Goal: Task Accomplishment & Management: Manage account settings

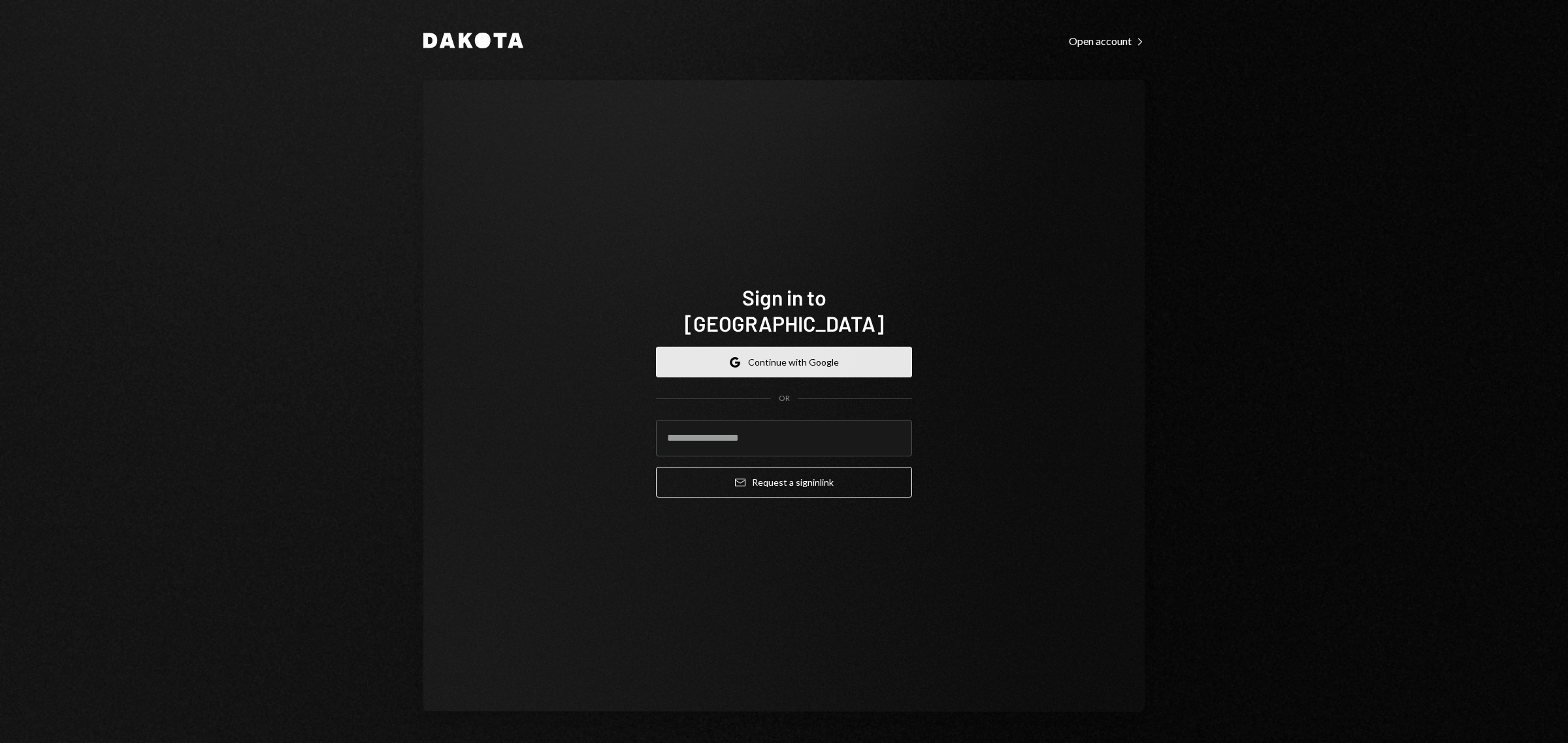
click at [781, 347] on button "Google Continue with Google" at bounding box center [784, 362] width 256 height 31
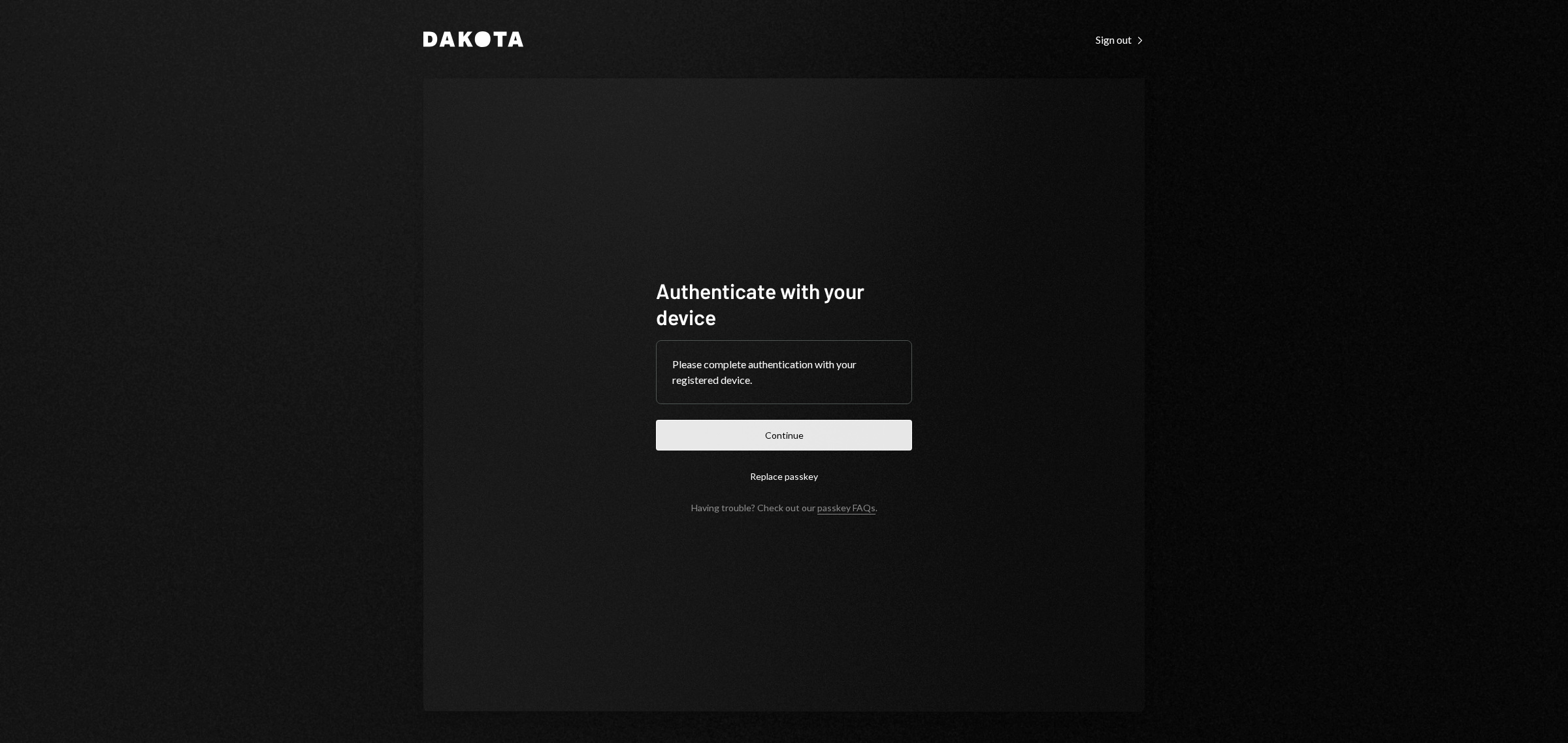
click at [837, 441] on button "Continue" at bounding box center [784, 435] width 256 height 31
click at [779, 430] on button "Continue" at bounding box center [784, 435] width 256 height 31
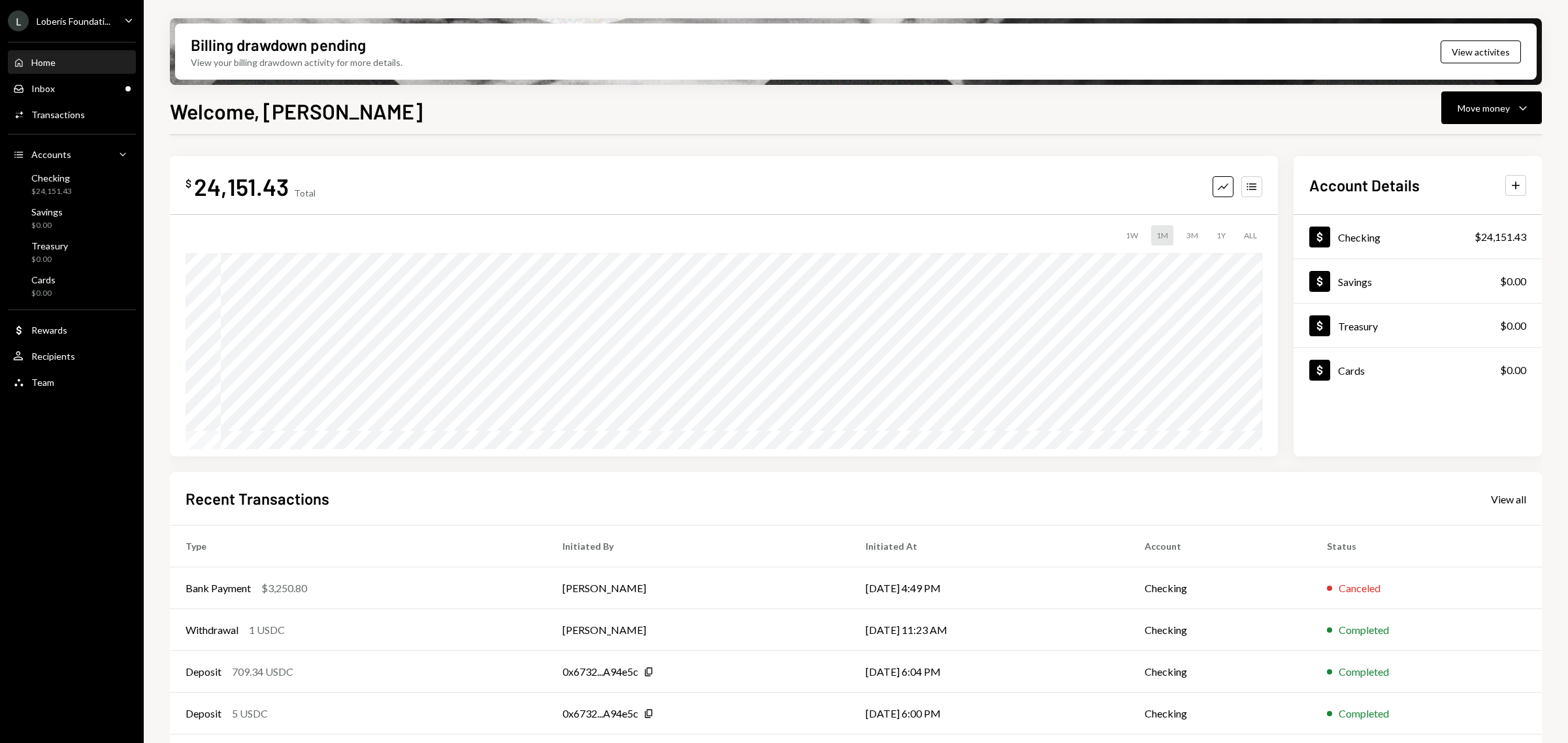
scroll to position [43, 0]
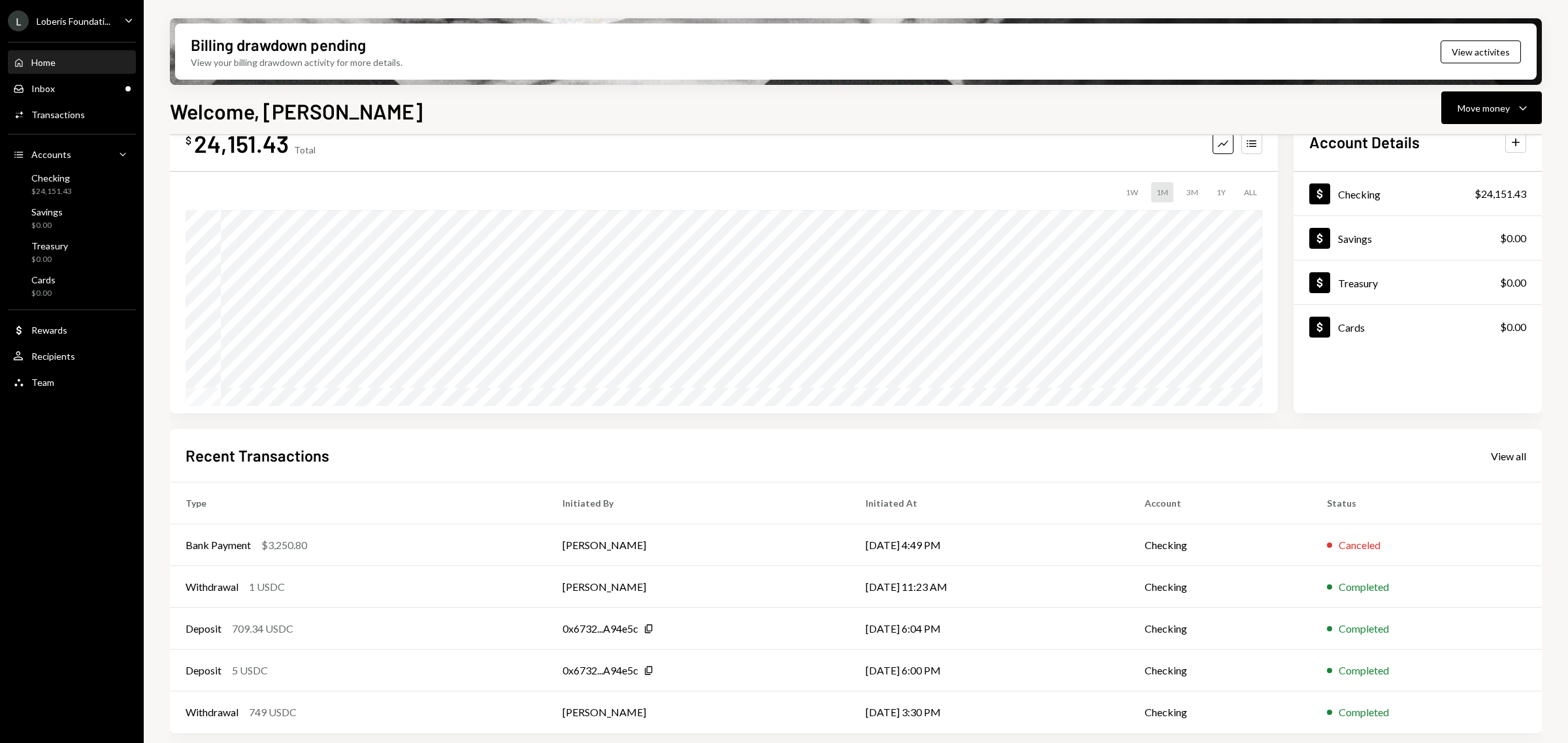
click at [129, 17] on icon "Caret Down" at bounding box center [129, 20] width 14 height 14
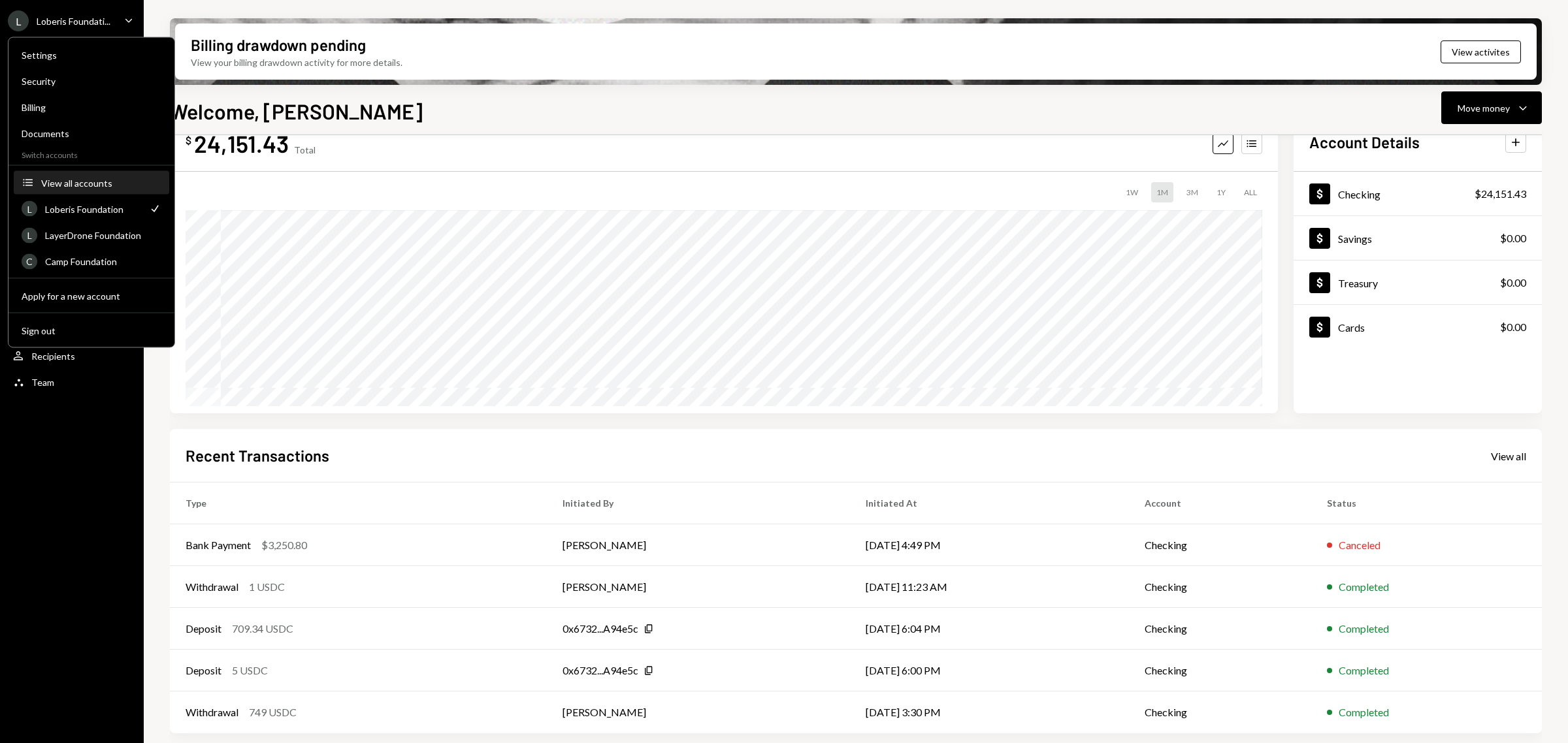
click at [90, 186] on div "View all accounts" at bounding box center [101, 182] width 120 height 11
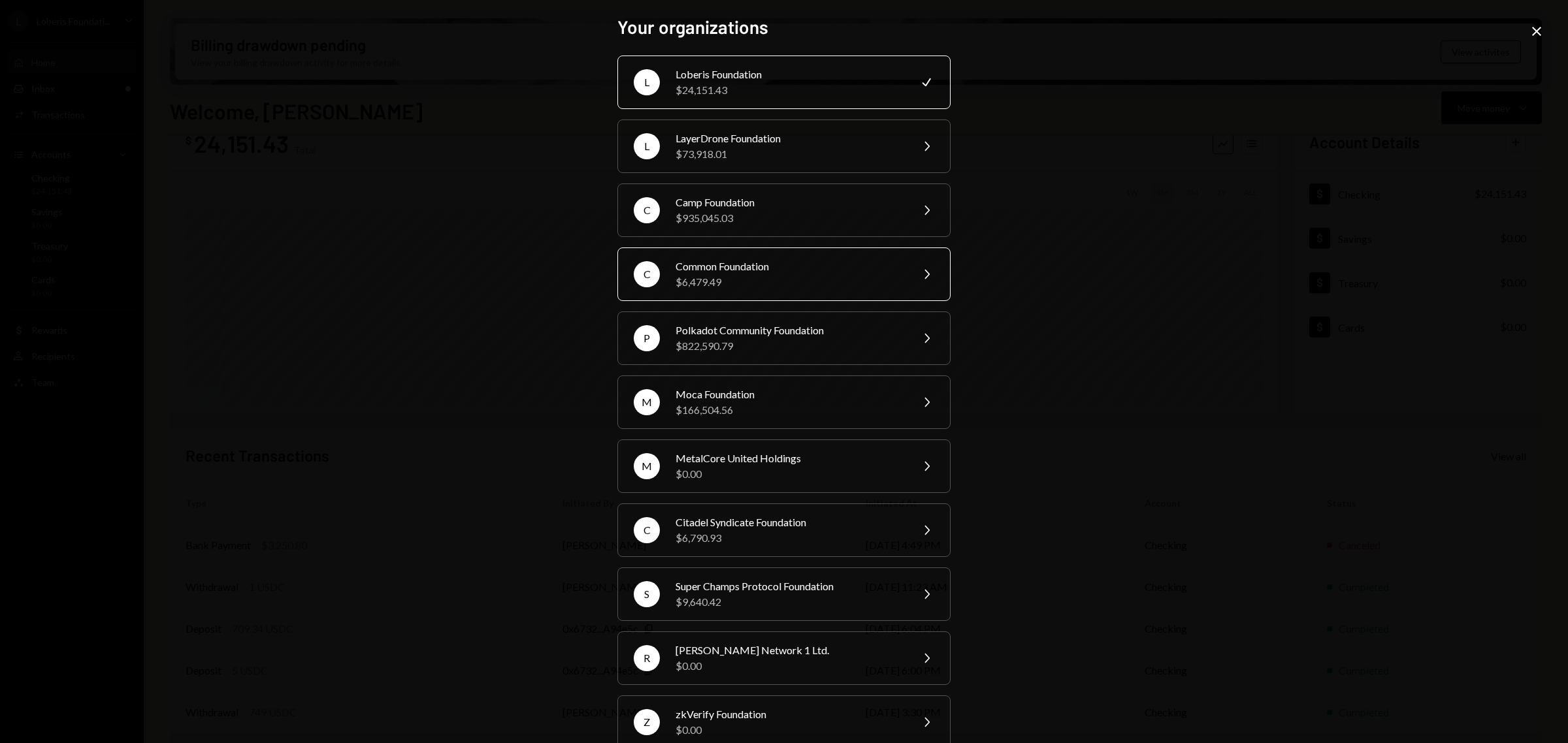
click at [745, 275] on div "$6,479.49" at bounding box center [789, 282] width 228 height 16
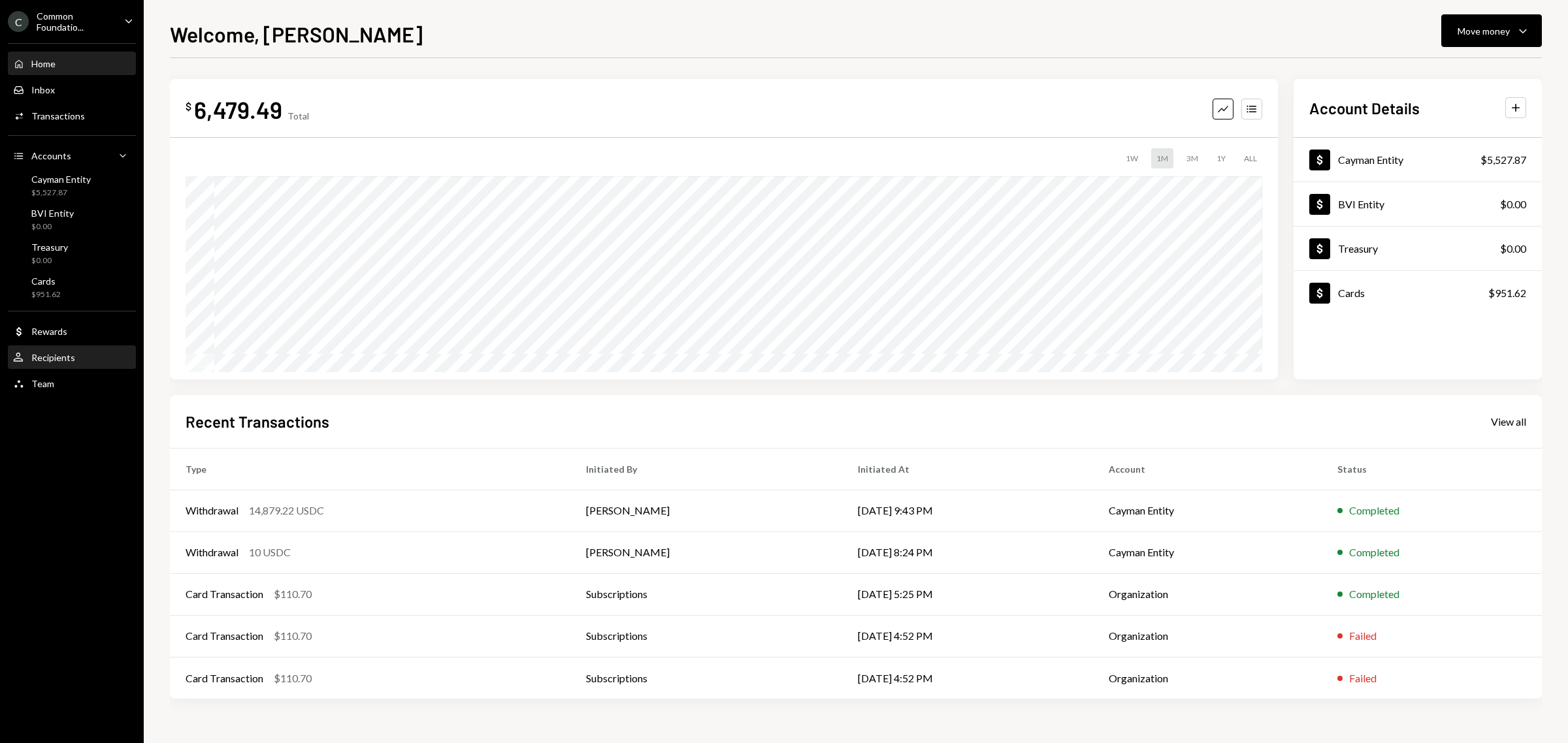
click at [64, 352] on div "Recipients" at bounding box center [53, 357] width 44 height 11
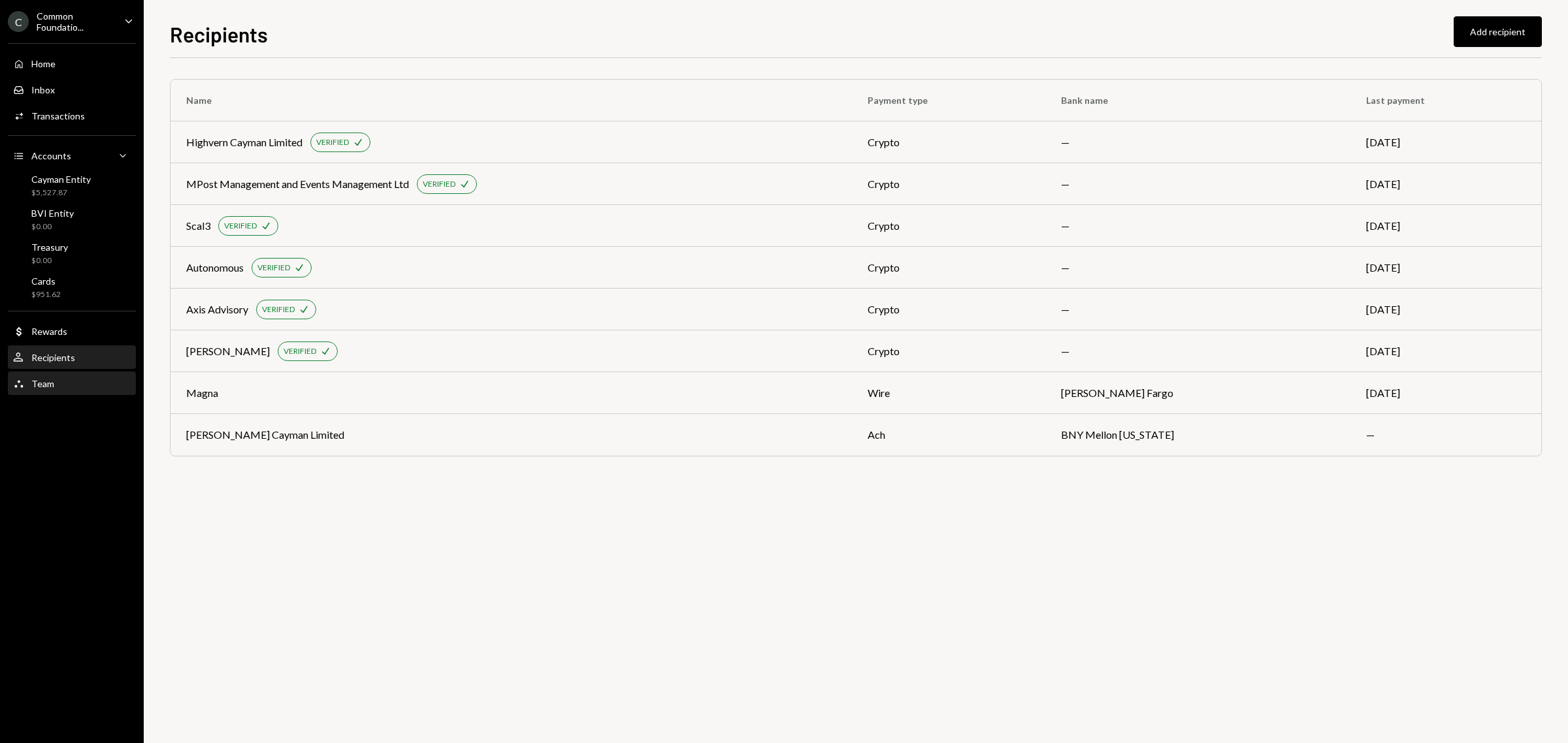
click at [65, 384] on div "Team Team" at bounding box center [72, 384] width 118 height 12
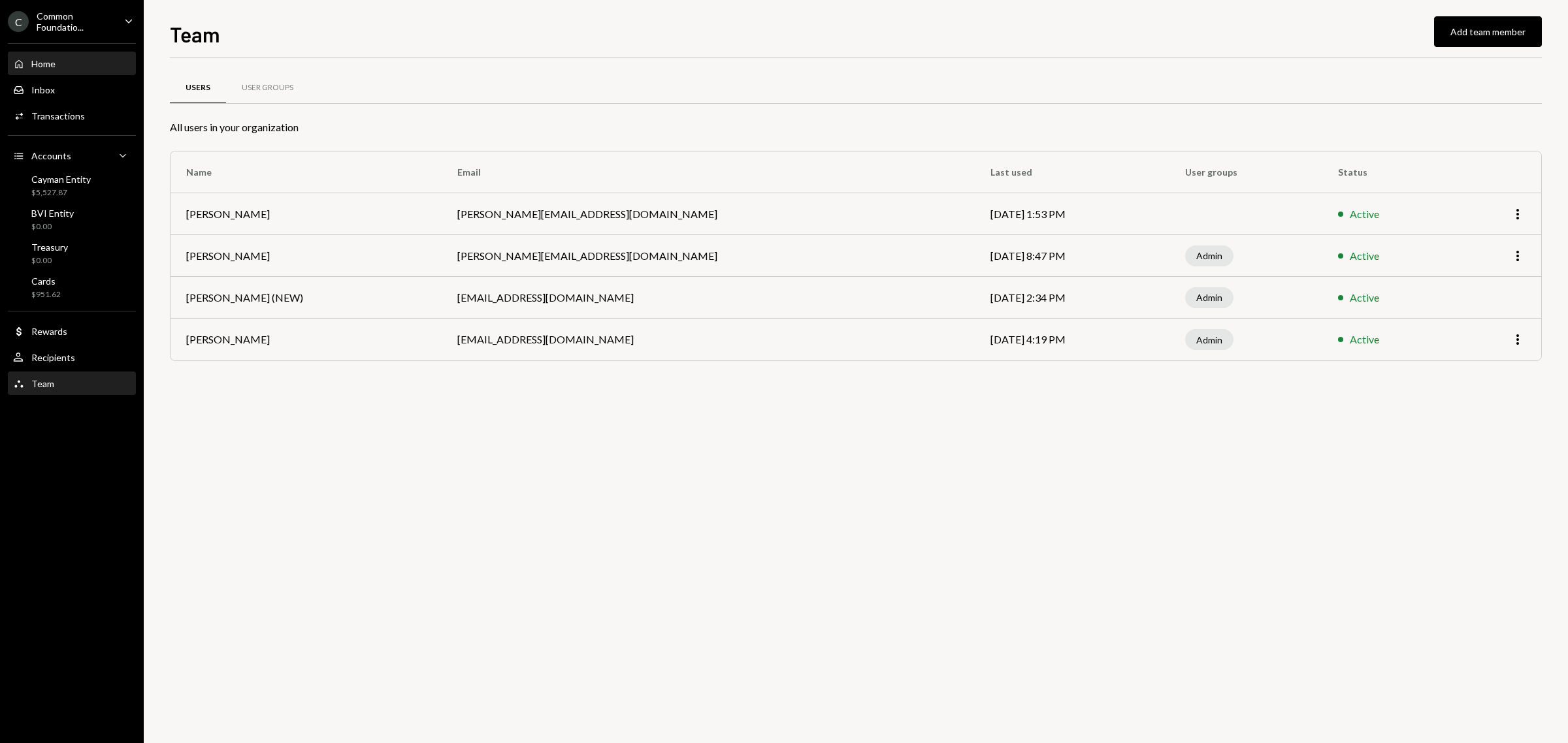
click at [53, 70] on div "Home Home" at bounding box center [72, 64] width 118 height 22
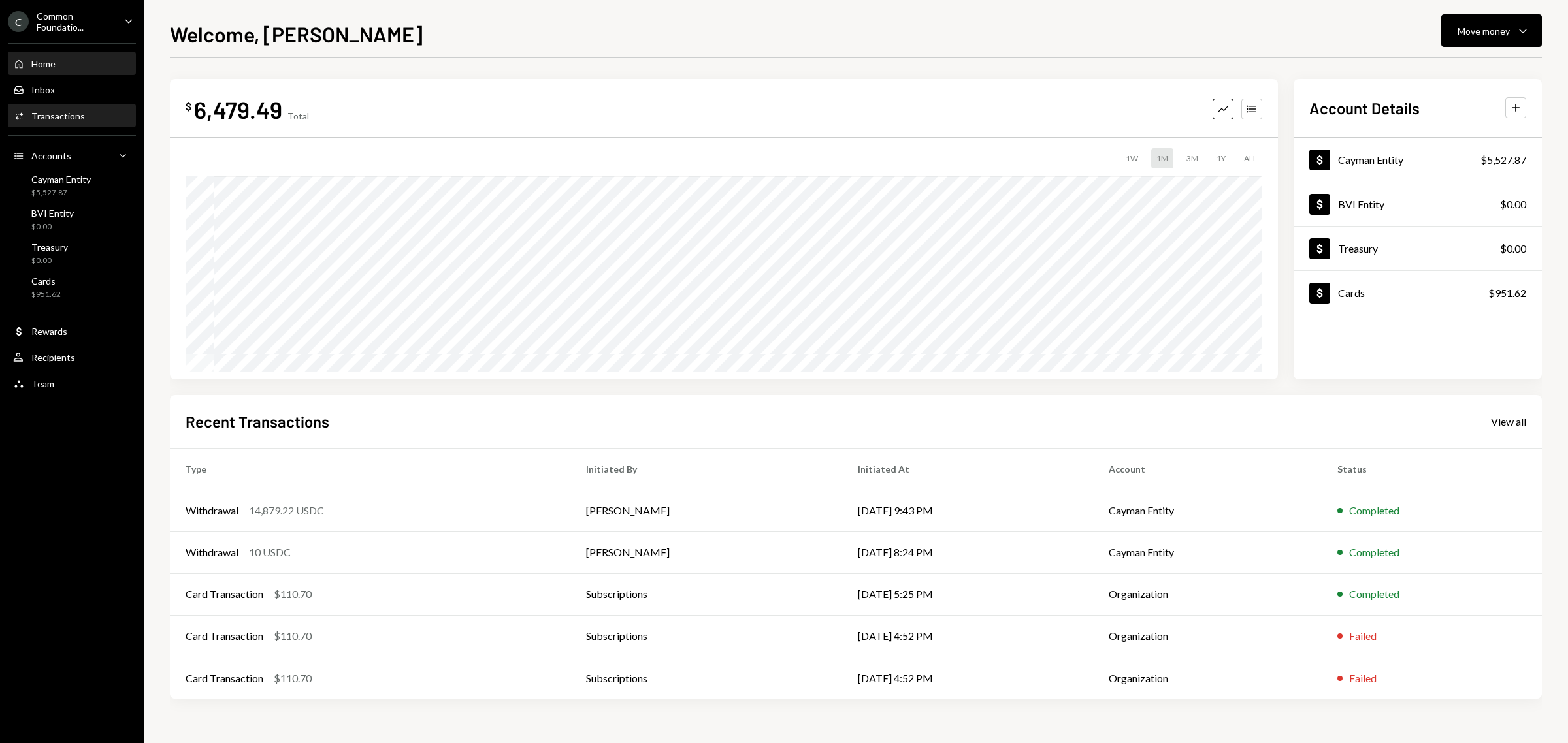
click at [73, 121] on div "Activities Transactions" at bounding box center [72, 116] width 118 height 22
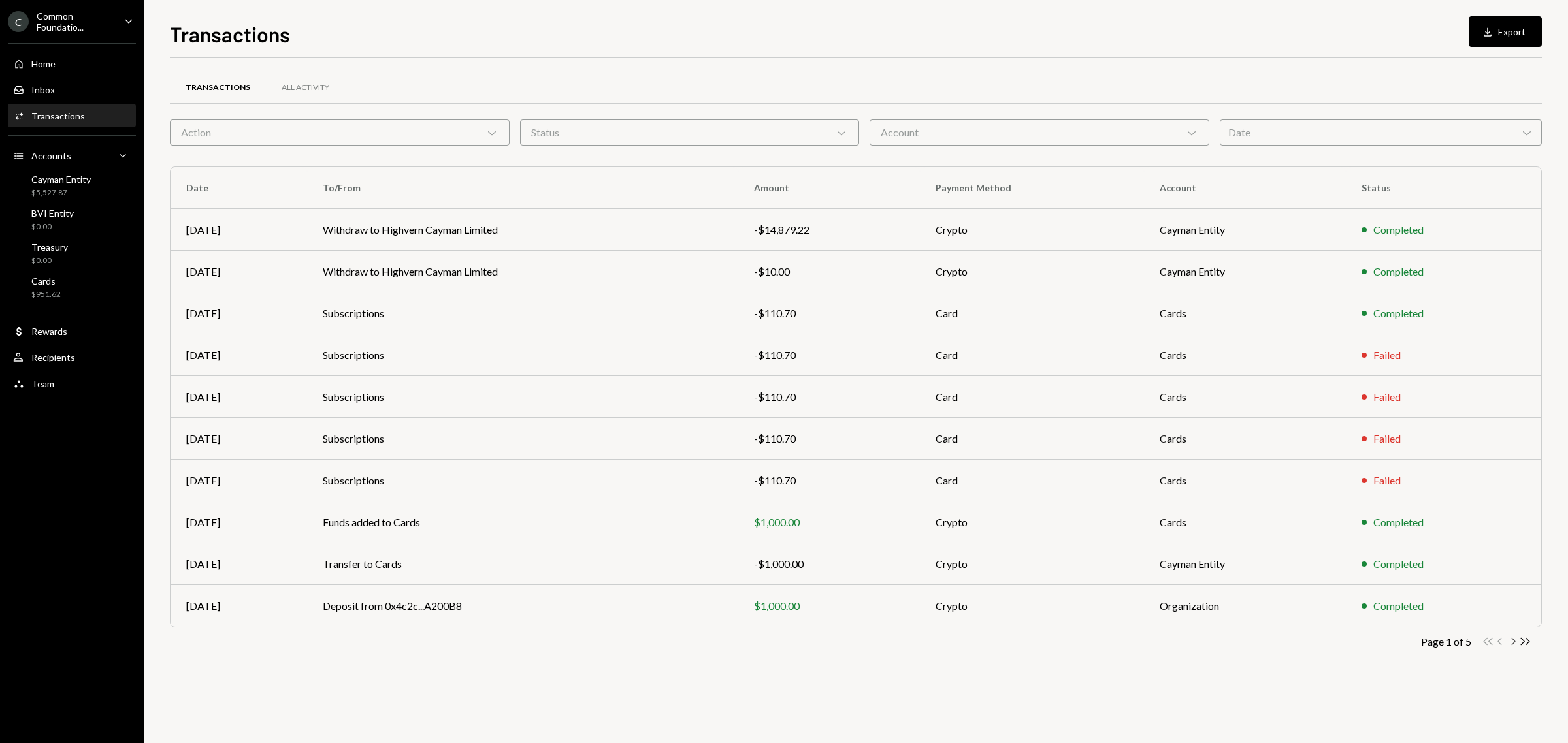
click at [1512, 643] on icon "Chevron Right" at bounding box center [1512, 641] width 12 height 12
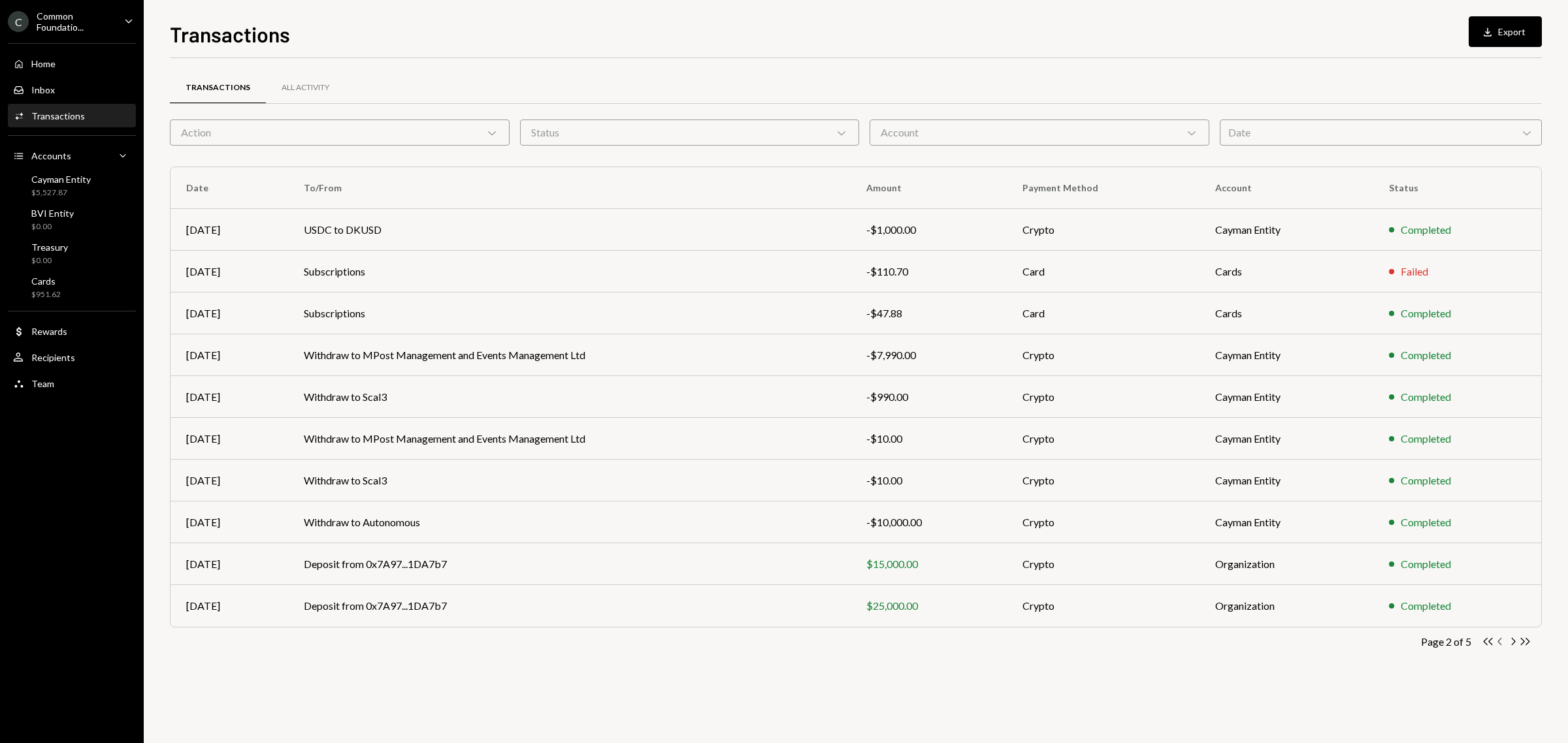
click at [1500, 641] on icon "Chevron Left" at bounding box center [1499, 641] width 12 height 12
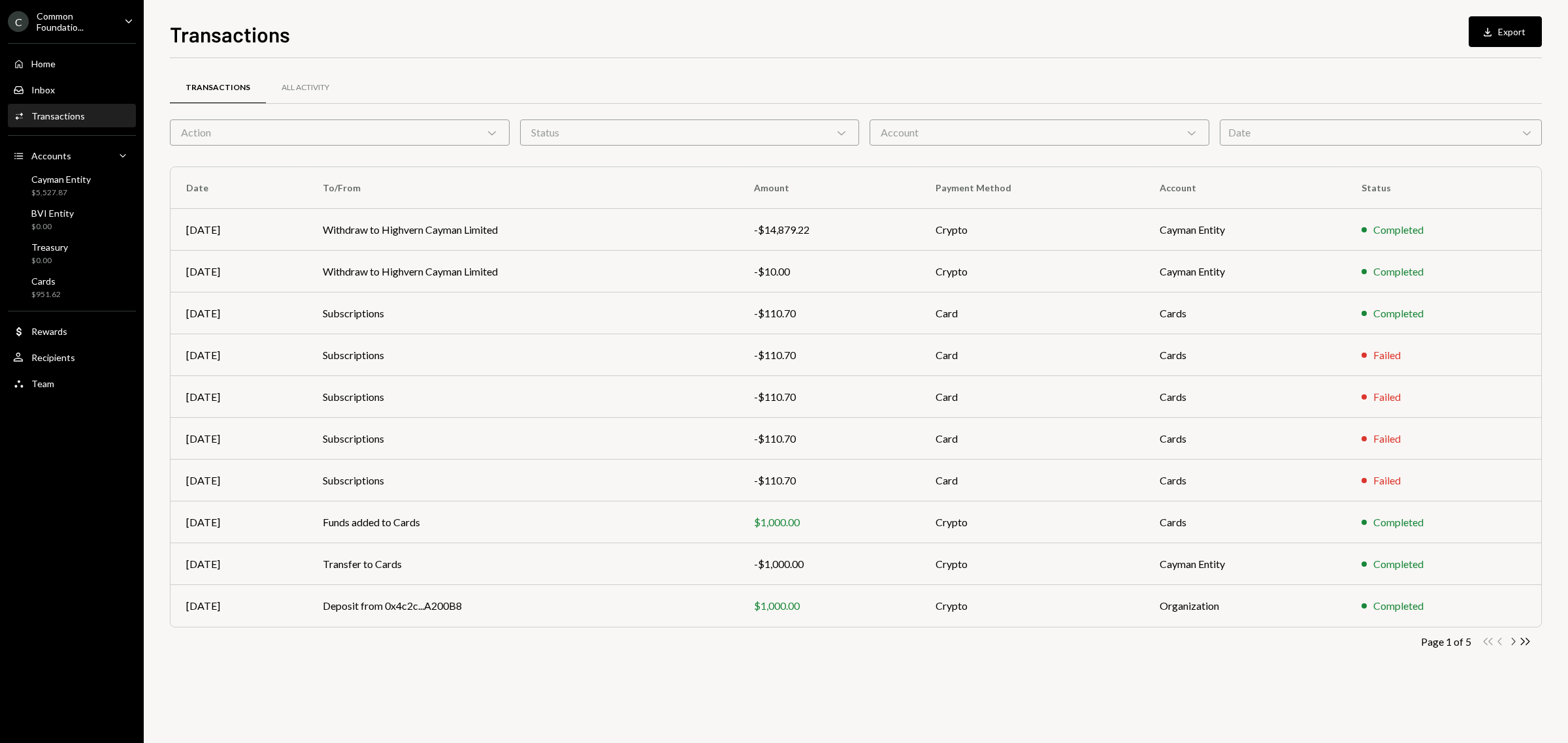
click at [1513, 641] on icon "Chevron Right" at bounding box center [1512, 641] width 12 height 12
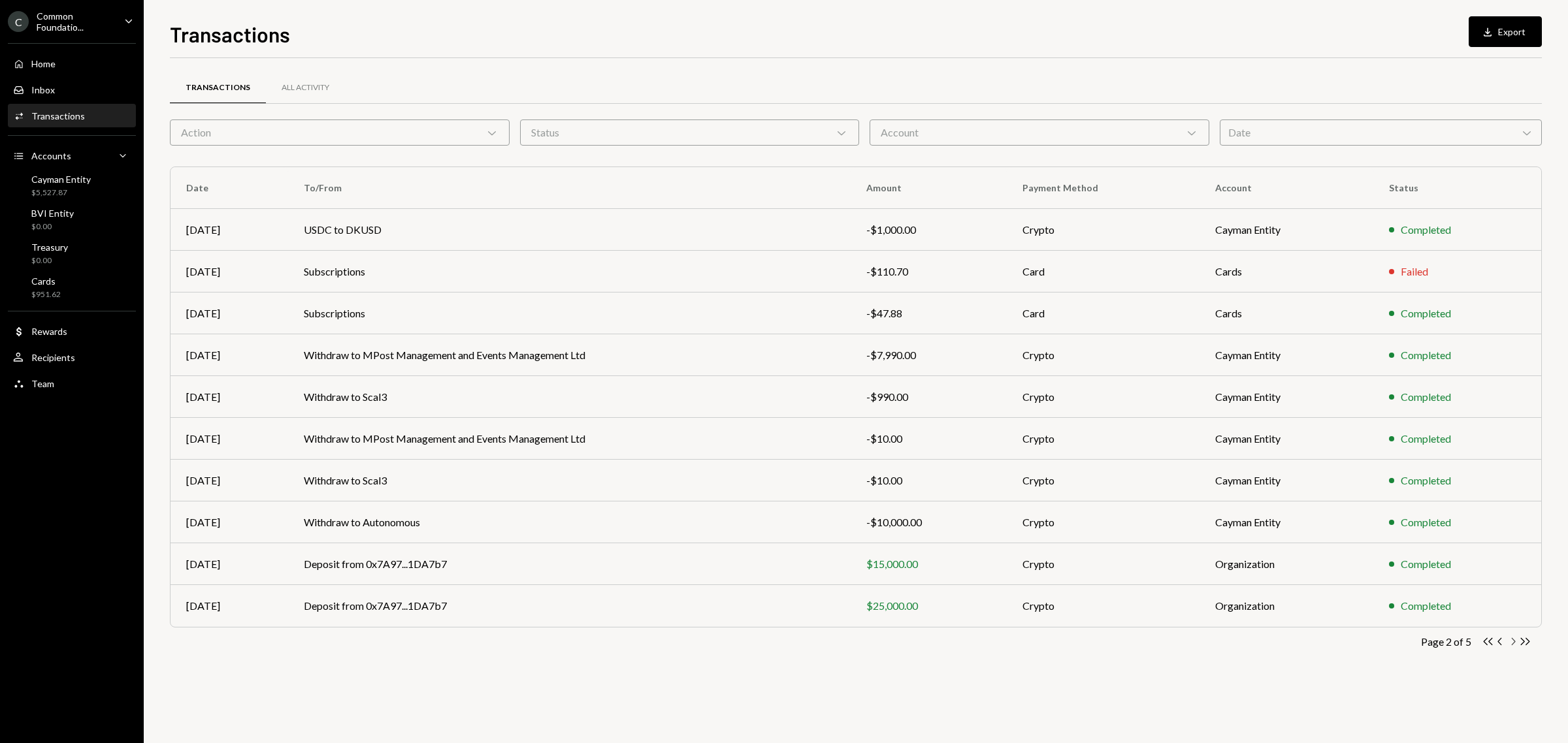
click at [1513, 641] on icon "Chevron Right" at bounding box center [1512, 641] width 12 height 12
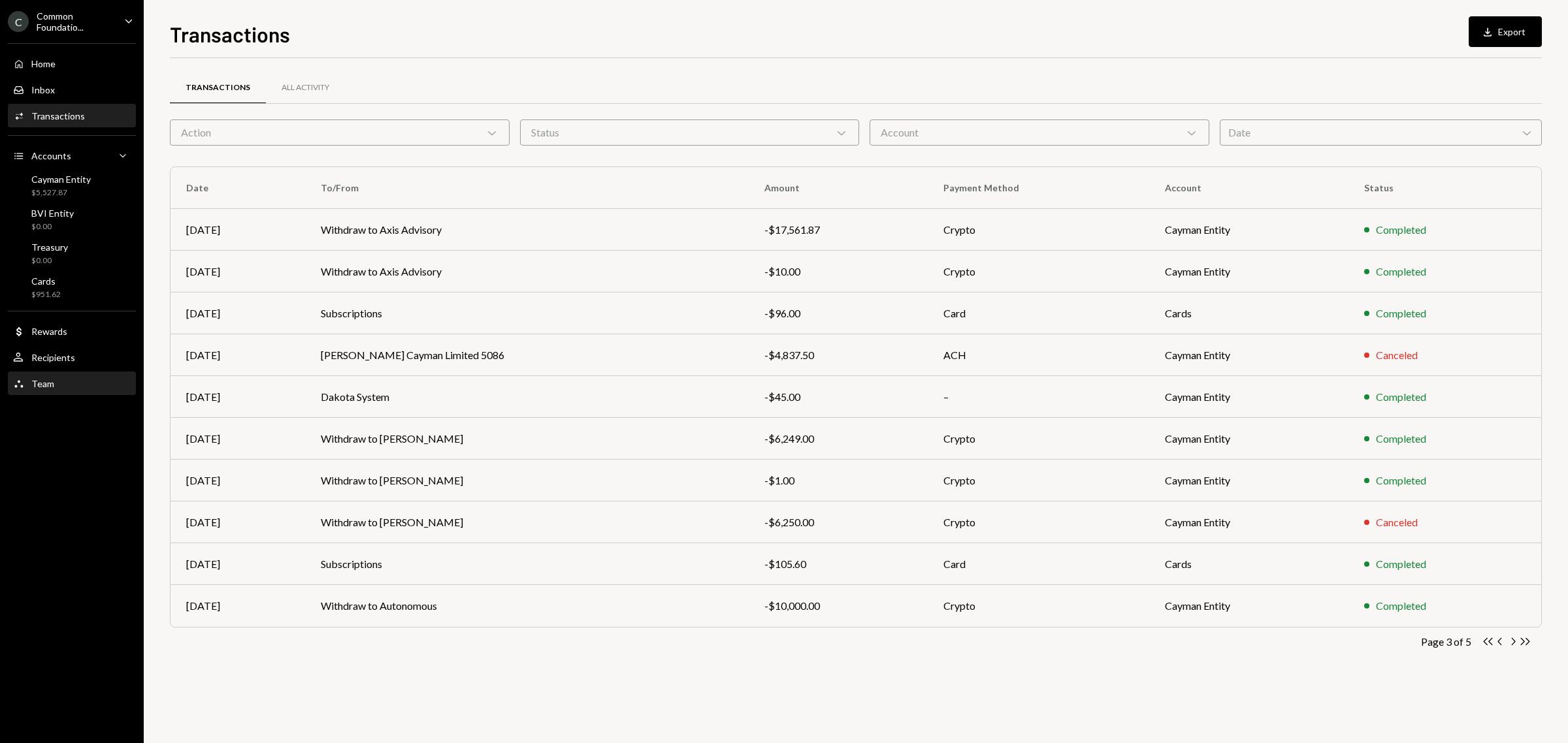
click at [53, 382] on div "Team Team" at bounding box center [72, 384] width 118 height 12
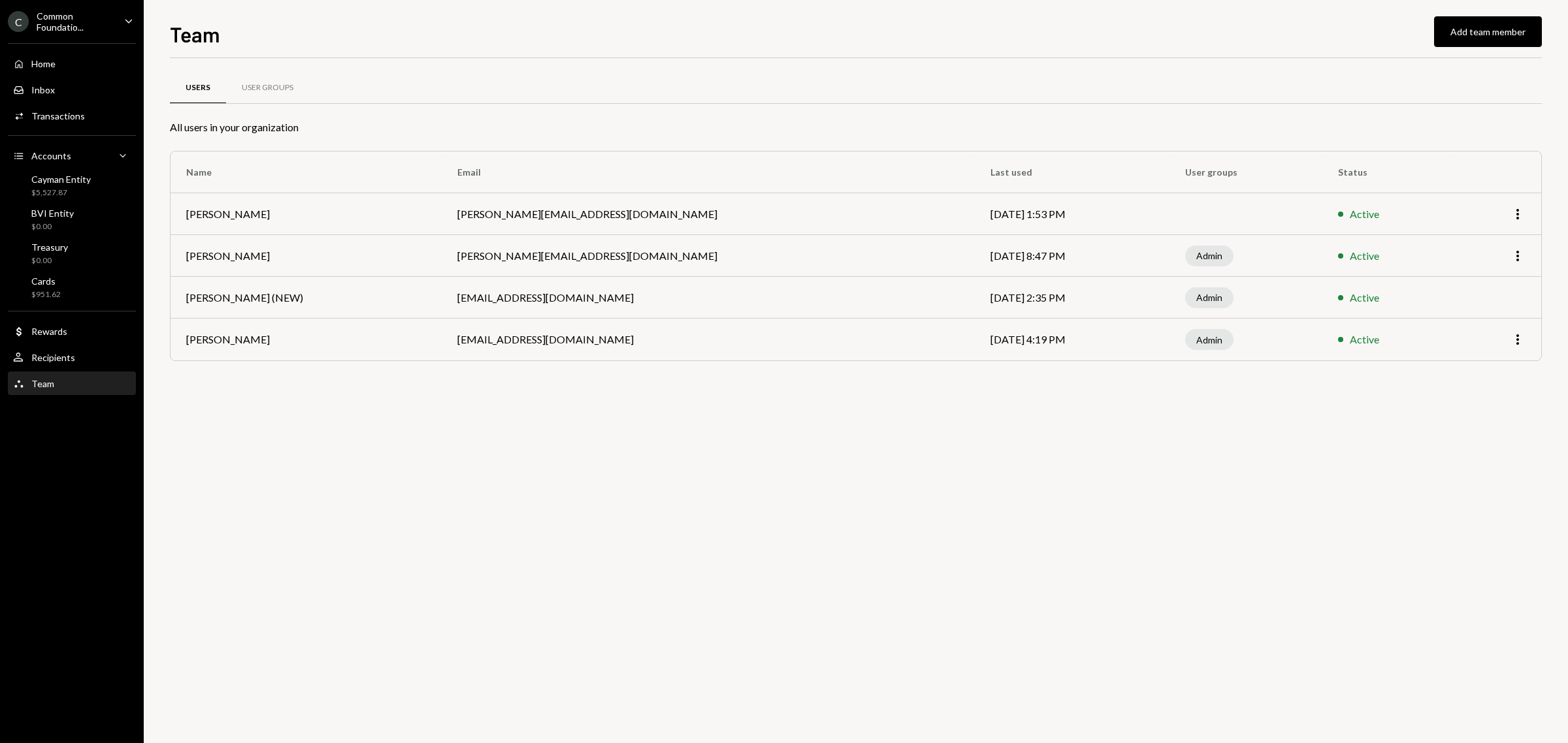
click at [1398, 399] on div "Users User Groups All users in your organization Name Email Last used User grou…" at bounding box center [855, 400] width 1372 height 685
click at [65, 115] on div "Transactions" at bounding box center [58, 116] width 53 height 11
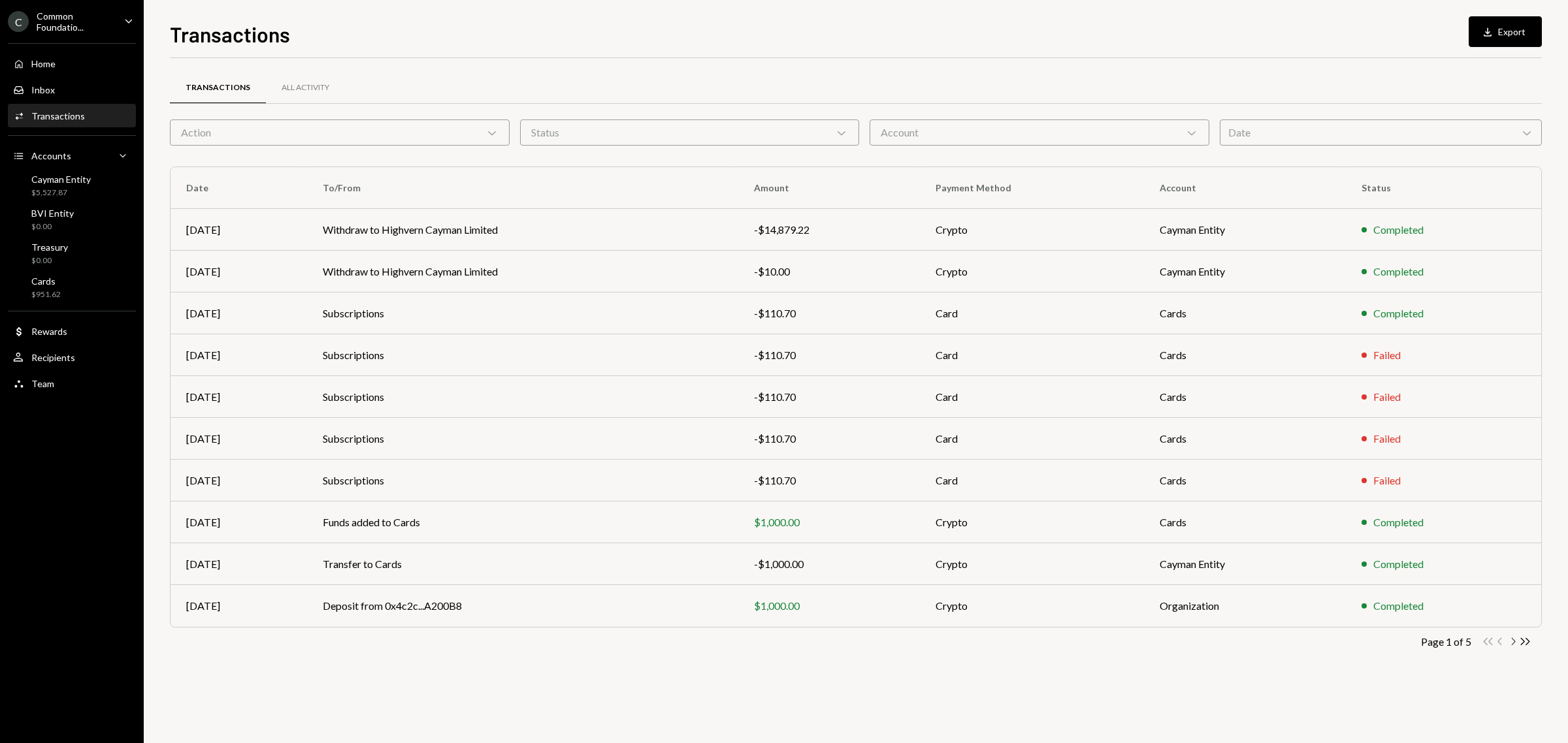
click at [1511, 643] on icon "Chevron Right" at bounding box center [1512, 641] width 12 height 12
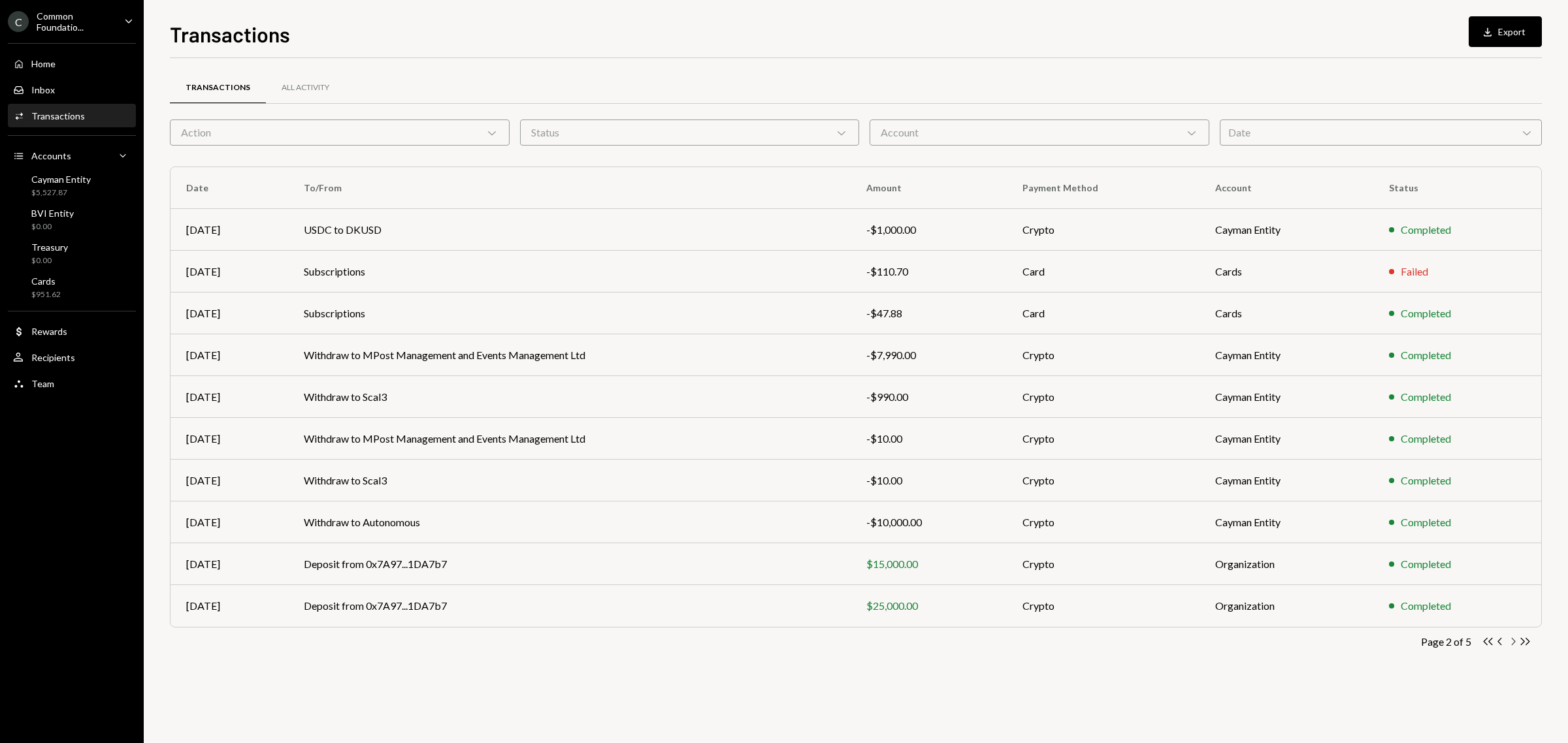
click at [1513, 644] on icon "Chevron Right" at bounding box center [1512, 641] width 12 height 12
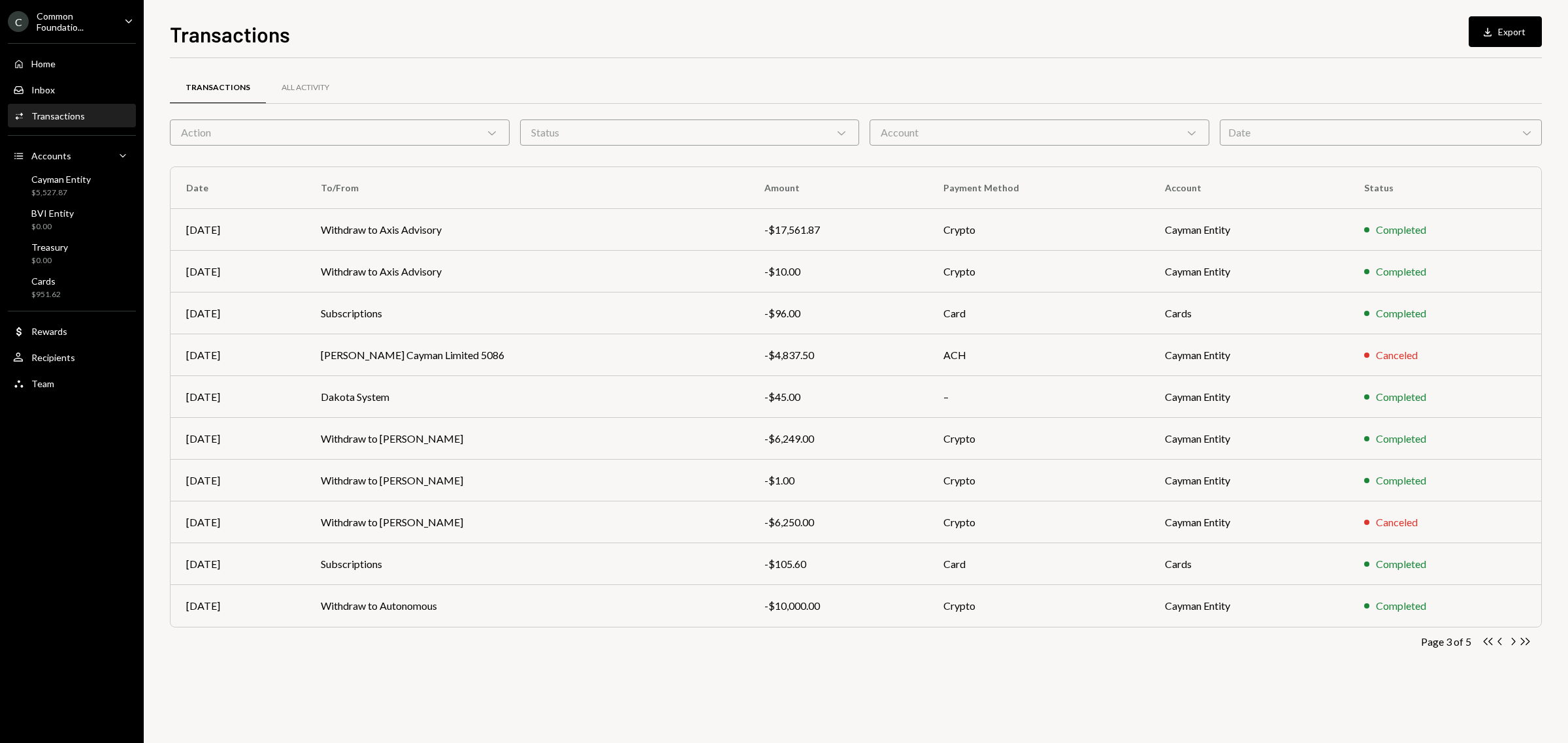
click at [121, 14] on icon "Caret Down" at bounding box center [129, 21] width 14 height 14
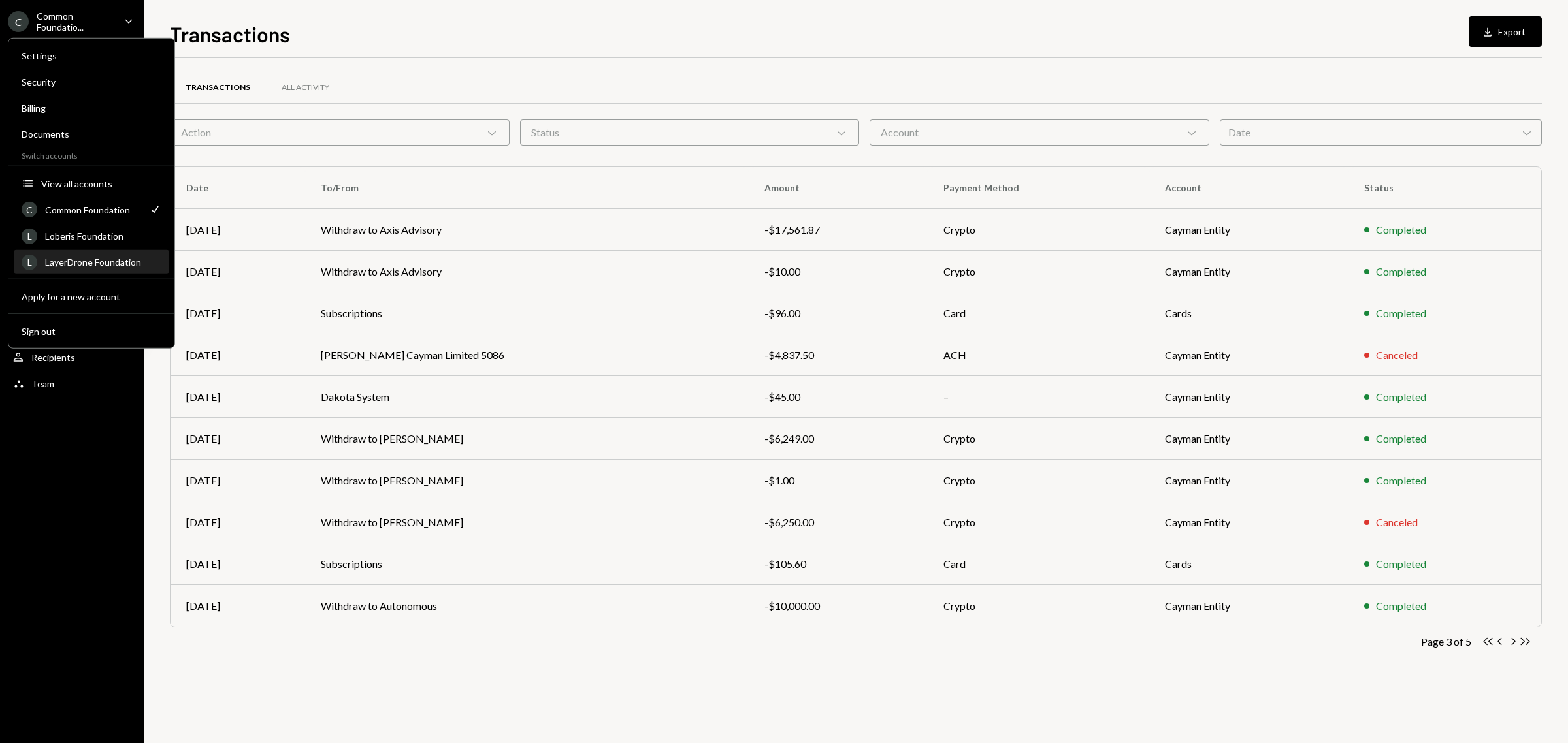
click at [89, 256] on div "LayerDrone Foundation" at bounding box center [103, 261] width 116 height 11
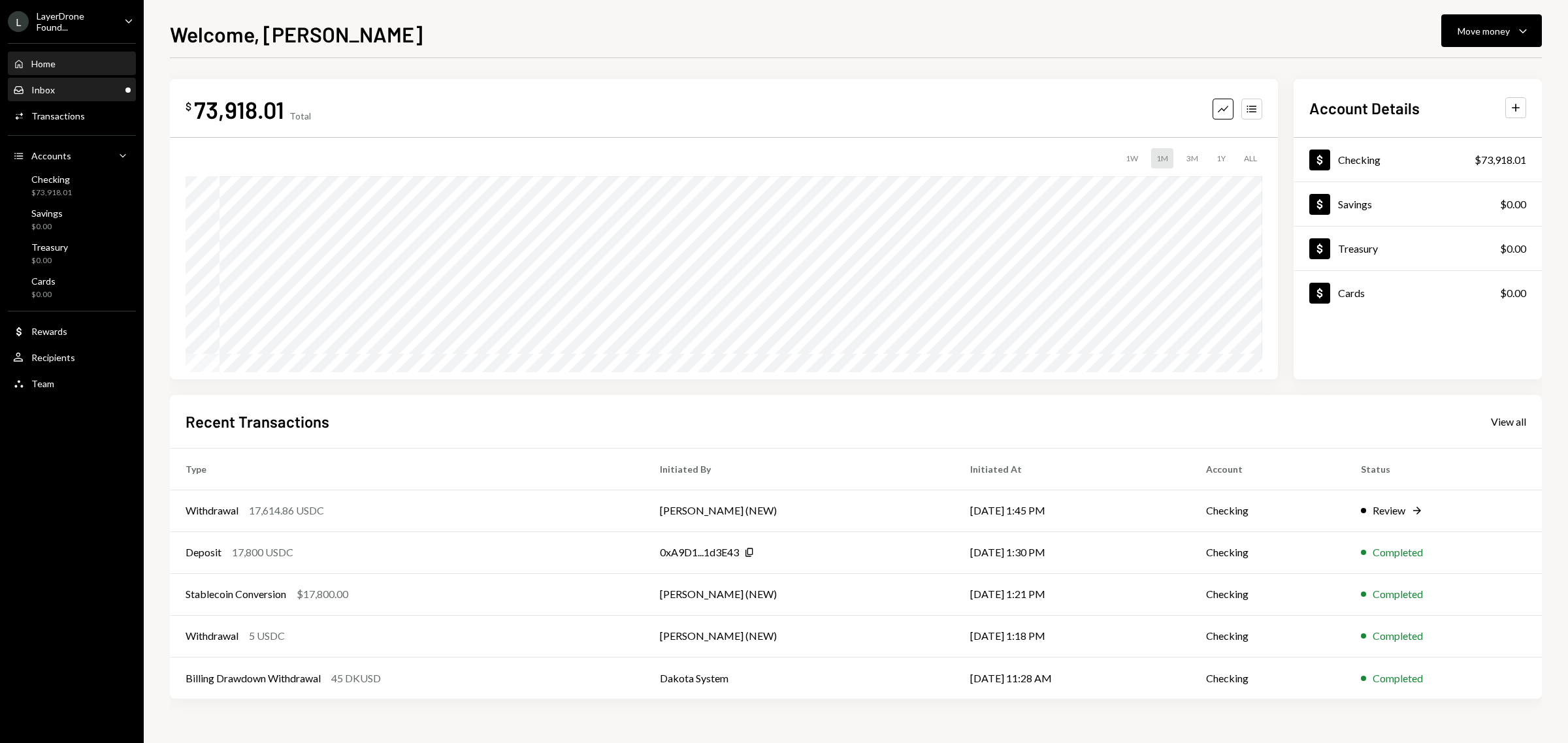
click at [73, 92] on div "Inbox Inbox" at bounding box center [72, 90] width 118 height 12
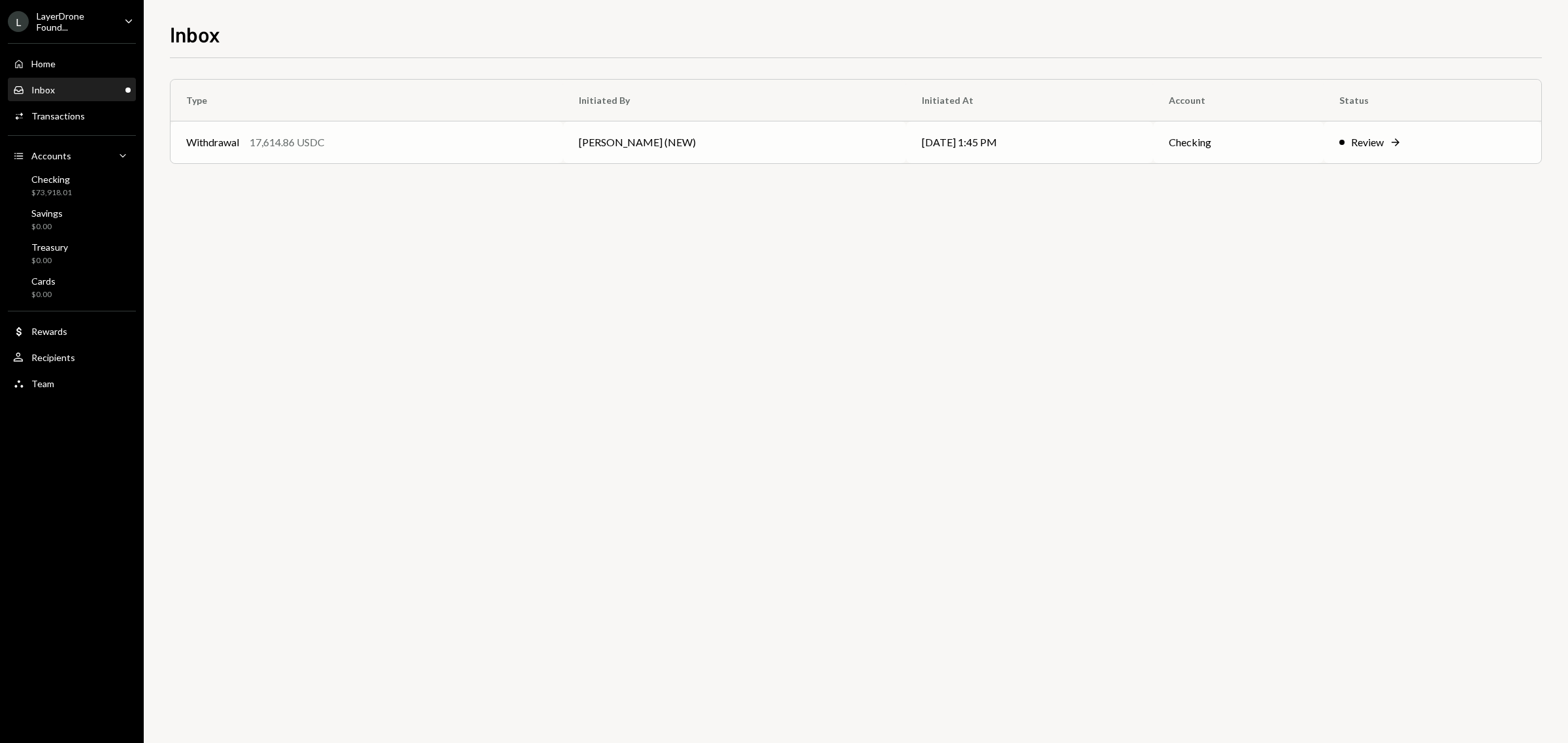
click at [1372, 144] on div "Review" at bounding box center [1366, 142] width 33 height 16
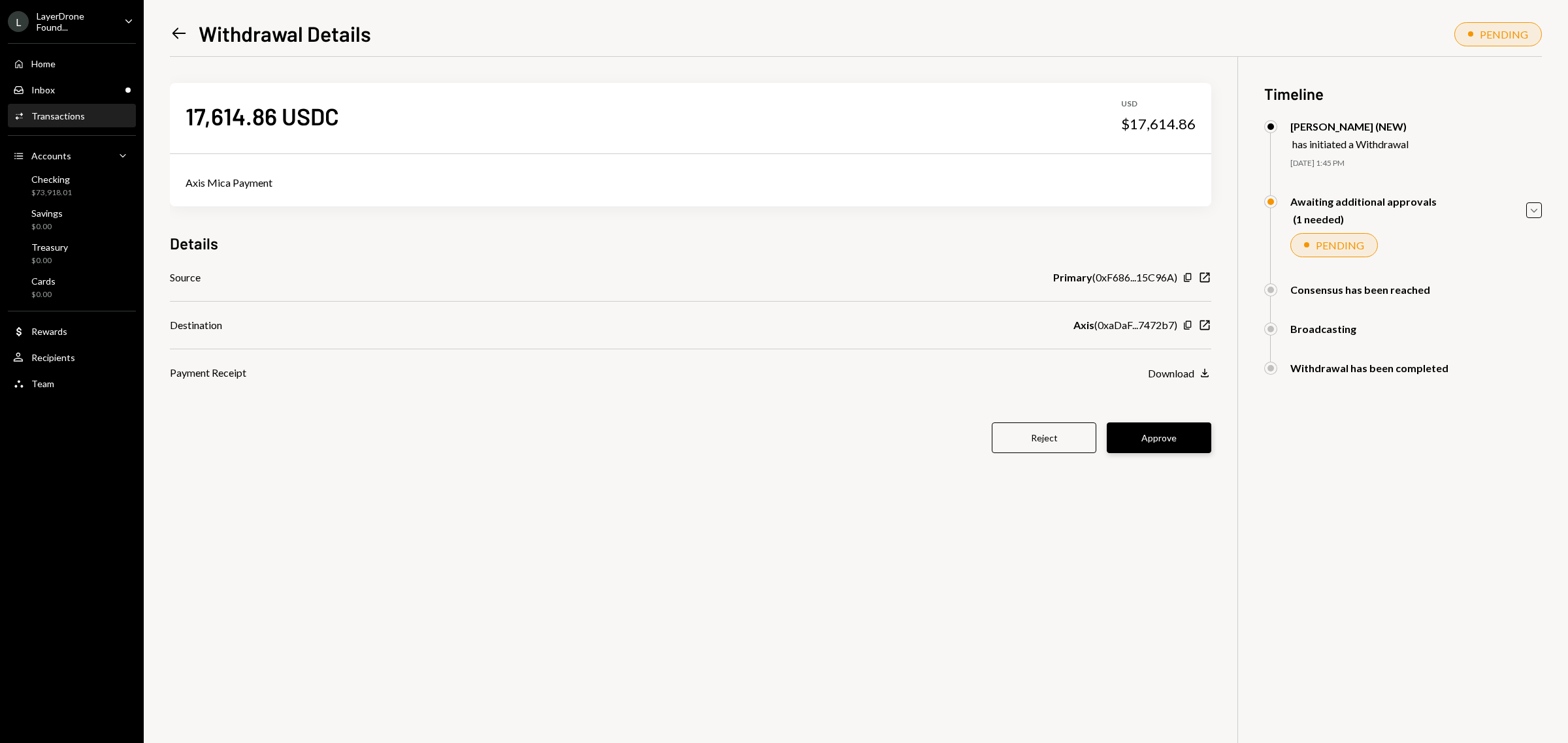
click at [1164, 438] on button "Approve" at bounding box center [1158, 438] width 105 height 31
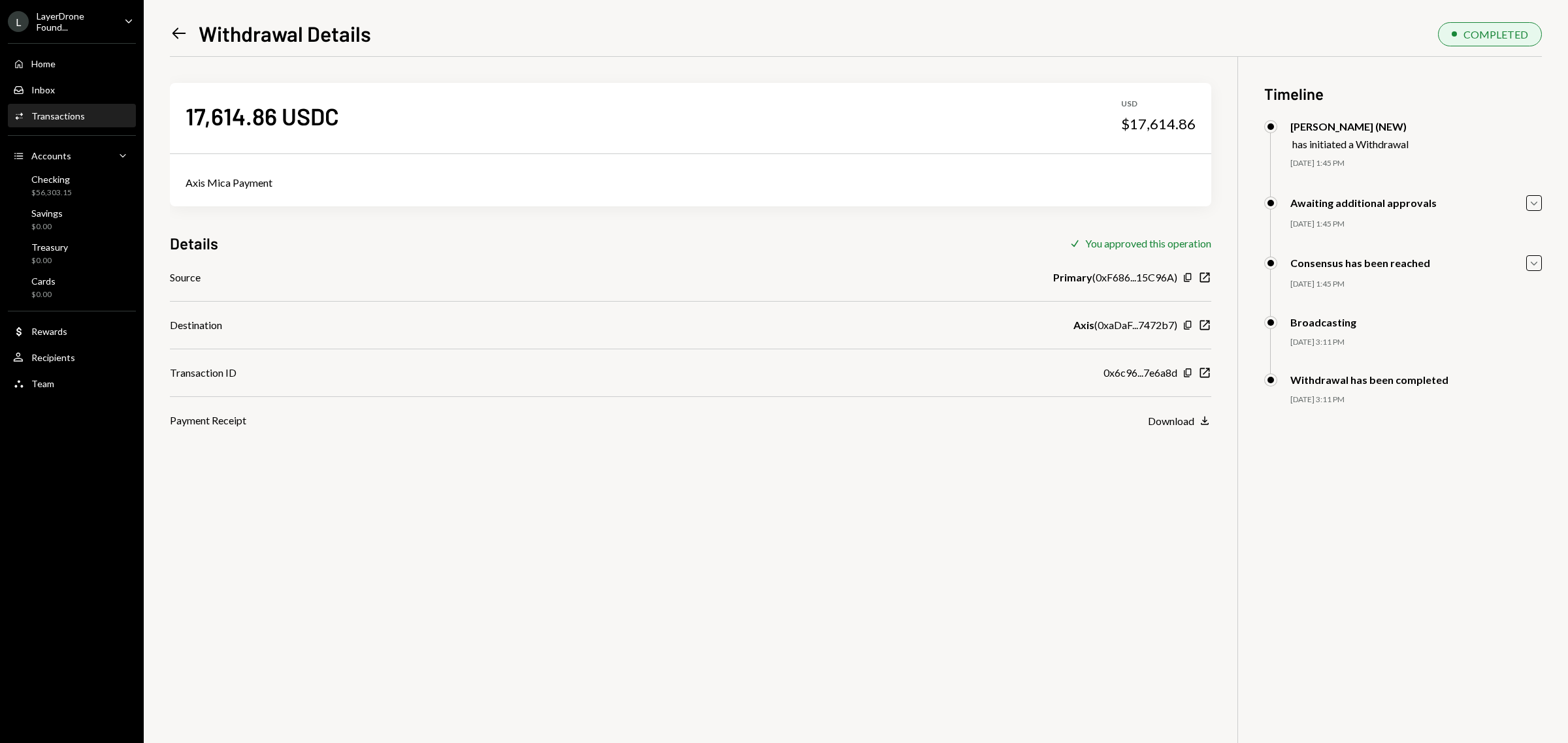
click at [57, 20] on div "LayerDrone Found..." at bounding box center [75, 21] width 77 height 22
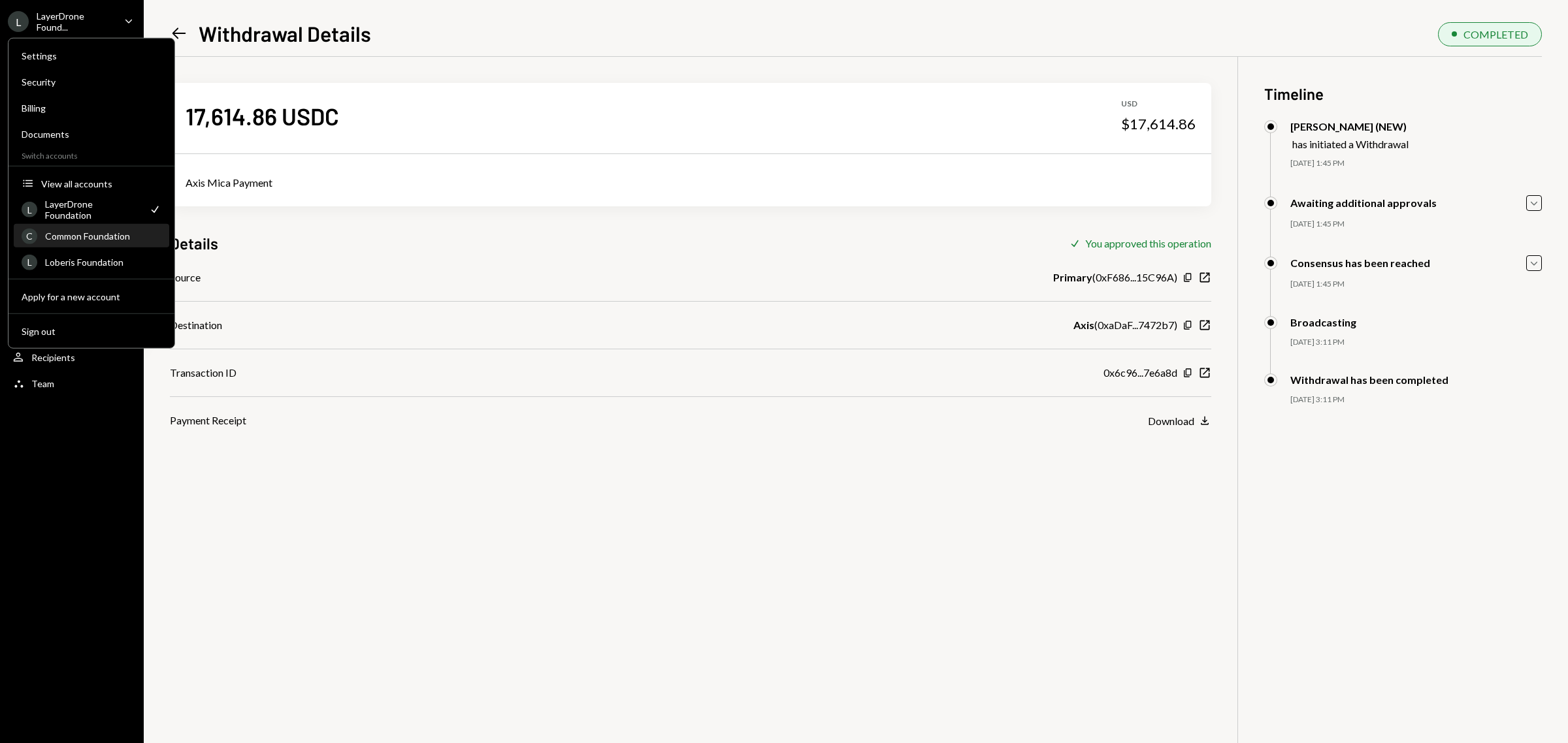
click at [101, 233] on div "Common Foundation" at bounding box center [103, 235] width 116 height 11
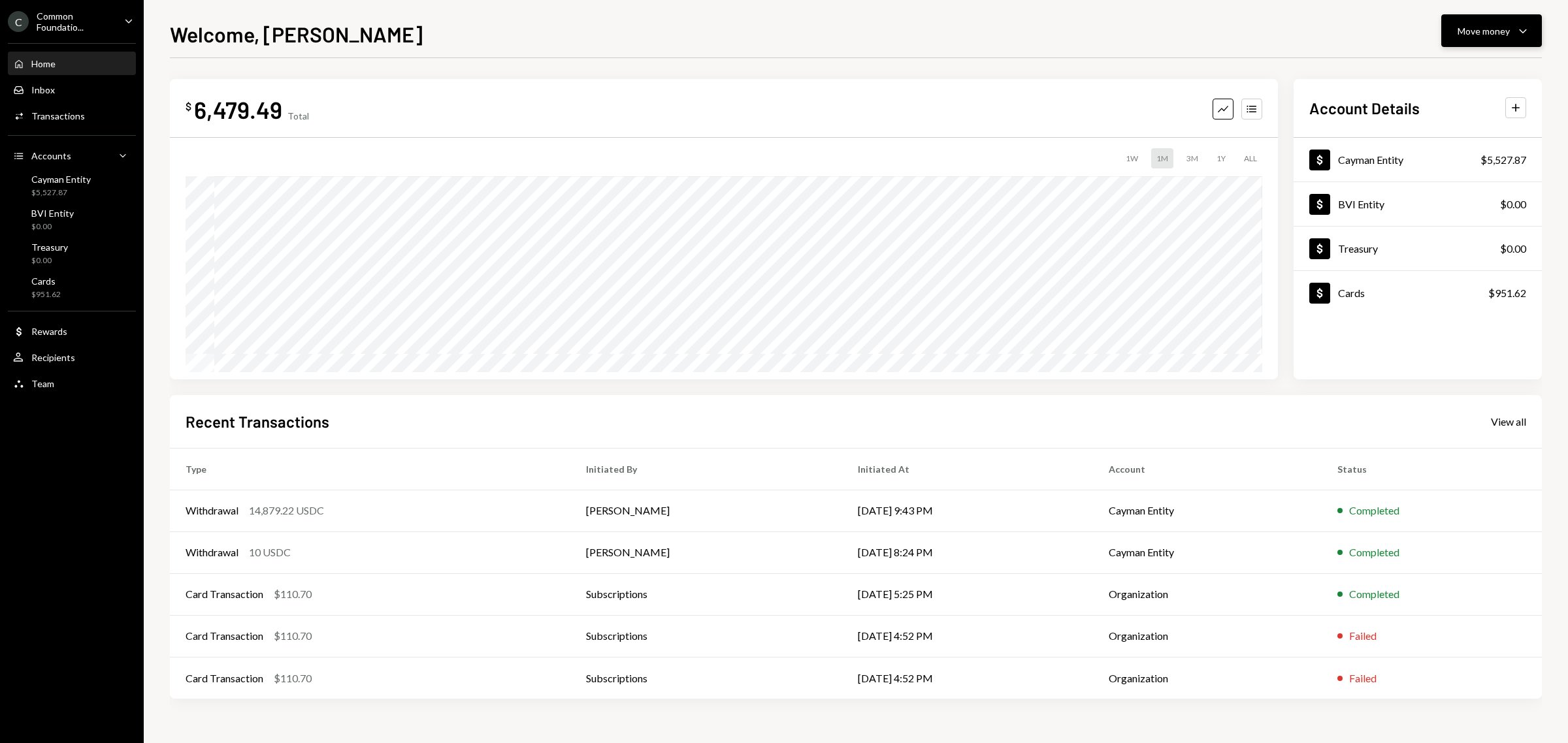
click at [1491, 31] on div "Move money" at bounding box center [1483, 30] width 52 height 14
click at [1472, 64] on div "Send" at bounding box center [1481, 71] width 95 height 14
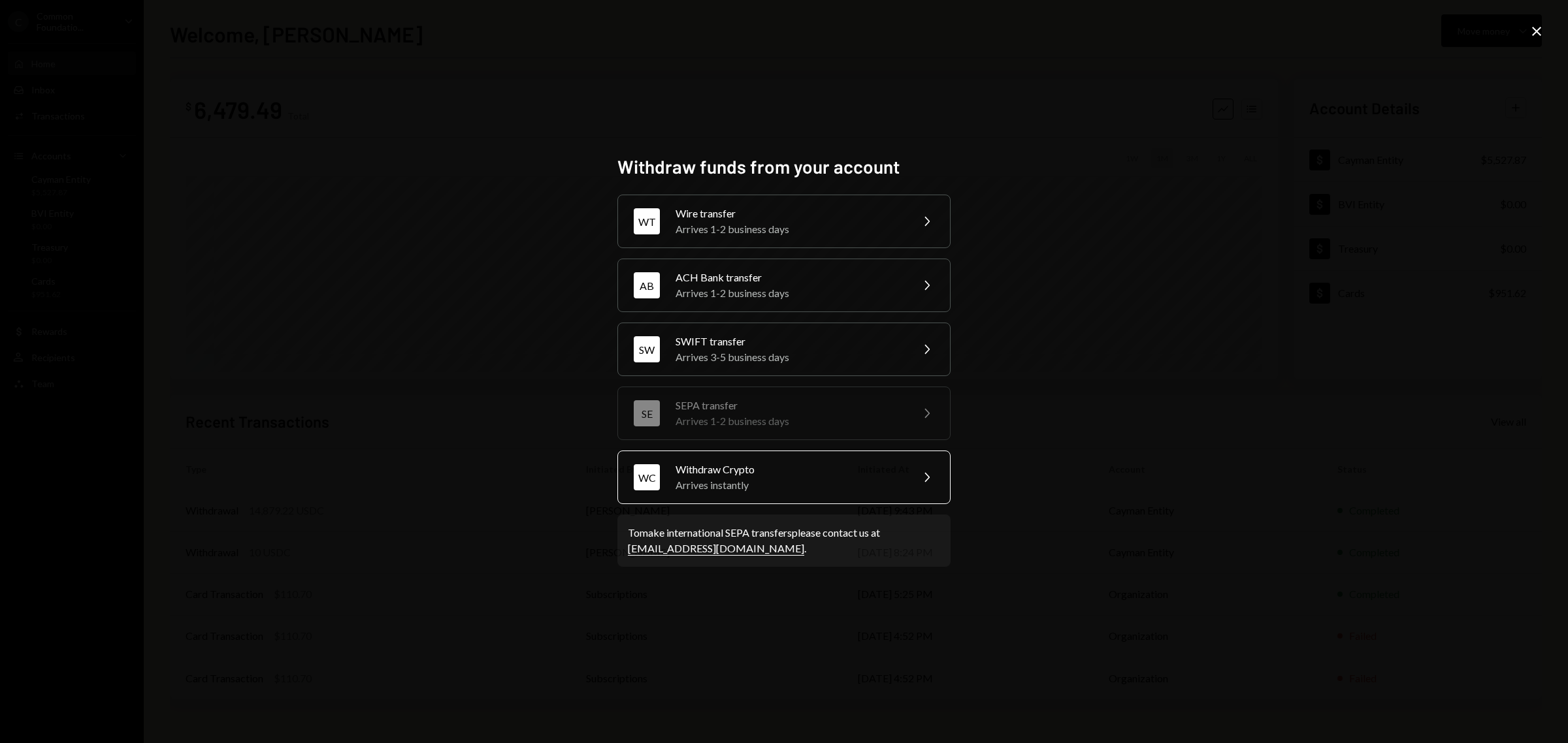
click at [772, 481] on div "Arrives instantly" at bounding box center [789, 485] width 228 height 16
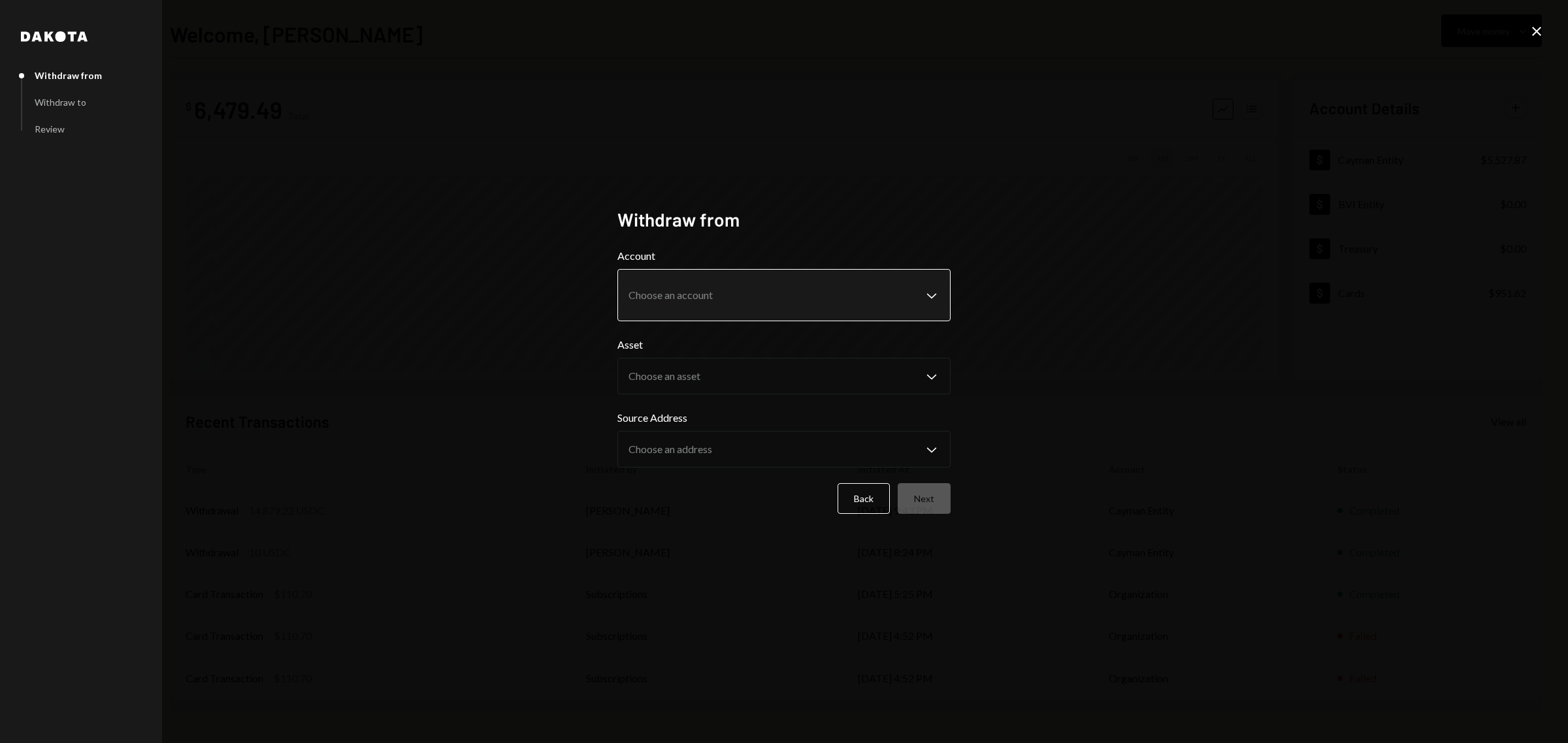
click at [691, 295] on body "C Common Foundatio... Caret Down Home Home Inbox Inbox Activities Transactions …" at bounding box center [784, 371] width 1568 height 743
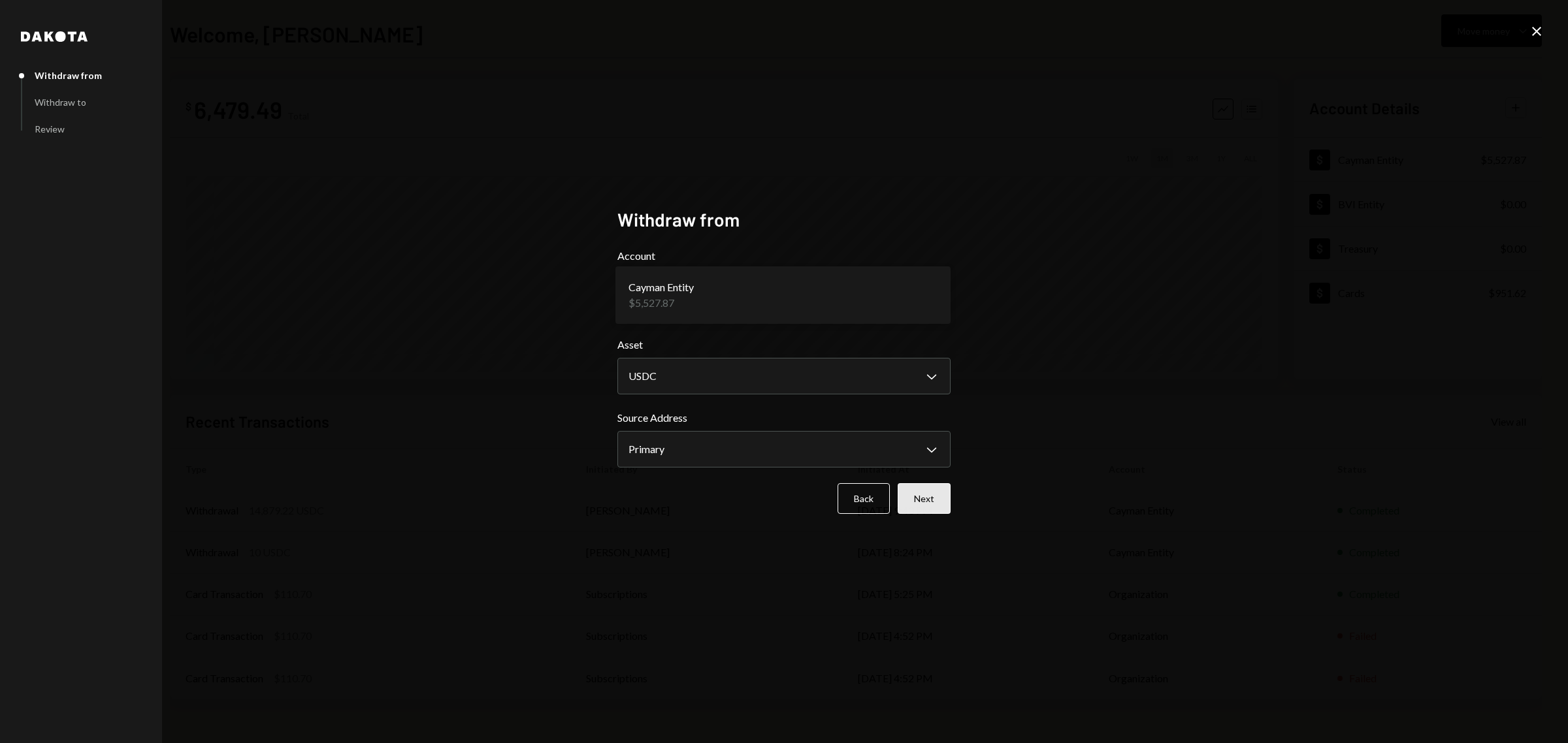
click at [935, 503] on button "Next" at bounding box center [924, 498] width 53 height 31
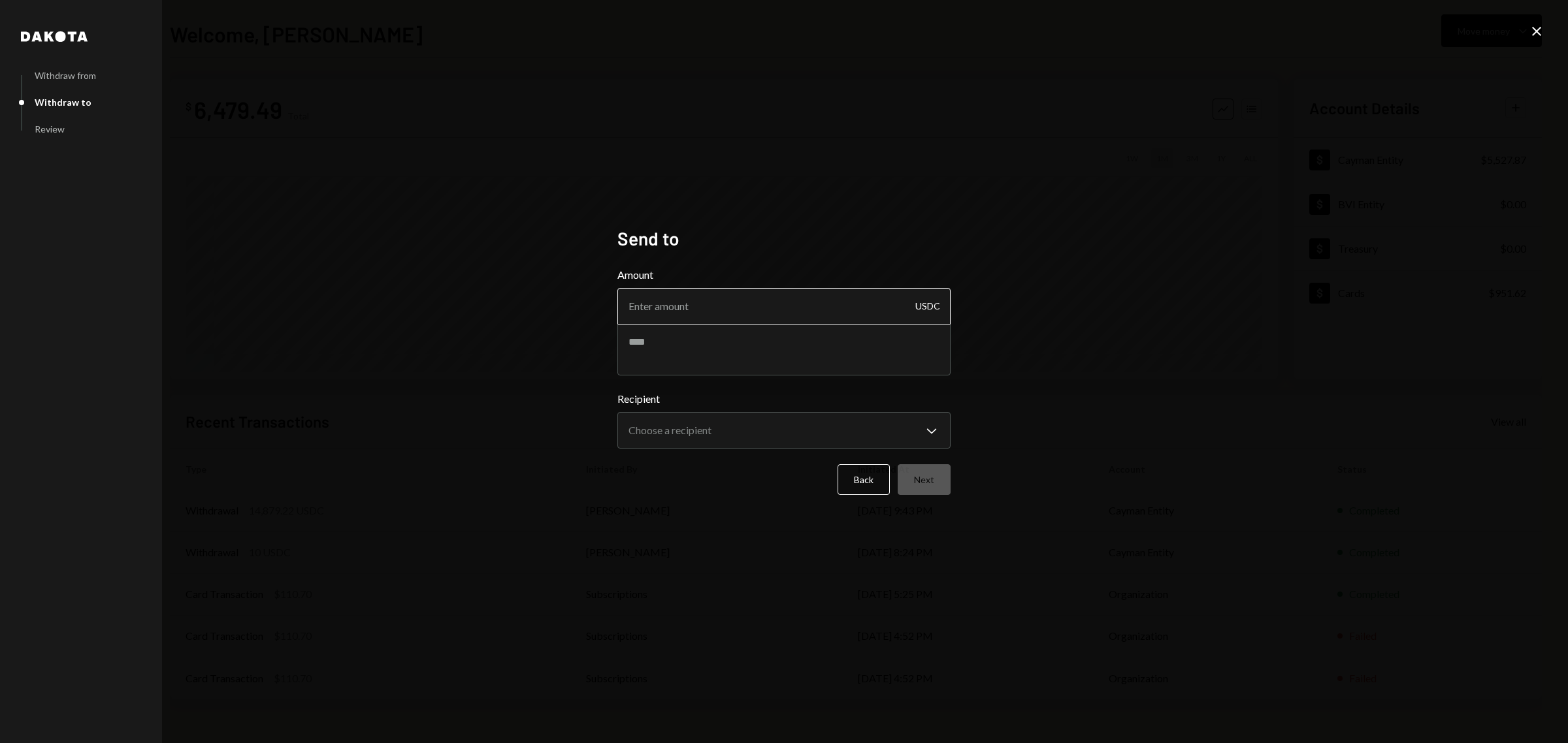
click at [755, 307] on input "Amount" at bounding box center [784, 306] width 333 height 37
type input "4990"
click at [782, 349] on textarea at bounding box center [784, 349] width 333 height 52
click at [719, 344] on textarea at bounding box center [784, 349] width 333 height 52
type textarea "**********"
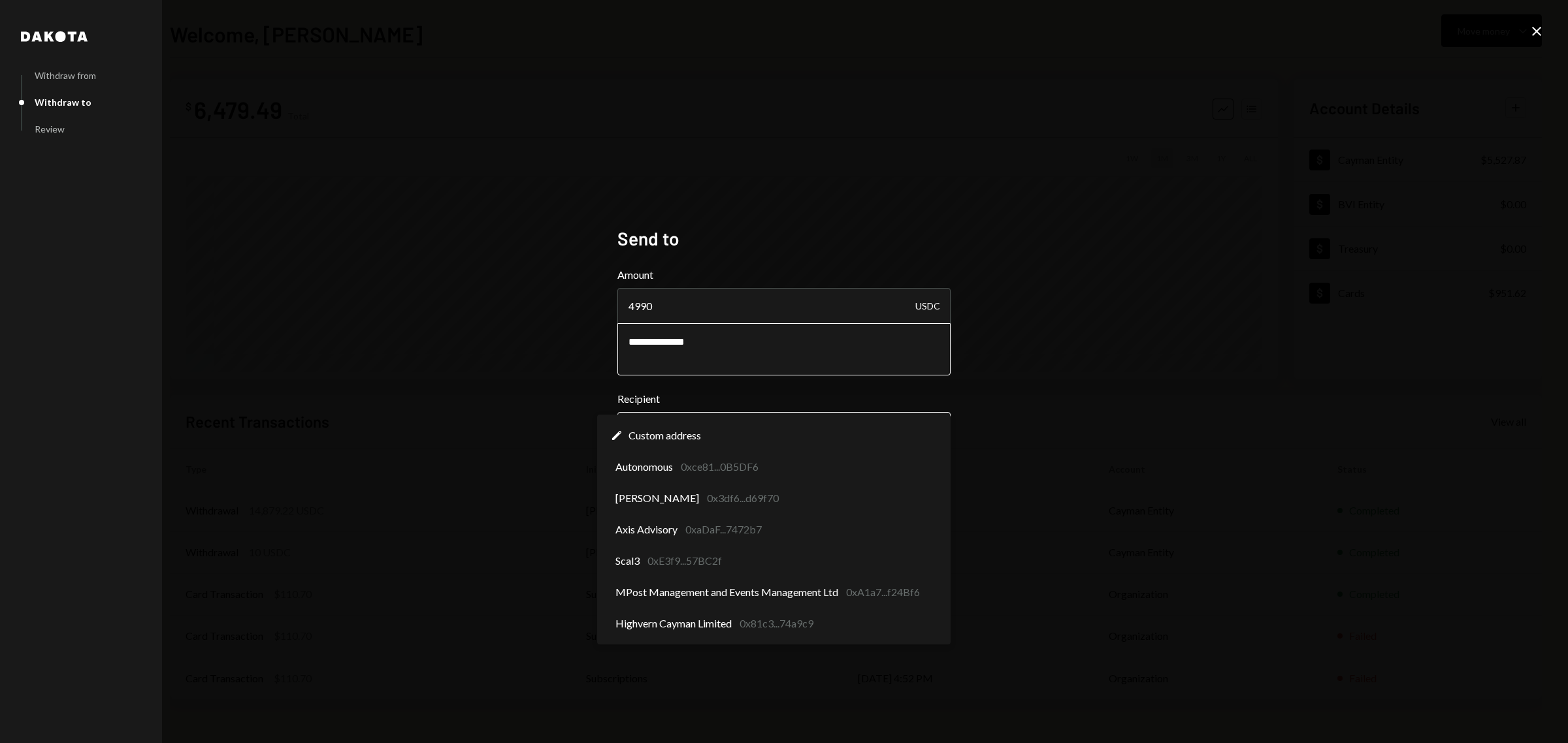
click at [798, 432] on body "**********" at bounding box center [784, 371] width 1568 height 743
select select "**********"
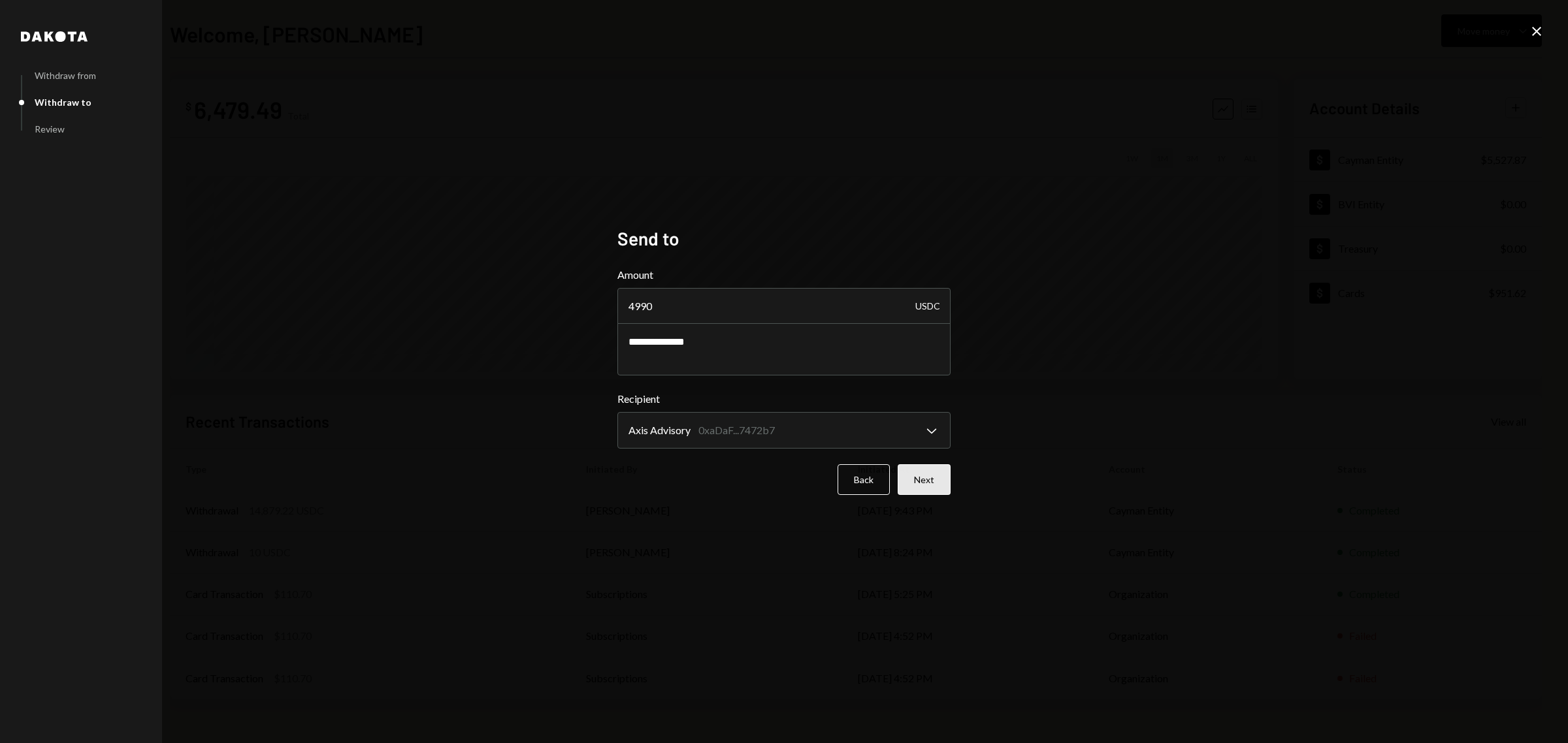
click at [932, 482] on button "Next" at bounding box center [924, 479] width 53 height 31
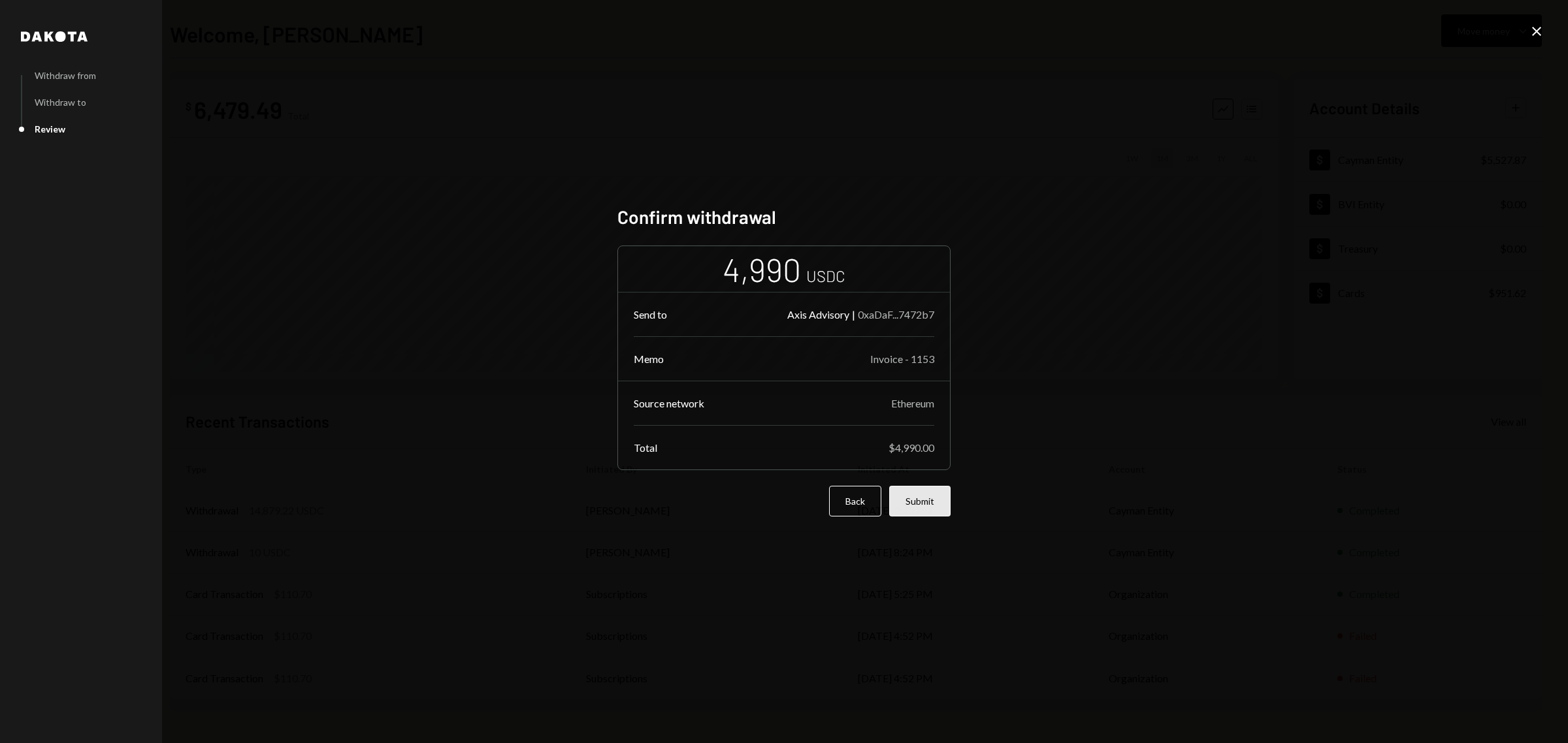
click at [935, 497] on button "Submit" at bounding box center [919, 501] width 61 height 31
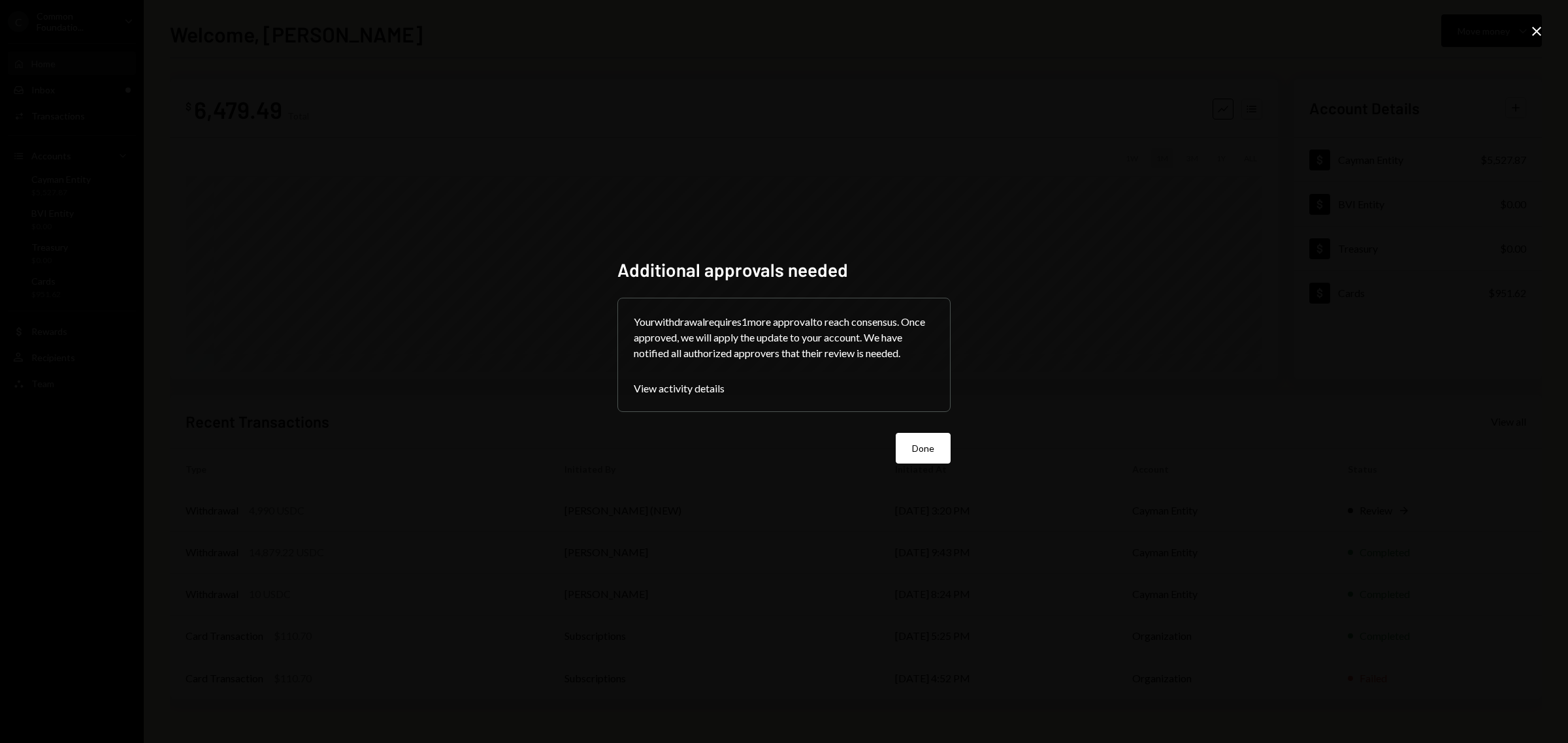
drag, startPoint x: 903, startPoint y: 440, endPoint x: 834, endPoint y: 495, distance: 88.2
click at [902, 440] on button "Done" at bounding box center [923, 448] width 55 height 31
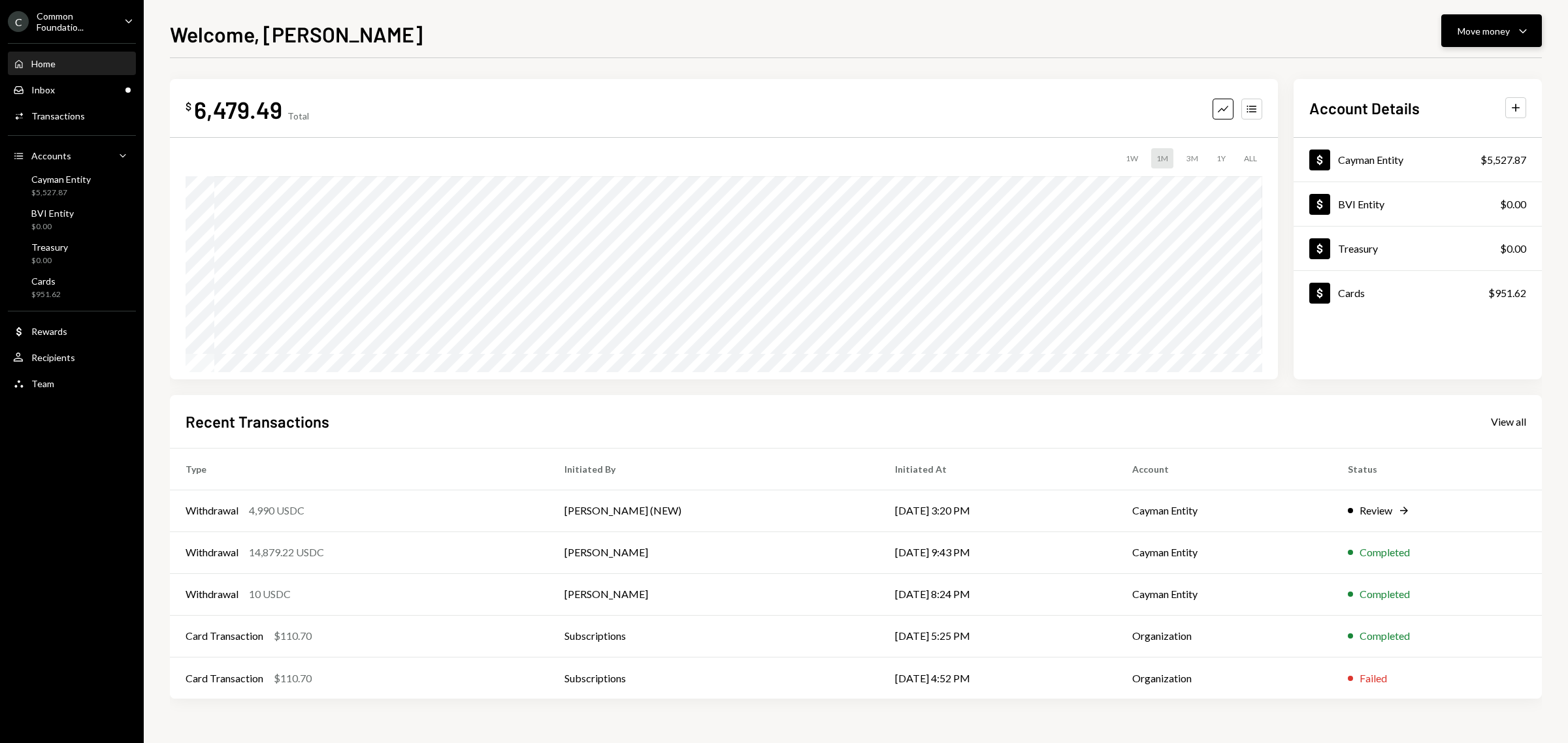
click at [1486, 22] on button "Move money Caret Down" at bounding box center [1491, 30] width 100 height 32
click at [1459, 66] on div "Send" at bounding box center [1481, 71] width 95 height 14
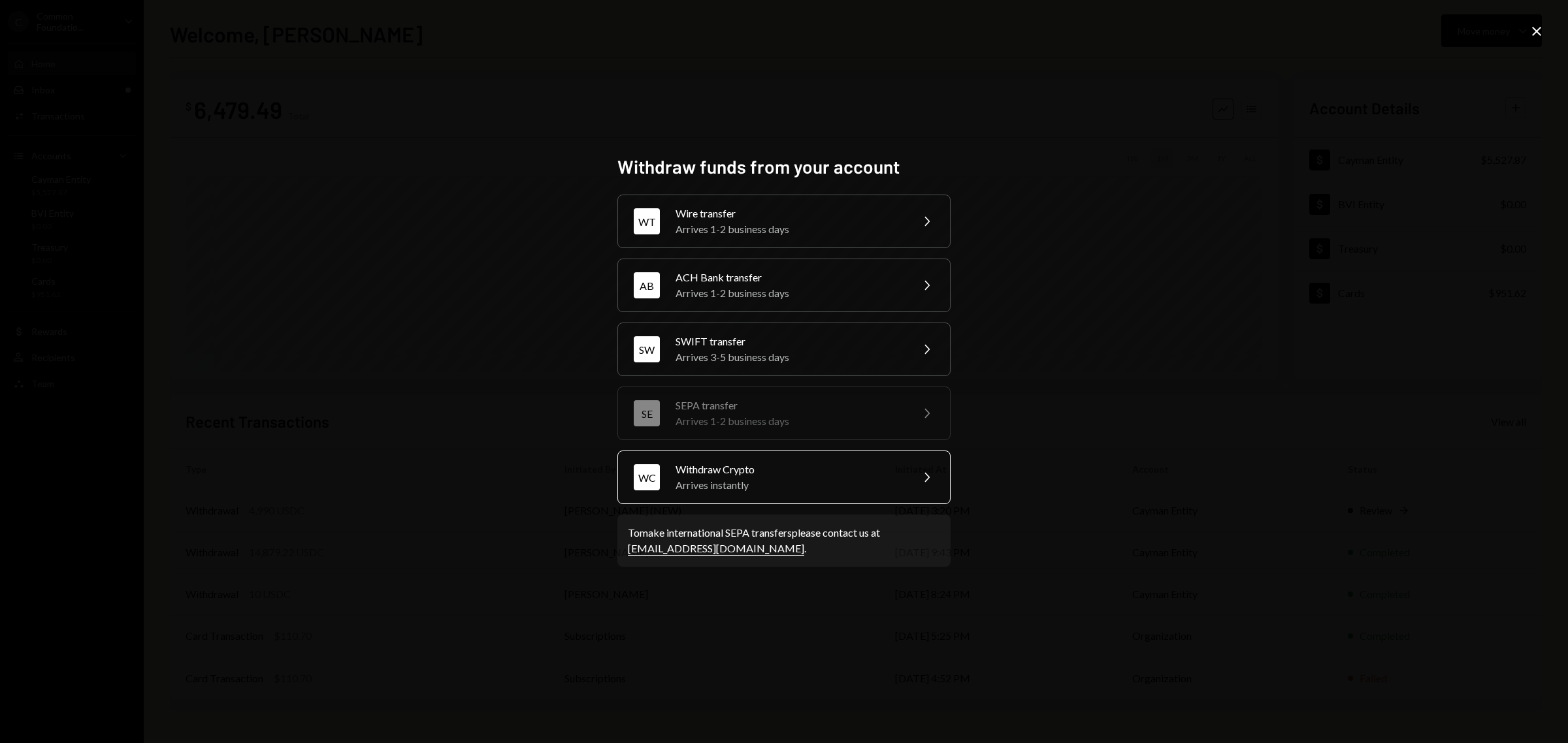
click at [776, 488] on div "Arrives instantly" at bounding box center [789, 485] width 228 height 16
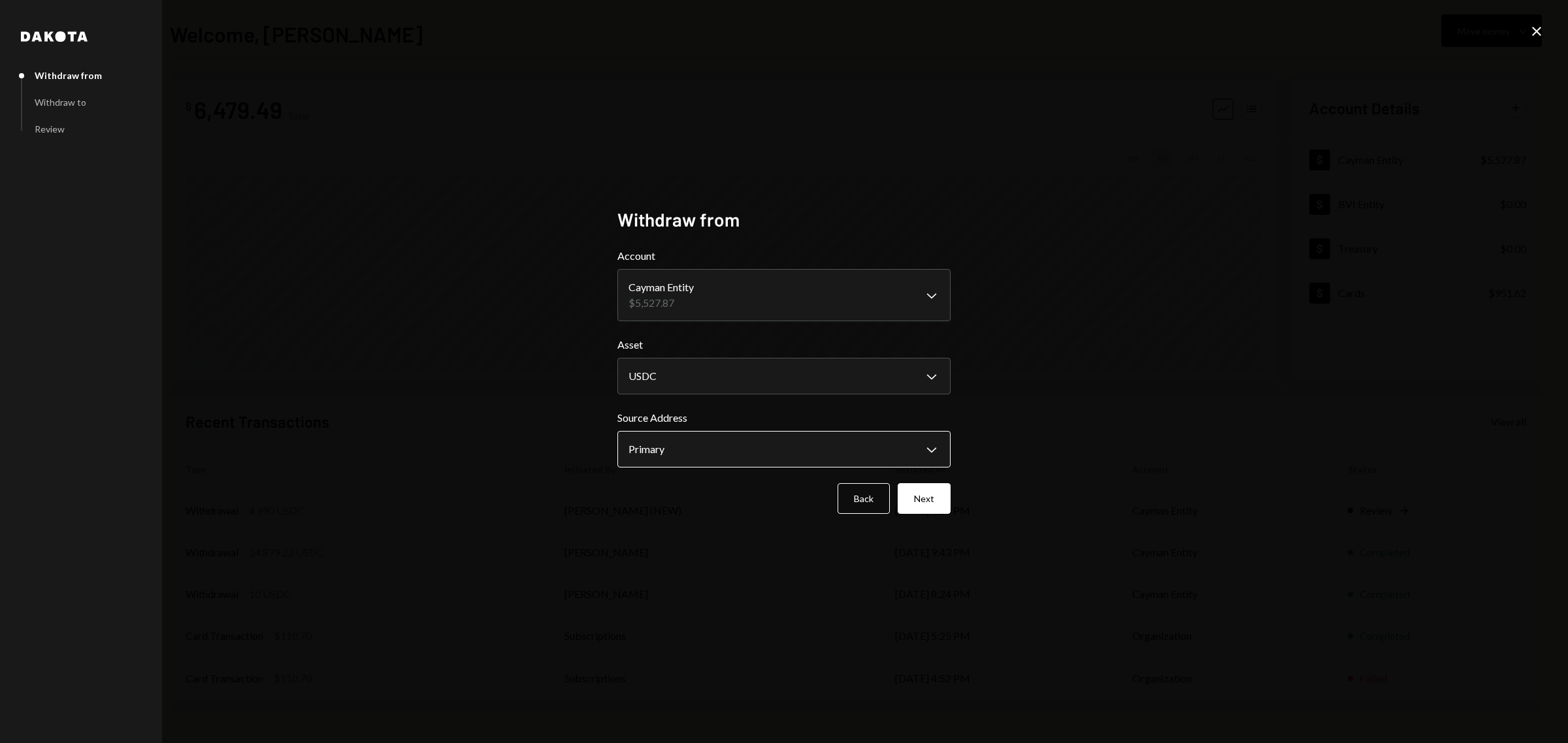
click at [725, 453] on body "C Common Foundatio... Caret Down Home Home Inbox Inbox Activities Transactions …" at bounding box center [784, 371] width 1568 height 743
click at [932, 501] on button "Next" at bounding box center [924, 498] width 53 height 31
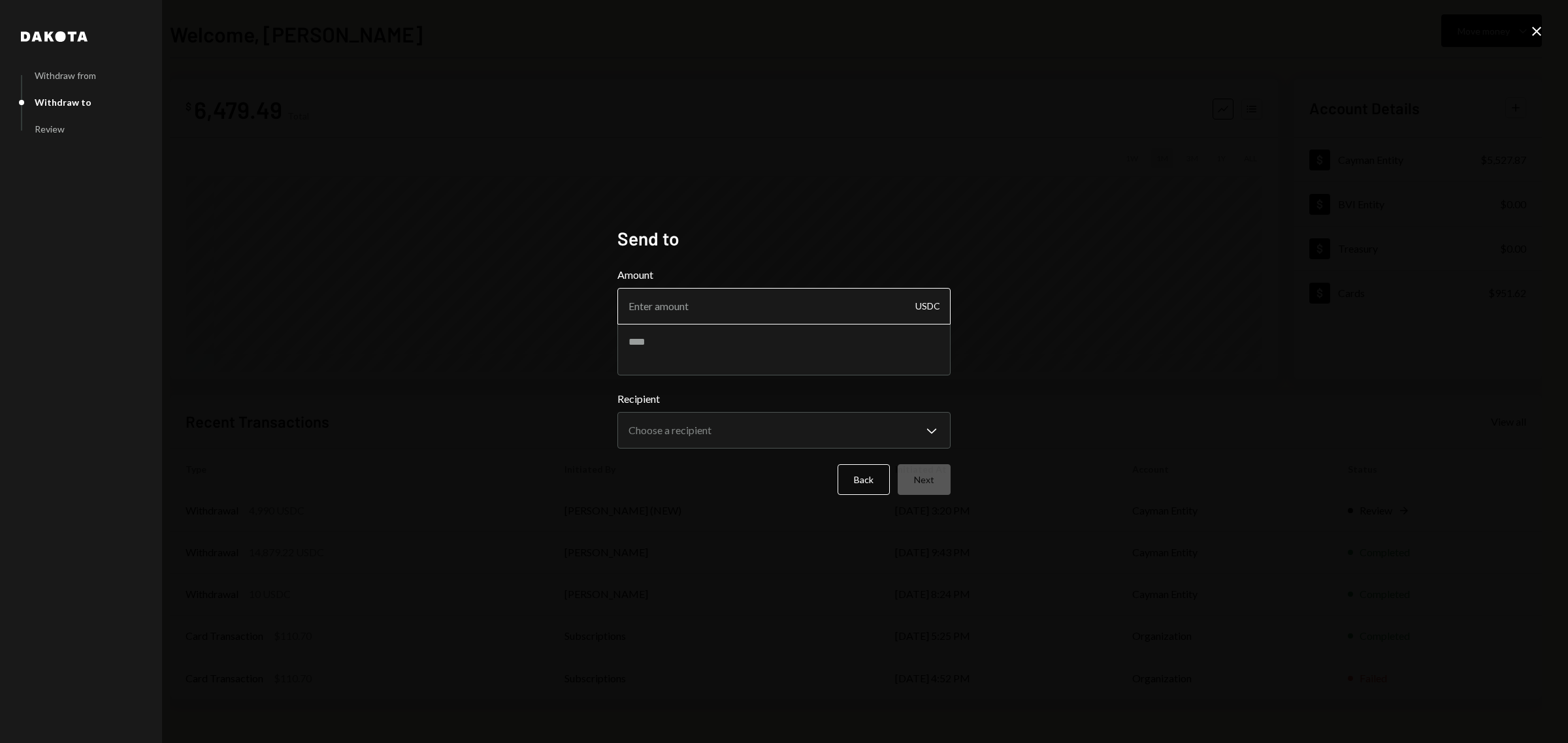
click at [712, 313] on input "Amount" at bounding box center [784, 306] width 333 height 37
type input "1000"
click at [709, 348] on textarea at bounding box center [784, 349] width 333 height 52
click at [699, 345] on textarea at bounding box center [784, 349] width 333 height 52
drag, startPoint x: 699, startPoint y: 344, endPoint x: 657, endPoint y: 352, distance: 42.8
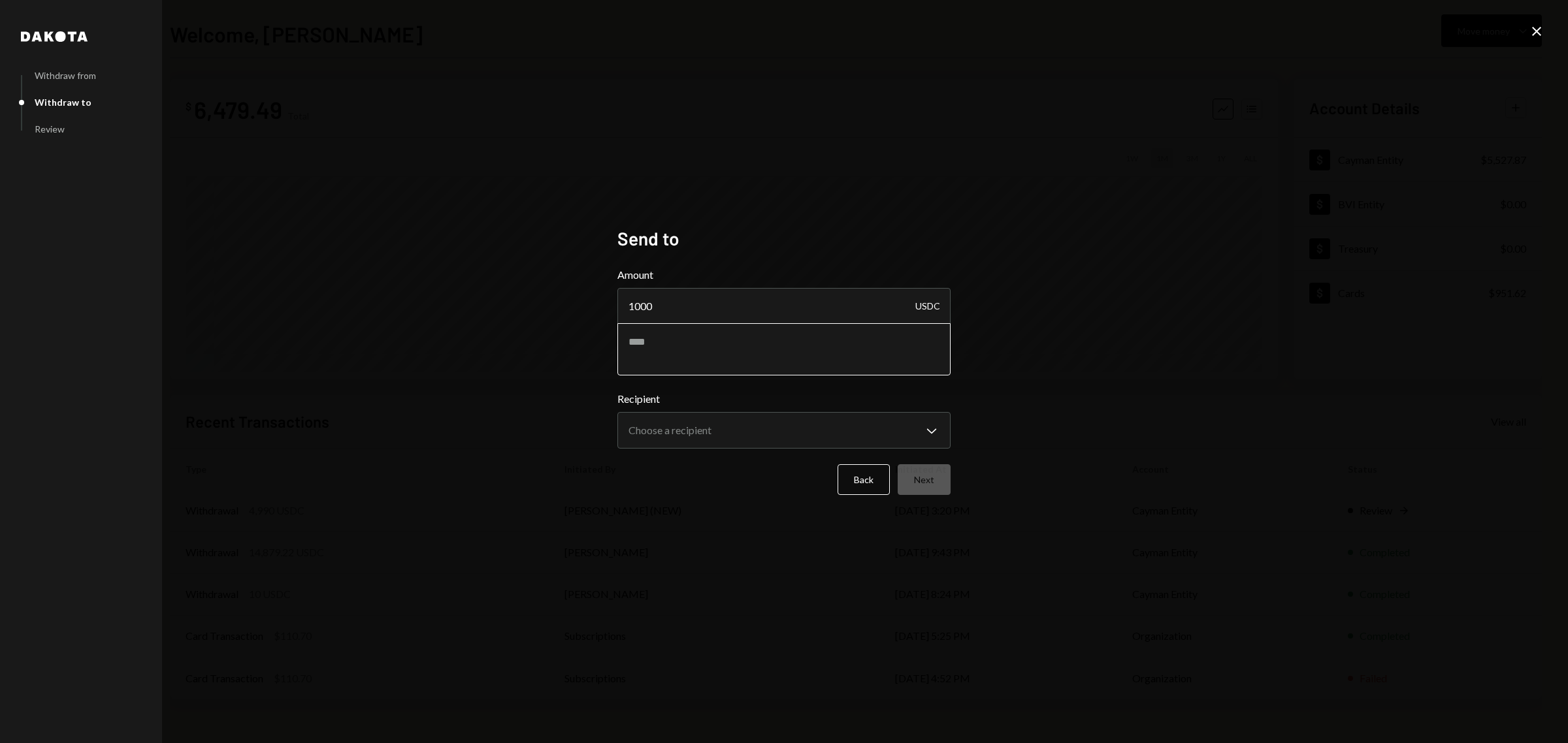
click at [670, 358] on textarea at bounding box center [784, 349] width 333 height 52
paste textarea "**********"
type textarea "**********"
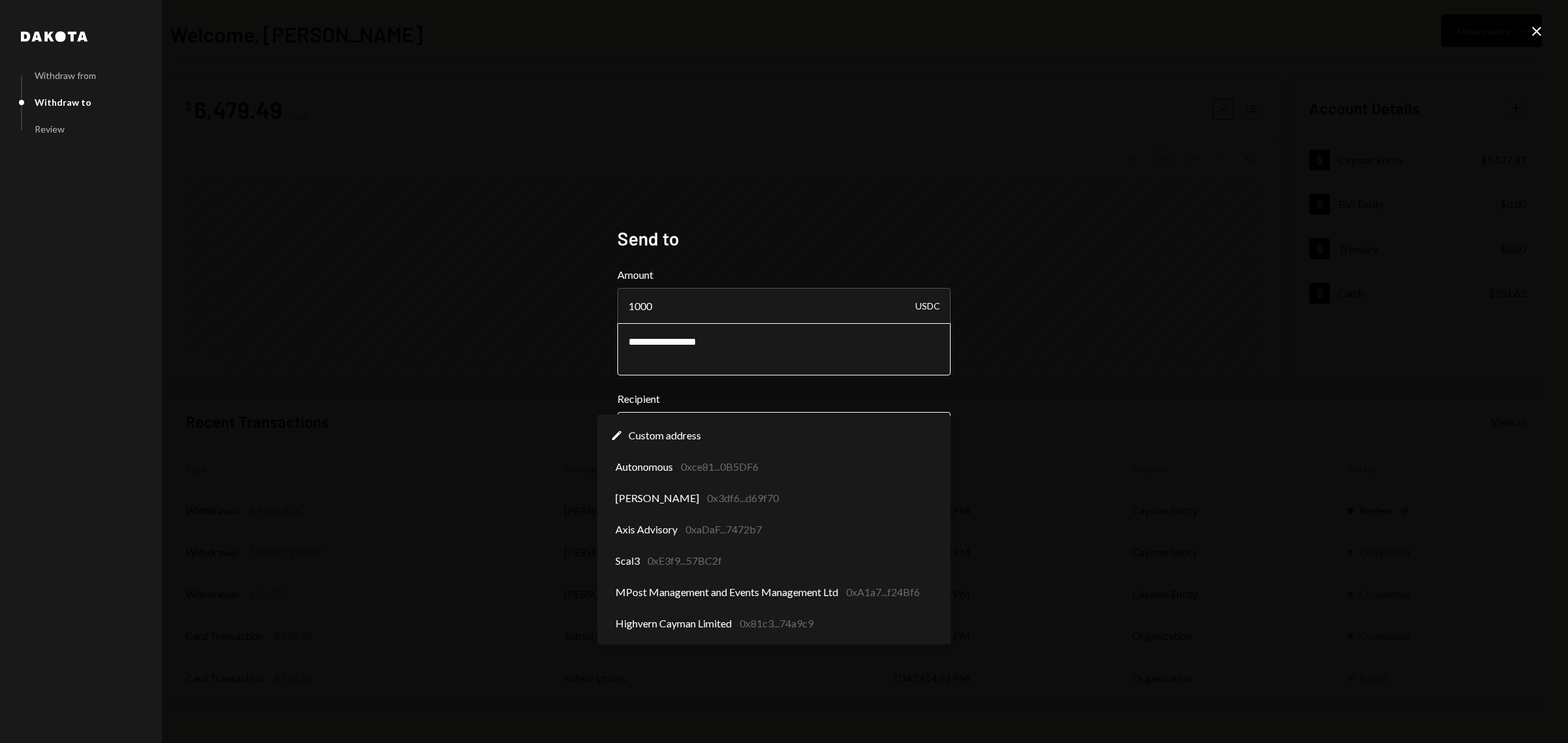
click at [694, 425] on body "**********" at bounding box center [784, 371] width 1568 height 743
select select "**********"
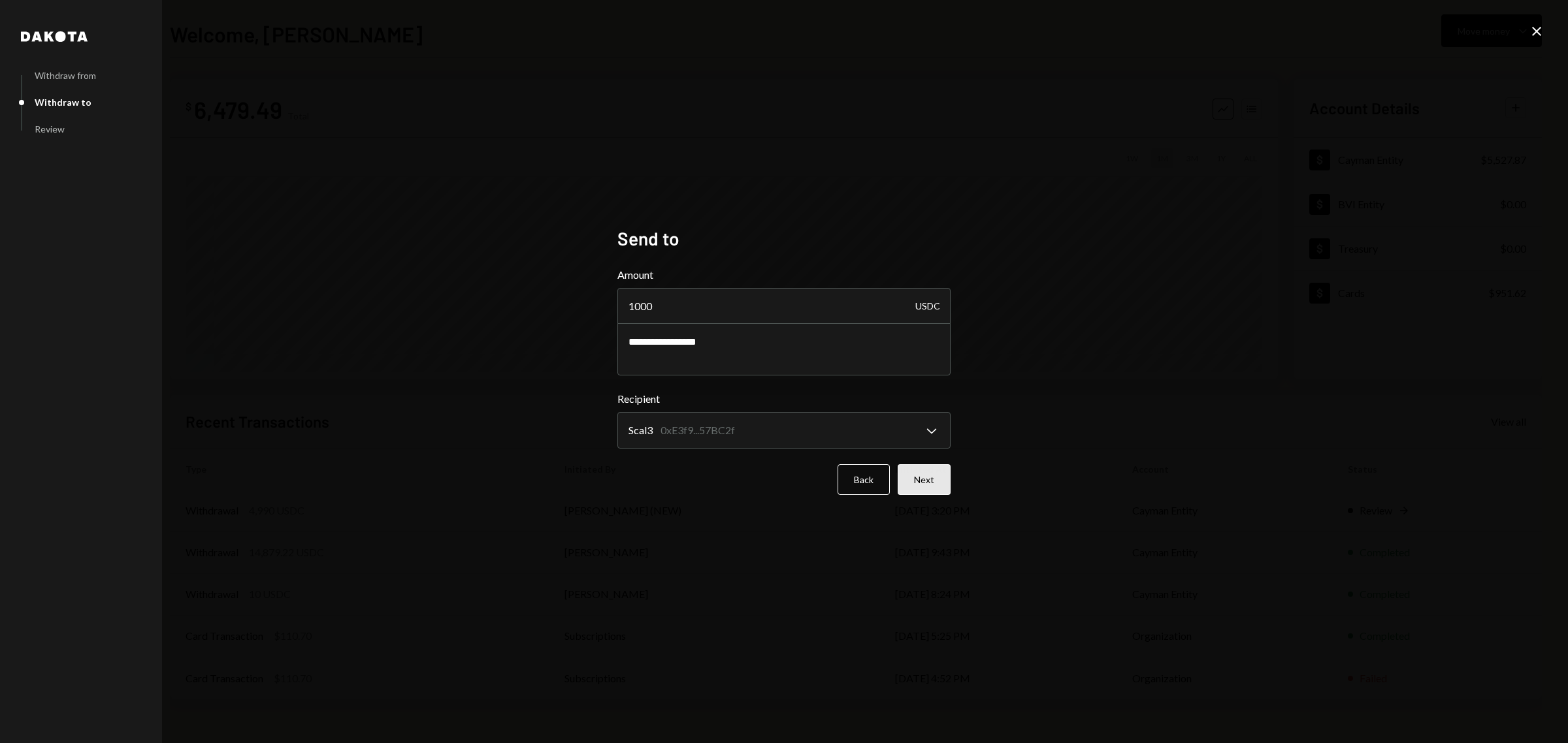
click at [925, 475] on button "Next" at bounding box center [924, 479] width 53 height 31
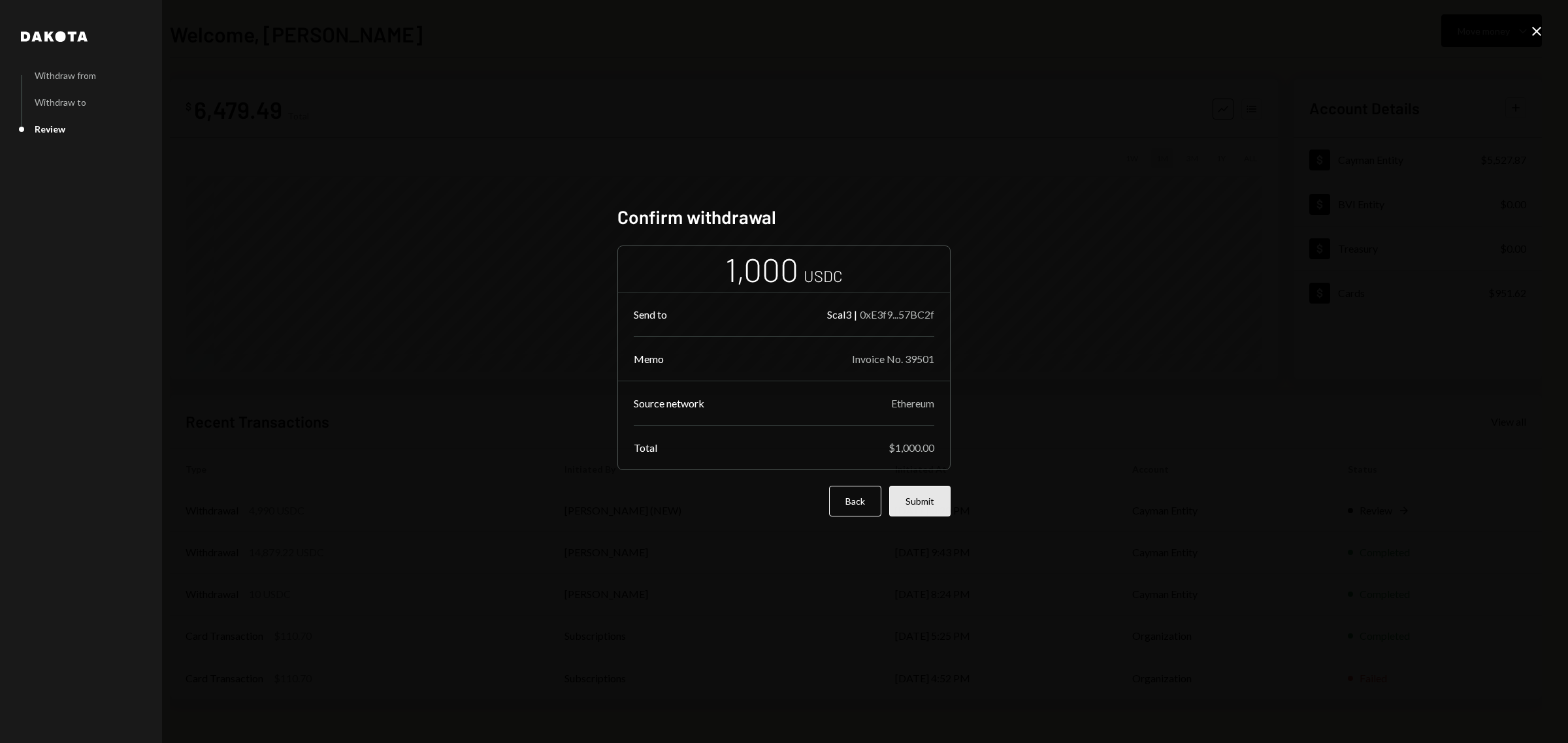
click at [935, 503] on button "Submit" at bounding box center [919, 501] width 61 height 31
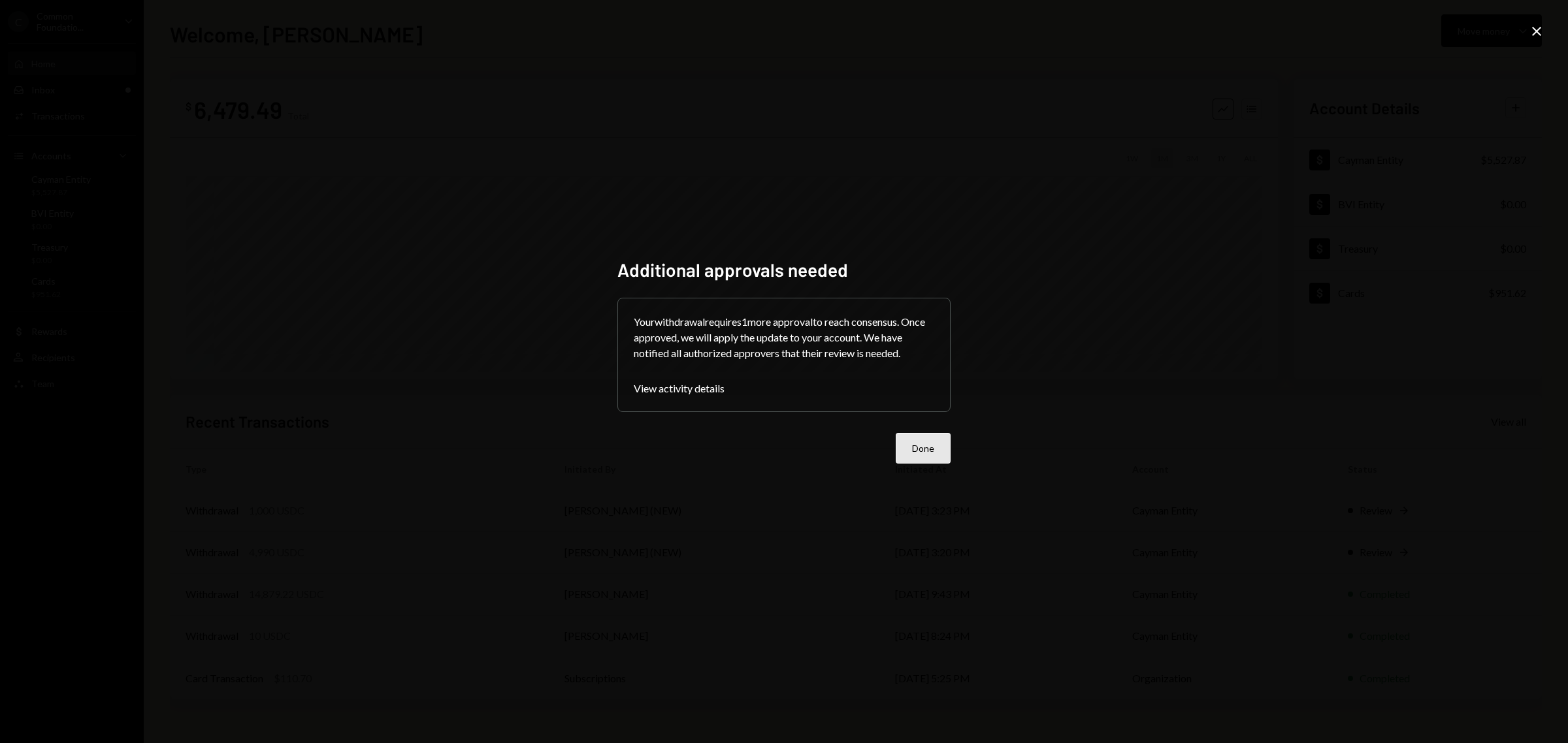
click at [912, 464] on button "Done" at bounding box center [923, 448] width 55 height 31
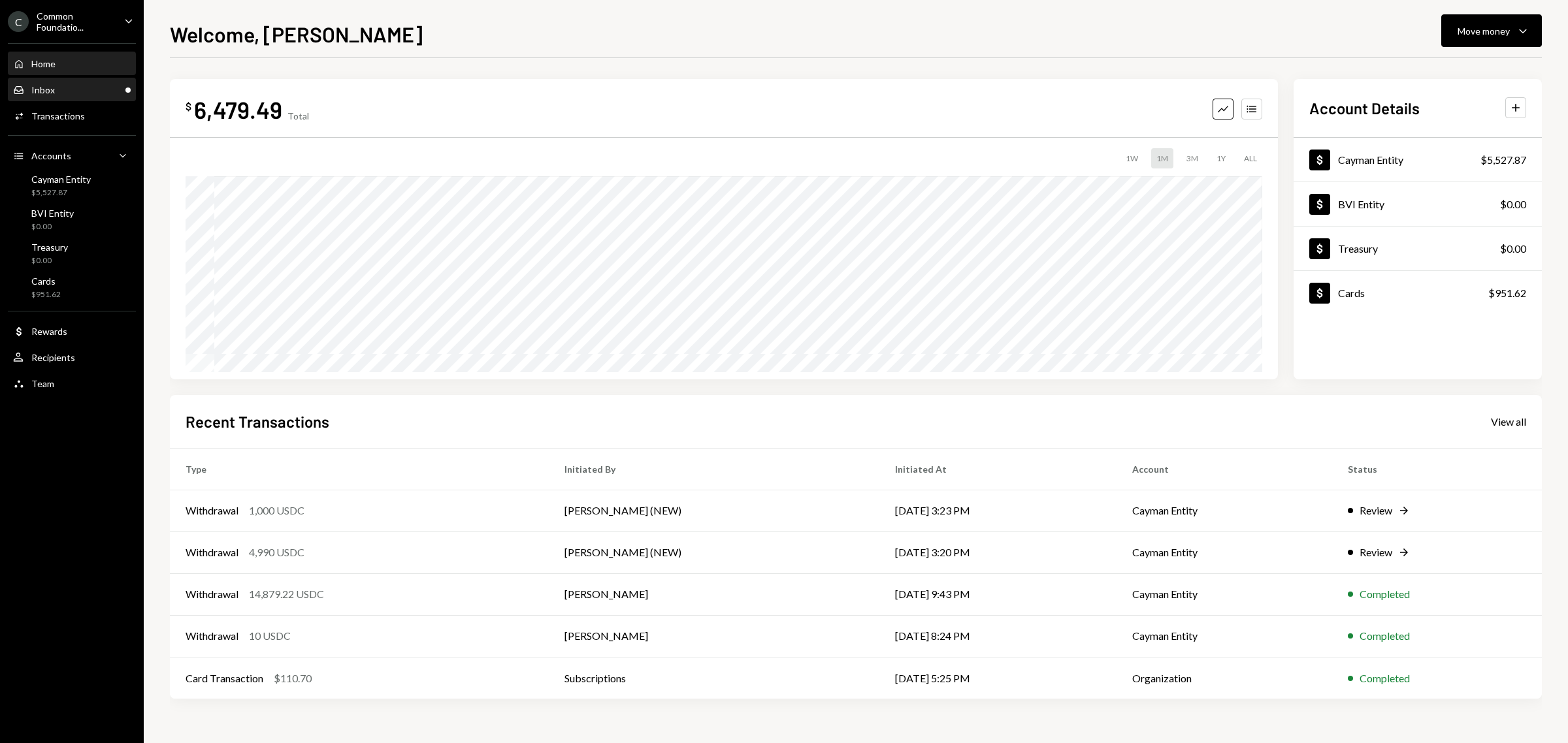
click at [82, 90] on div "Inbox Inbox" at bounding box center [72, 90] width 118 height 12
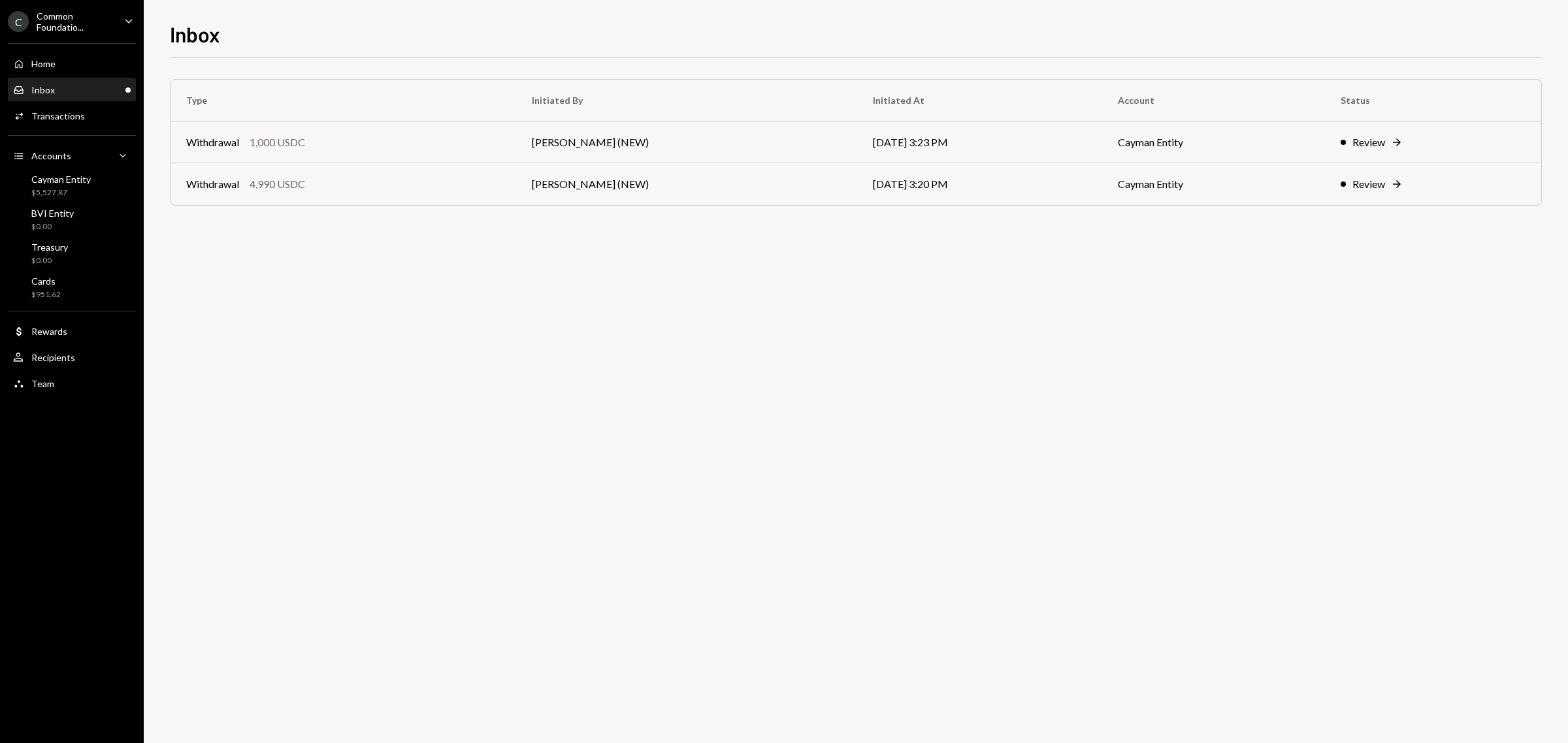
click at [122, 21] on icon "Caret Down" at bounding box center [129, 21] width 14 height 14
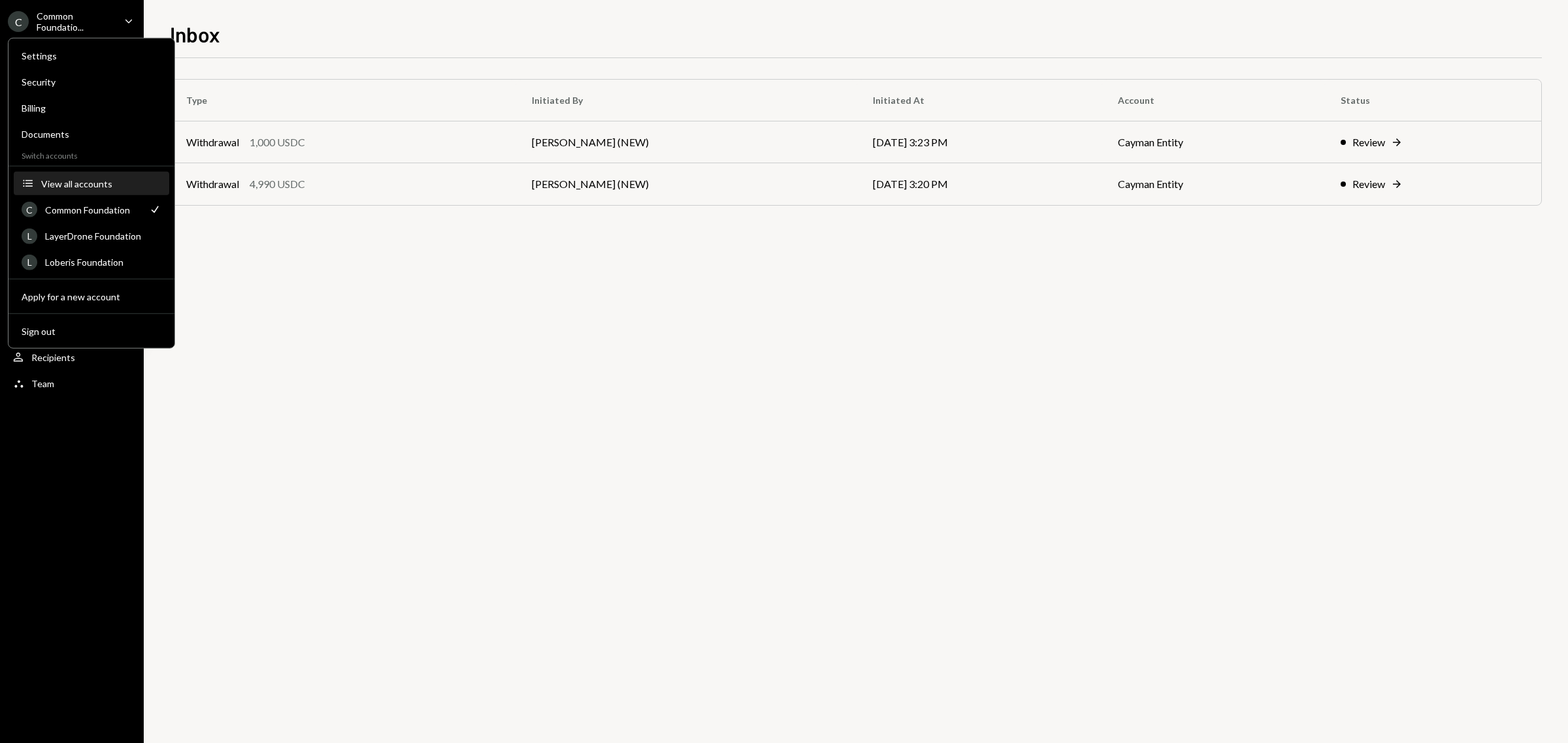
click at [85, 181] on div "View all accounts" at bounding box center [101, 183] width 120 height 11
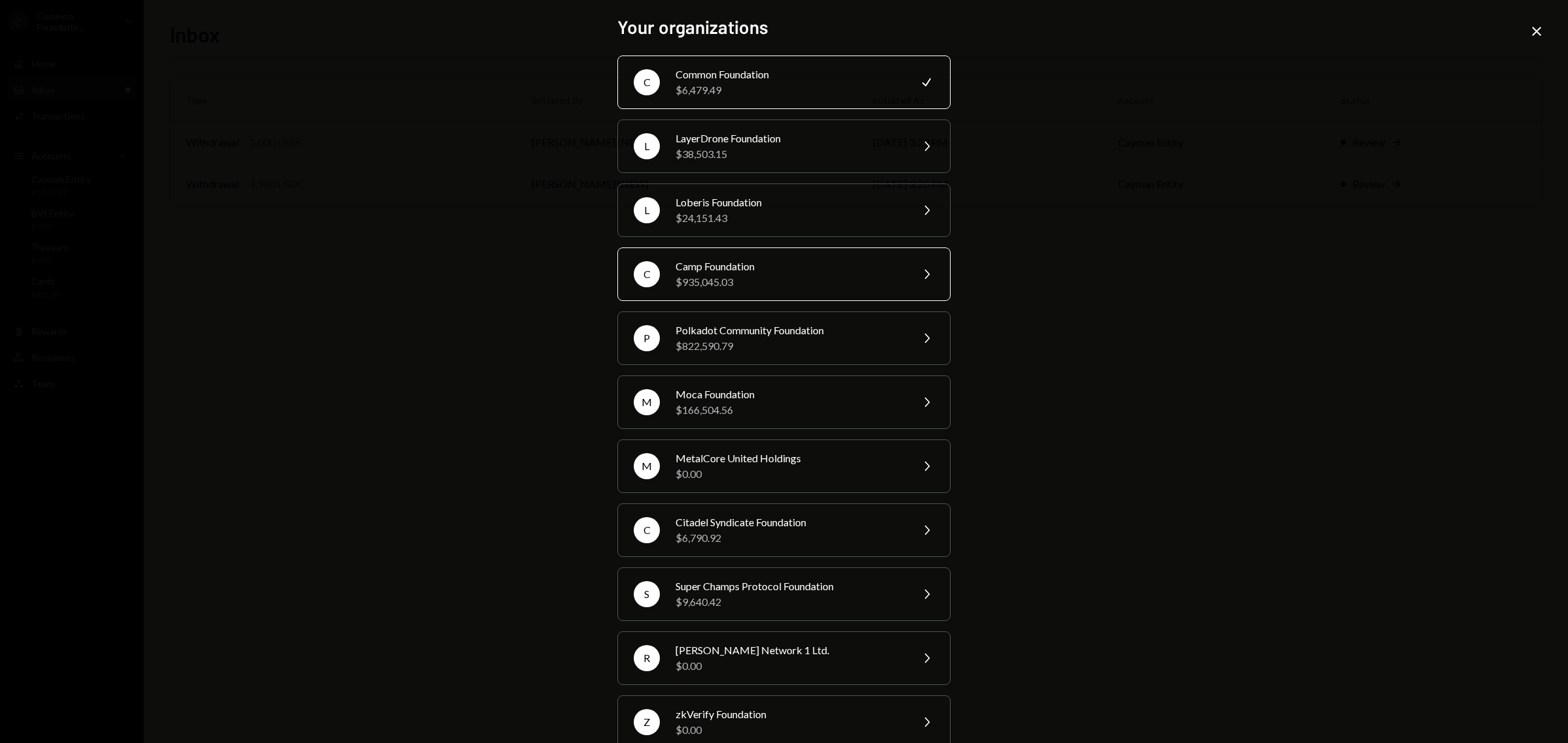
click at [782, 269] on div "Camp Foundation" at bounding box center [789, 266] width 228 height 16
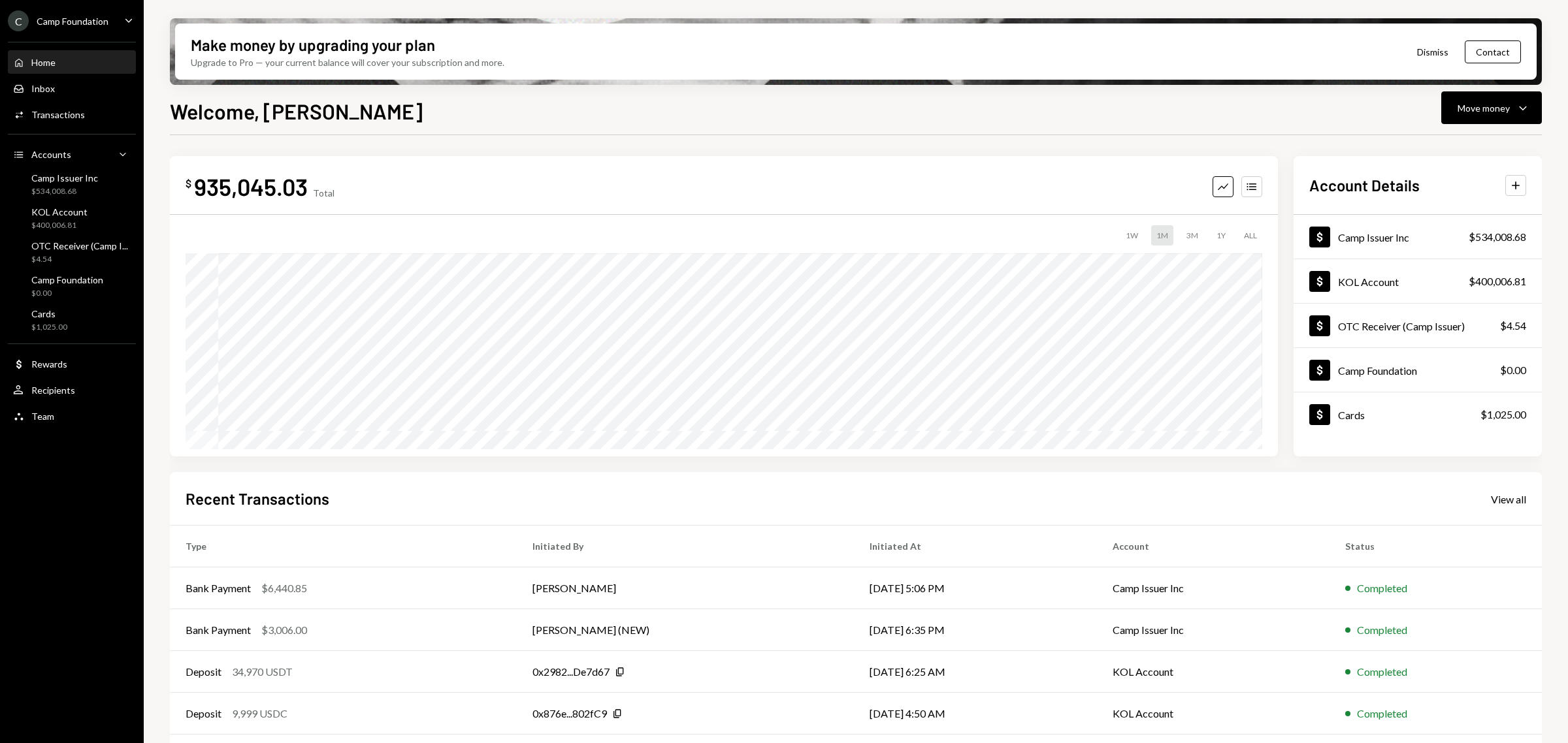
scroll to position [43, 0]
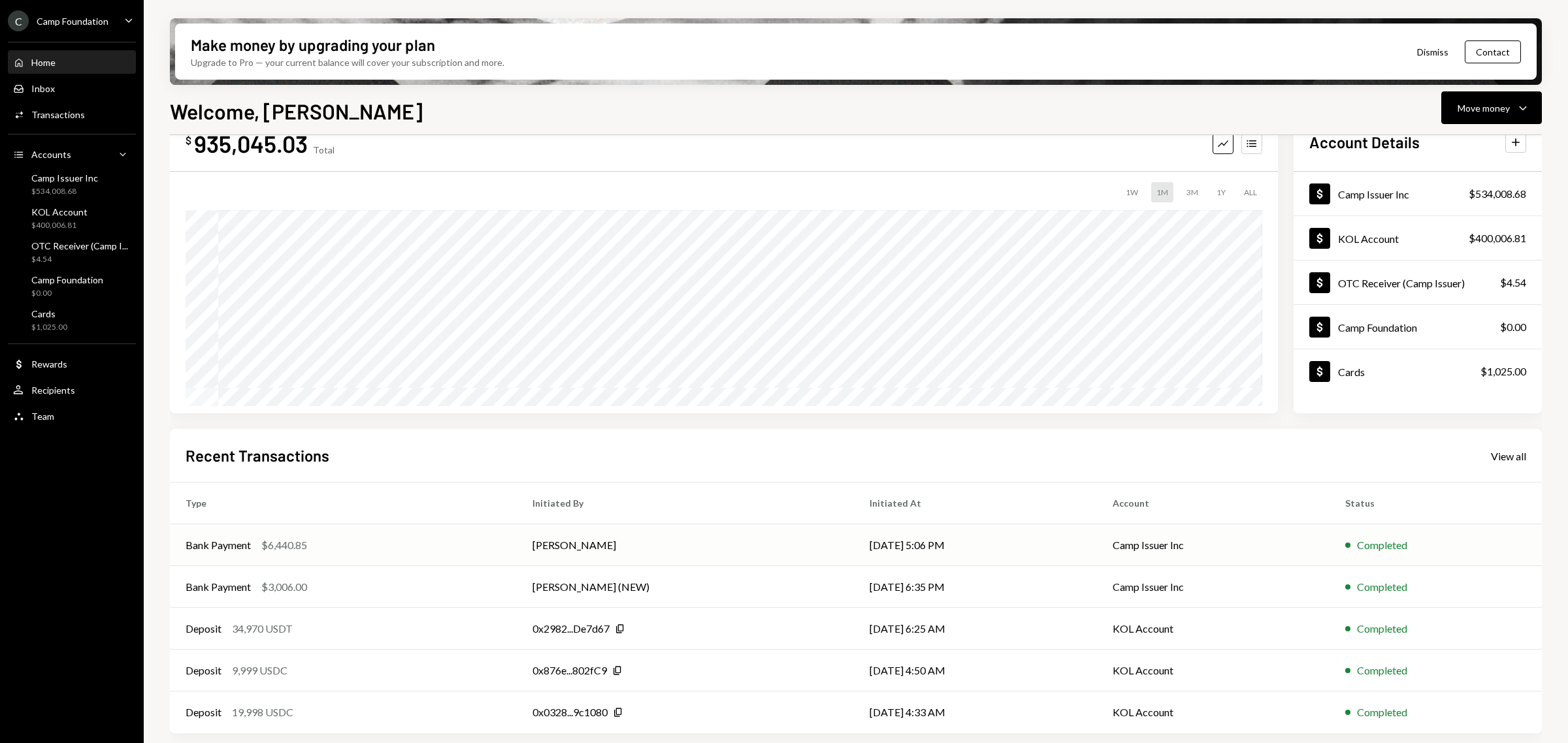
click at [583, 543] on td "Timothy Bracke" at bounding box center [685, 545] width 337 height 42
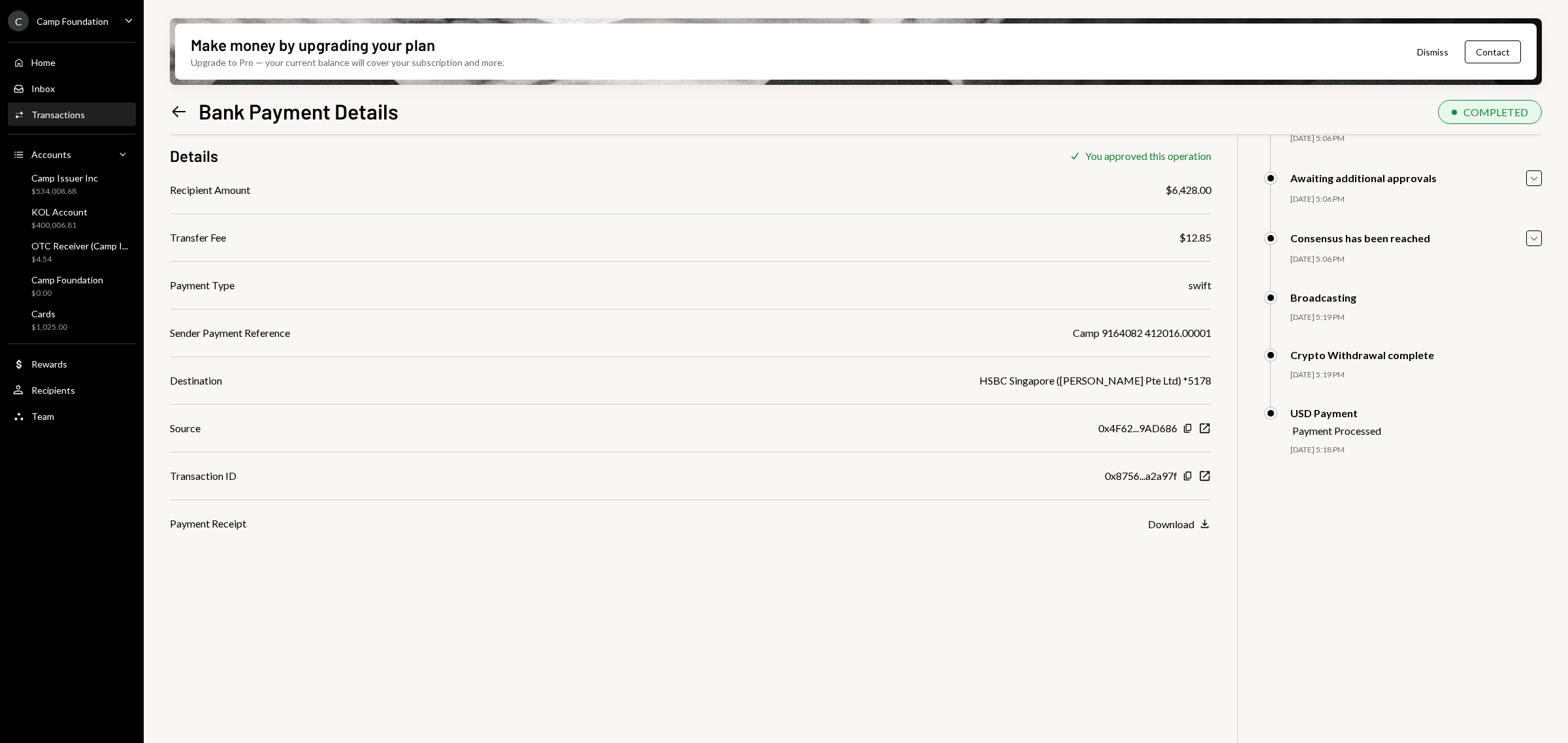
scroll to position [105, 0]
click at [1195, 523] on button "Download Download" at bounding box center [1179, 523] width 64 height 14
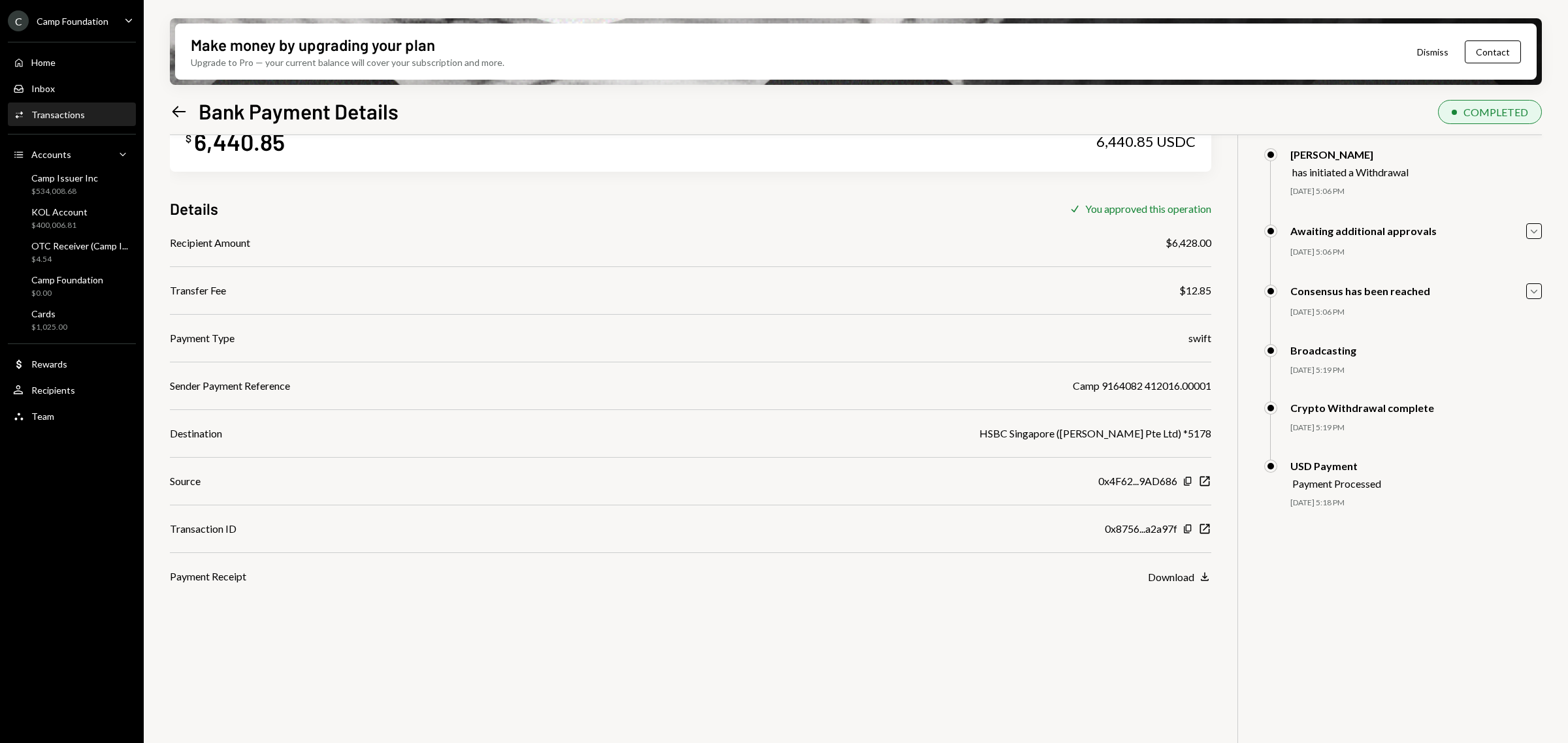
scroll to position [0, 0]
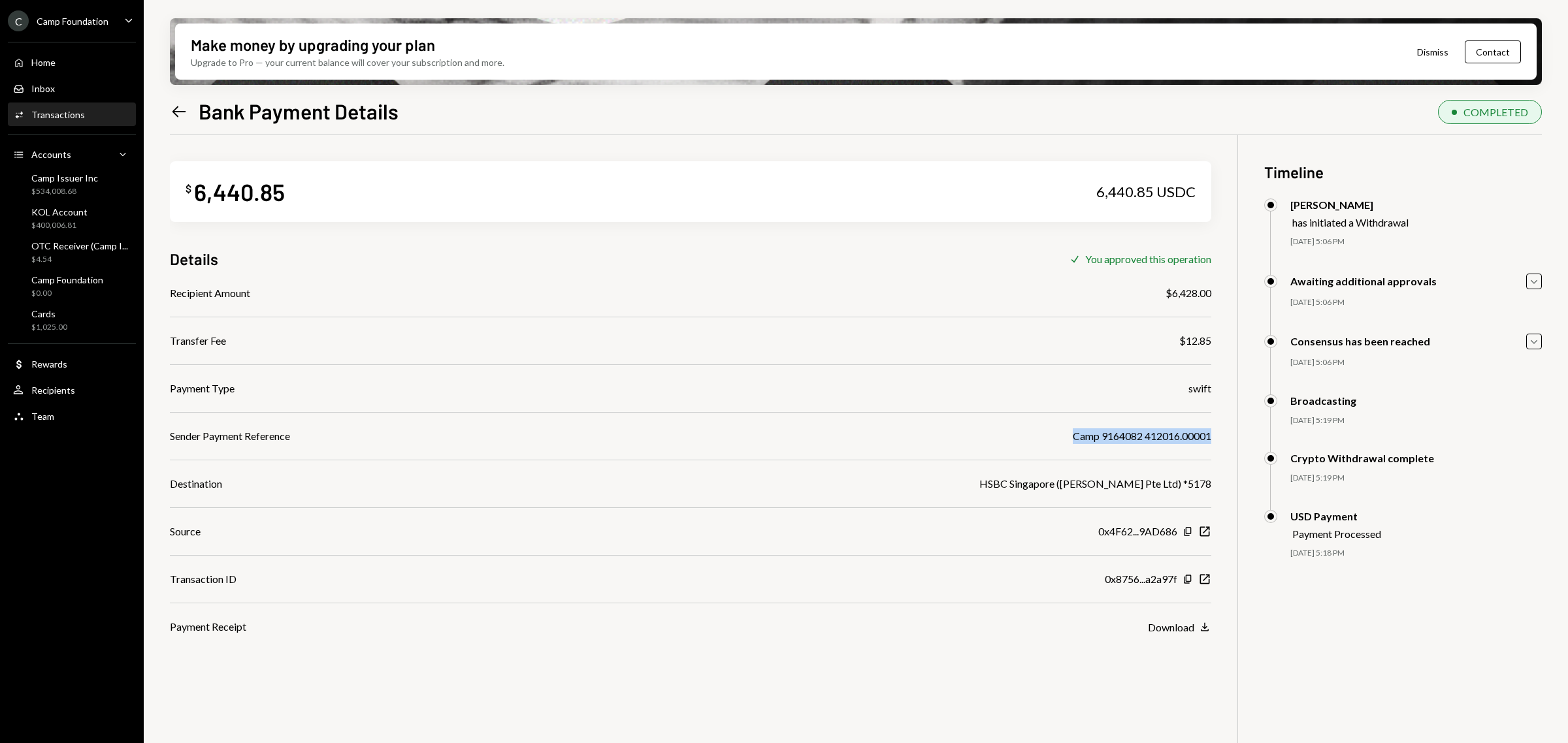
drag, startPoint x: 1062, startPoint y: 434, endPoint x: 1217, endPoint y: 433, distance: 155.0
click at [1217, 433] on div "$ 6,440.85 6,440.85 USDC Details Check You approved this operation Recipient Am…" at bounding box center [855, 506] width 1372 height 743
click at [180, 113] on icon "Left Arrow" at bounding box center [178, 111] width 18 height 18
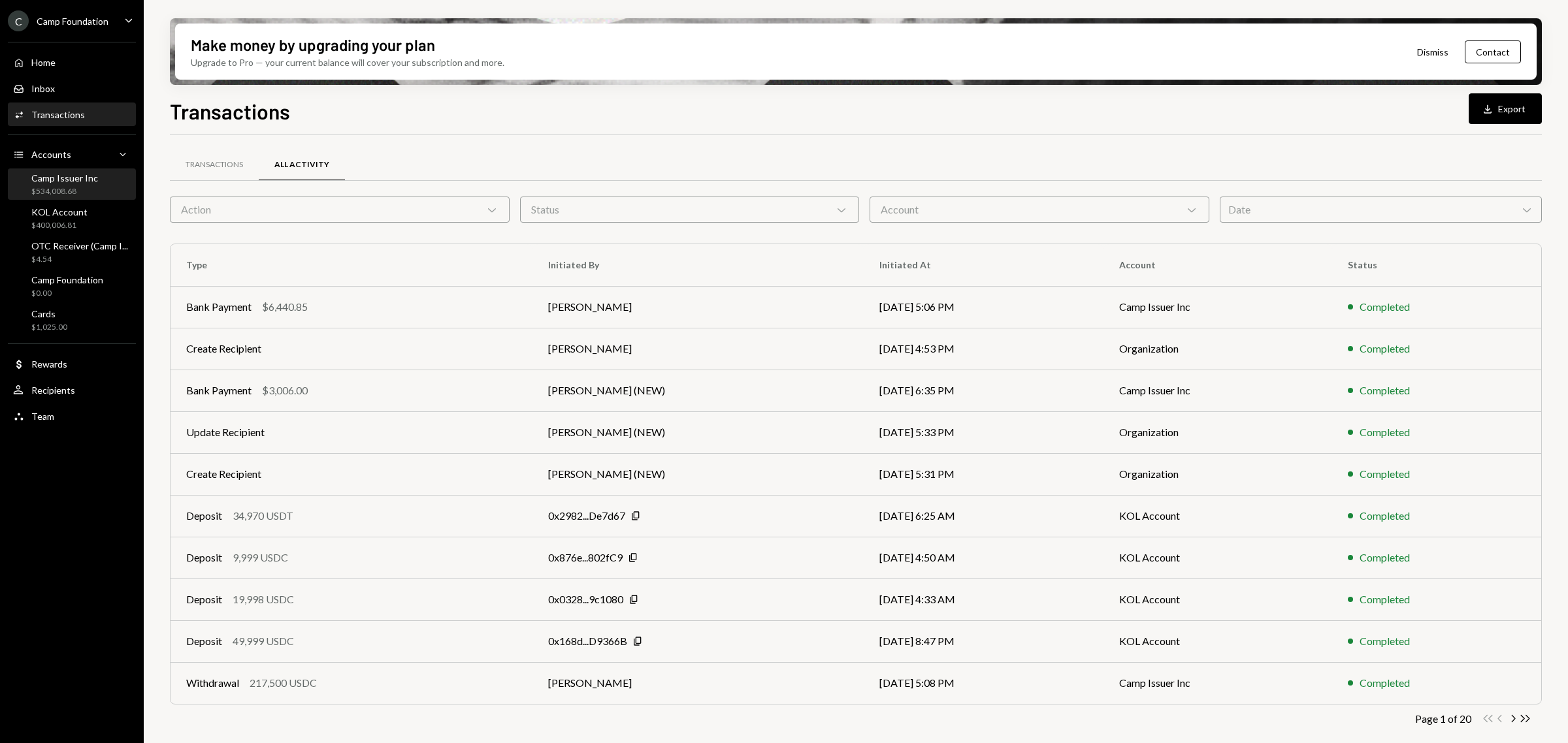
click at [66, 186] on div "$534,008.68" at bounding box center [64, 191] width 66 height 11
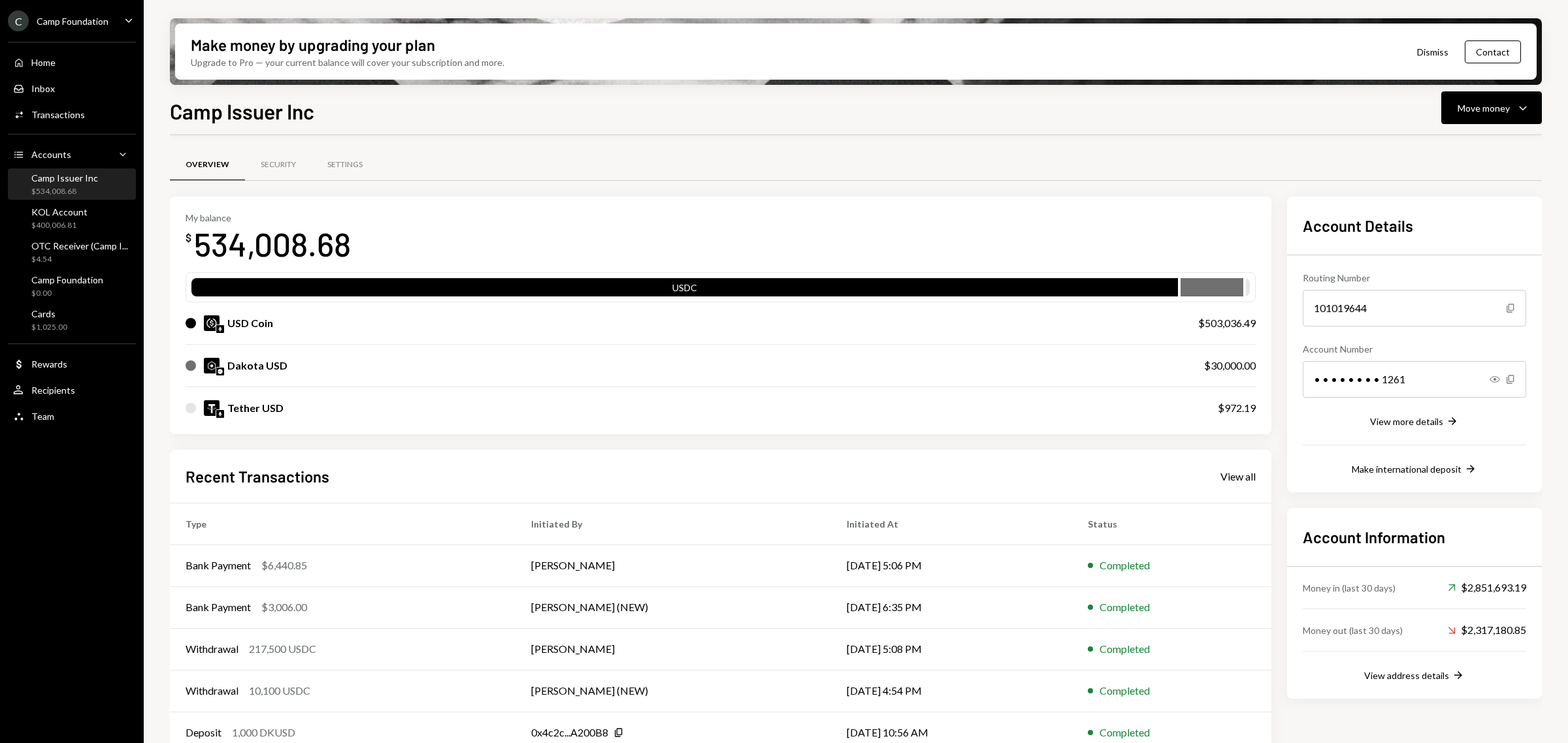
scroll to position [20, 0]
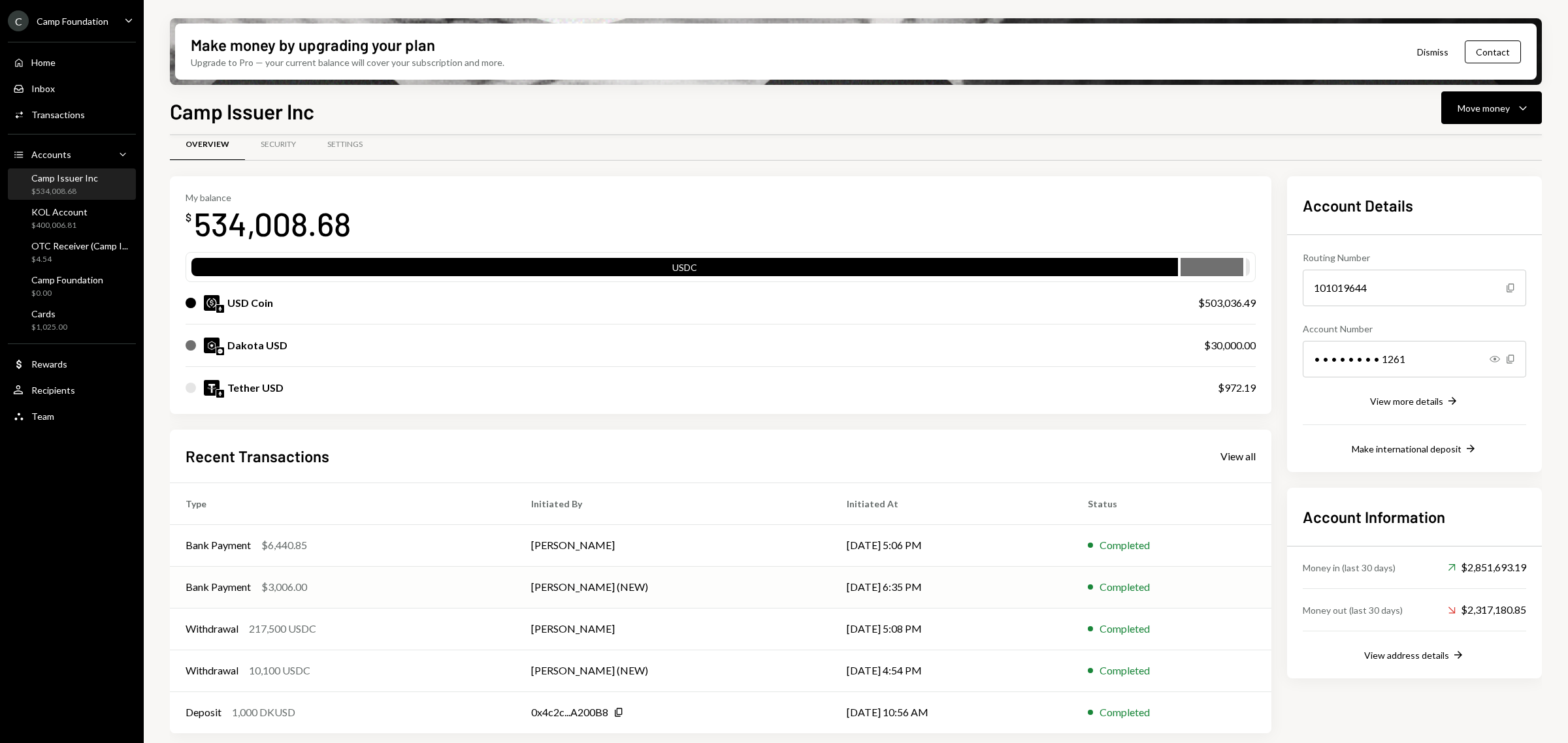
click at [210, 585] on div "Bank Payment" at bounding box center [218, 587] width 65 height 16
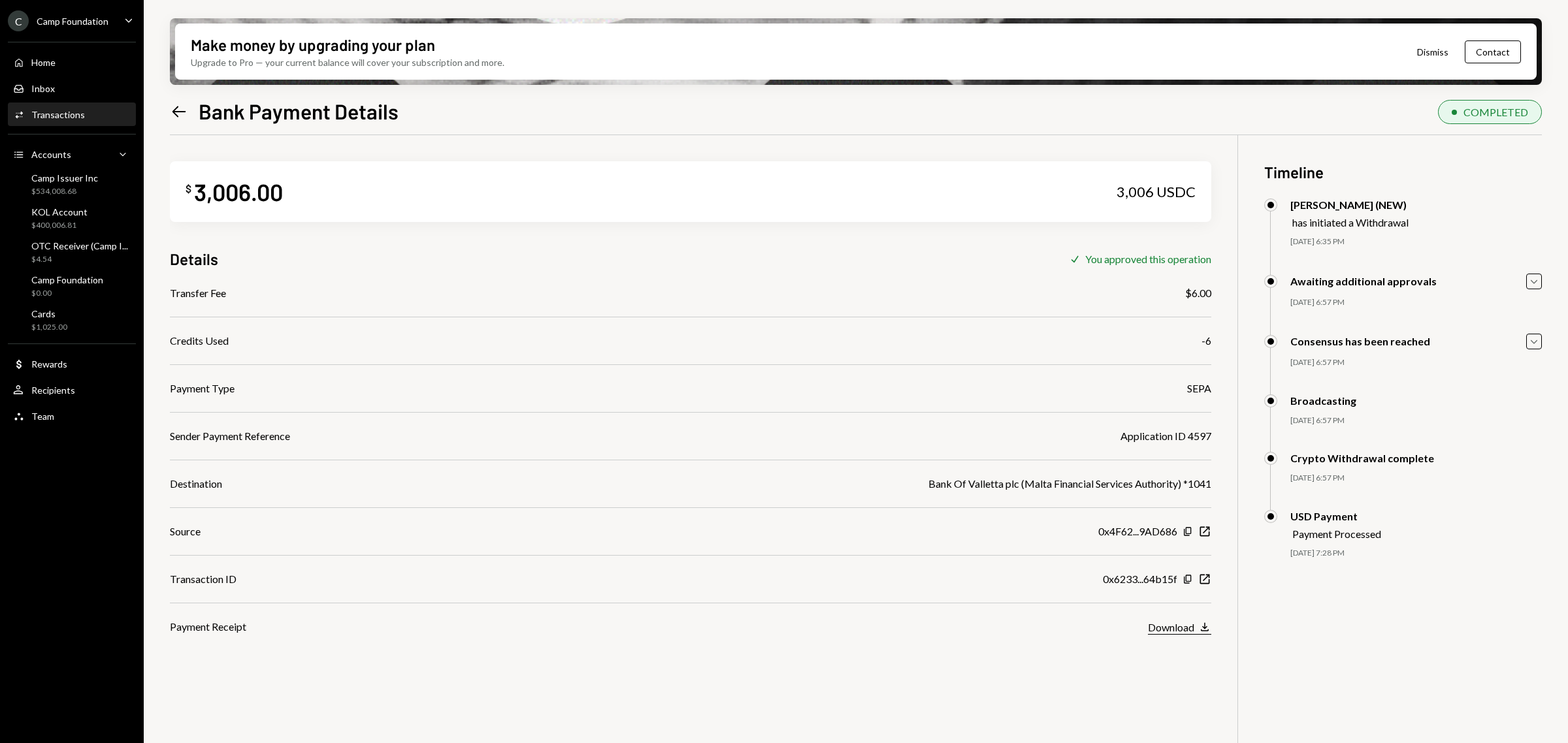
click at [1199, 634] on button "Download Download" at bounding box center [1179, 627] width 64 height 14
click at [97, 17] on div "Camp Foundation" at bounding box center [72, 21] width 72 height 11
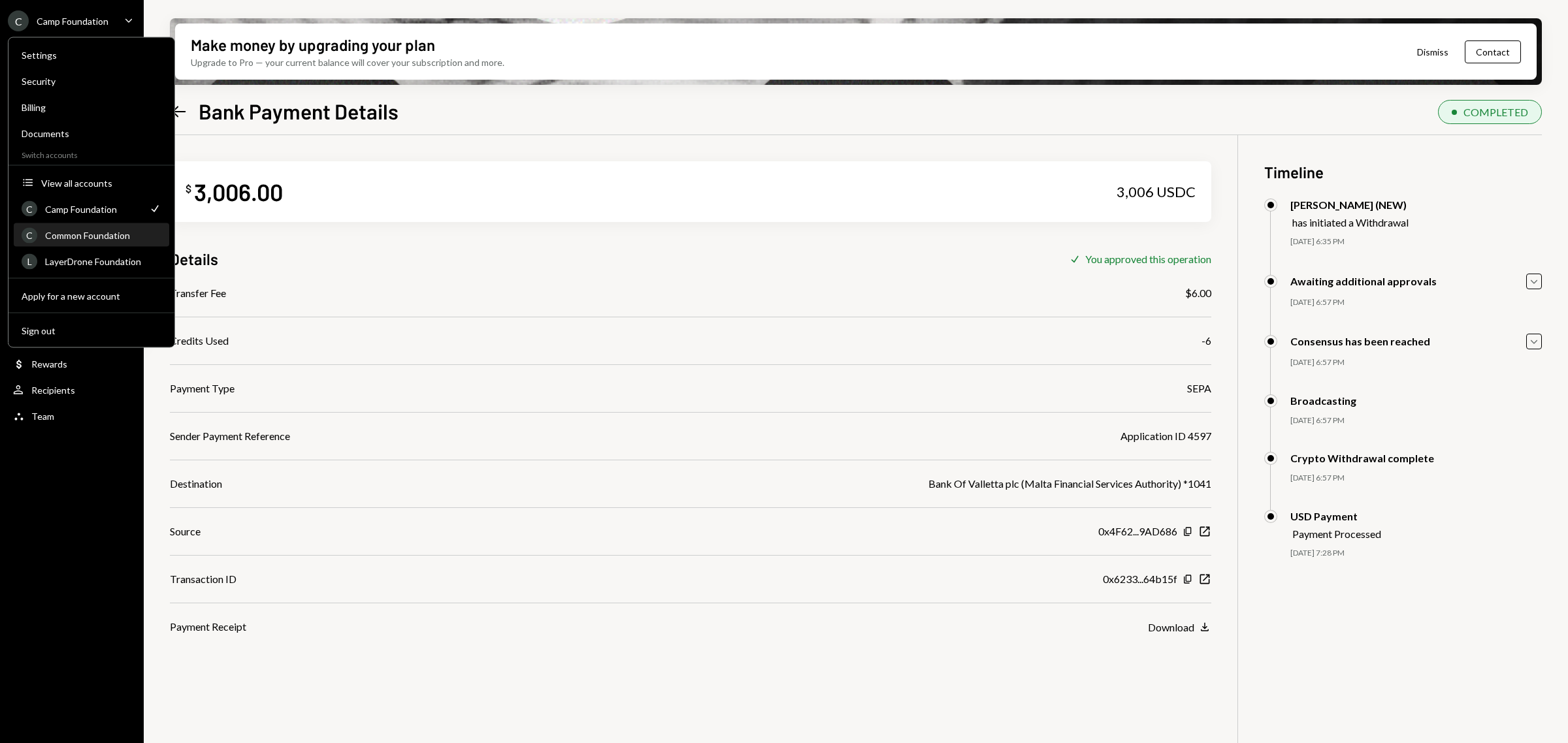
click at [83, 233] on div "Common Foundation" at bounding box center [103, 235] width 116 height 11
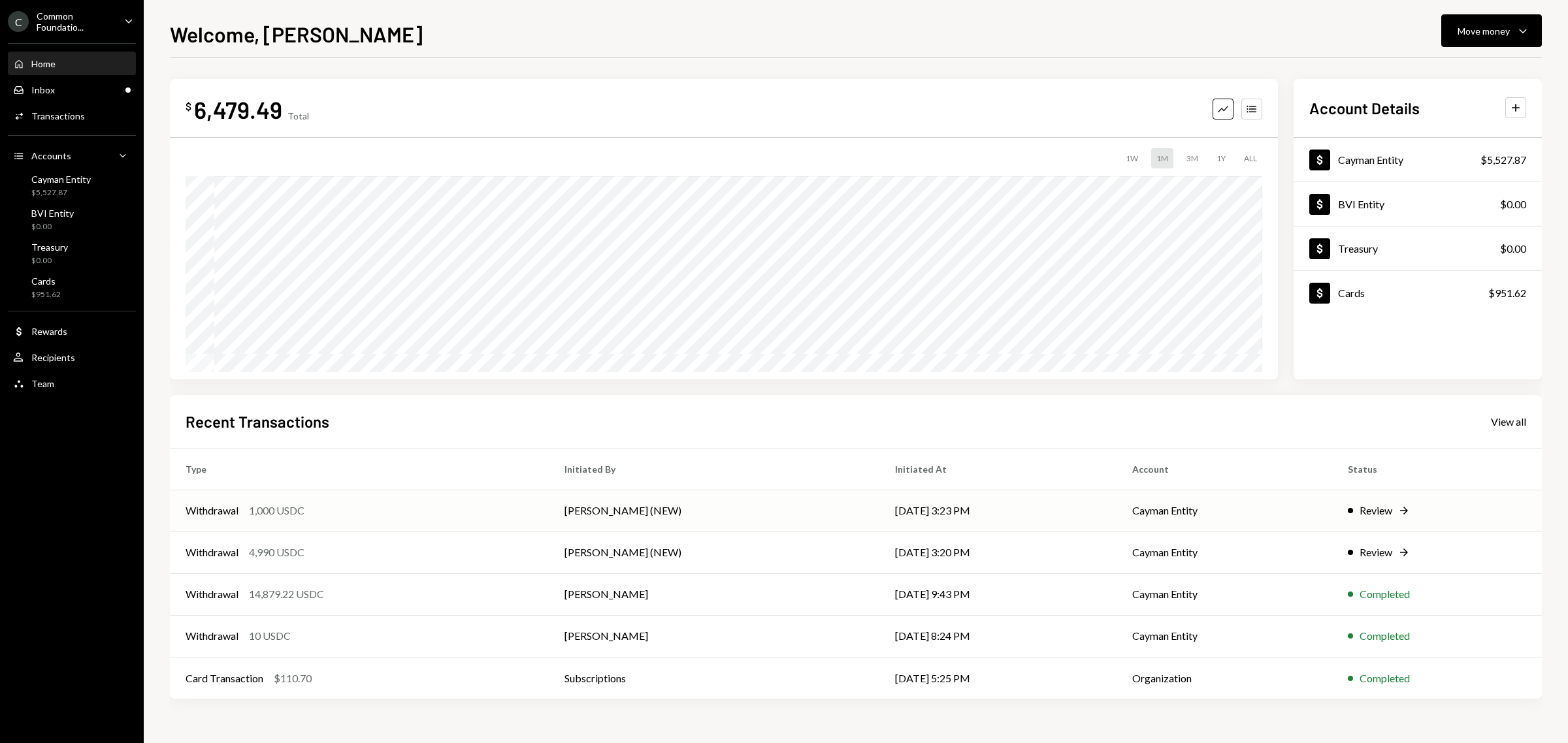
click at [1377, 508] on div "Review" at bounding box center [1375, 510] width 33 height 16
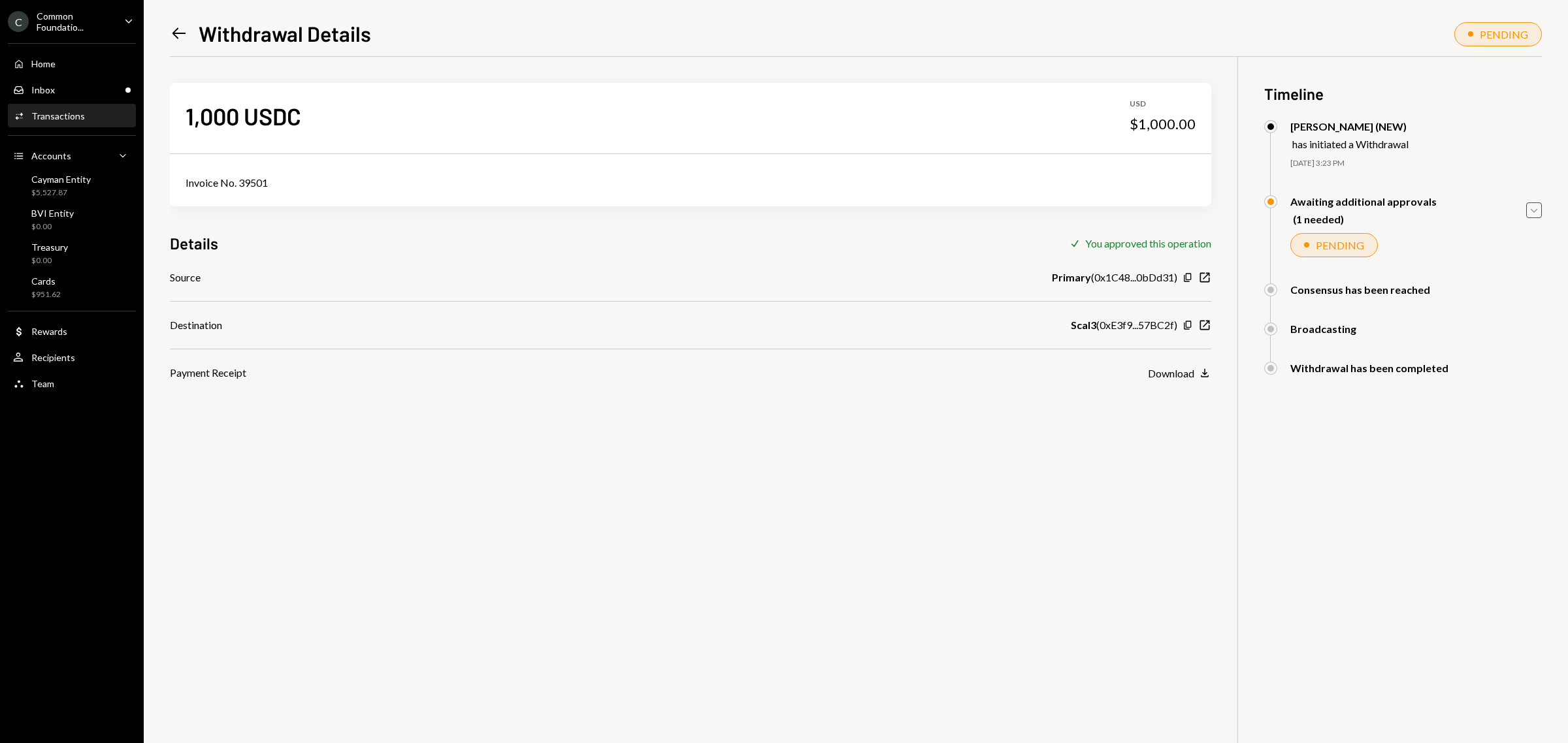
click at [1541, 209] on icon "Caret Down" at bounding box center [1534, 210] width 14 height 14
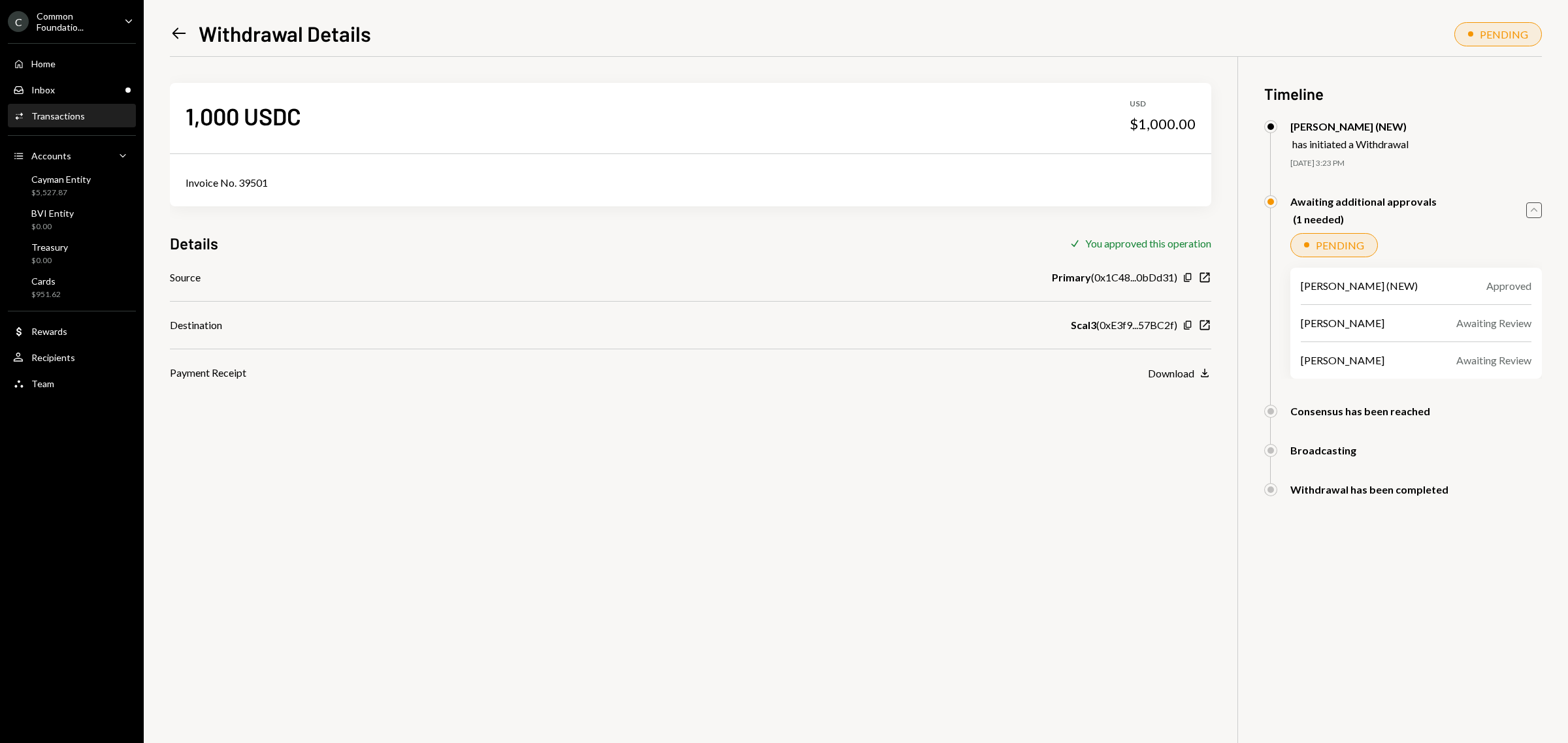
click at [1047, 477] on div "1,000 USDC USD $1,000.00 Invoice No. 39501 Details Check You approved this oper…" at bounding box center [855, 428] width 1372 height 743
click at [1529, 213] on icon "Caret Up" at bounding box center [1534, 210] width 14 height 14
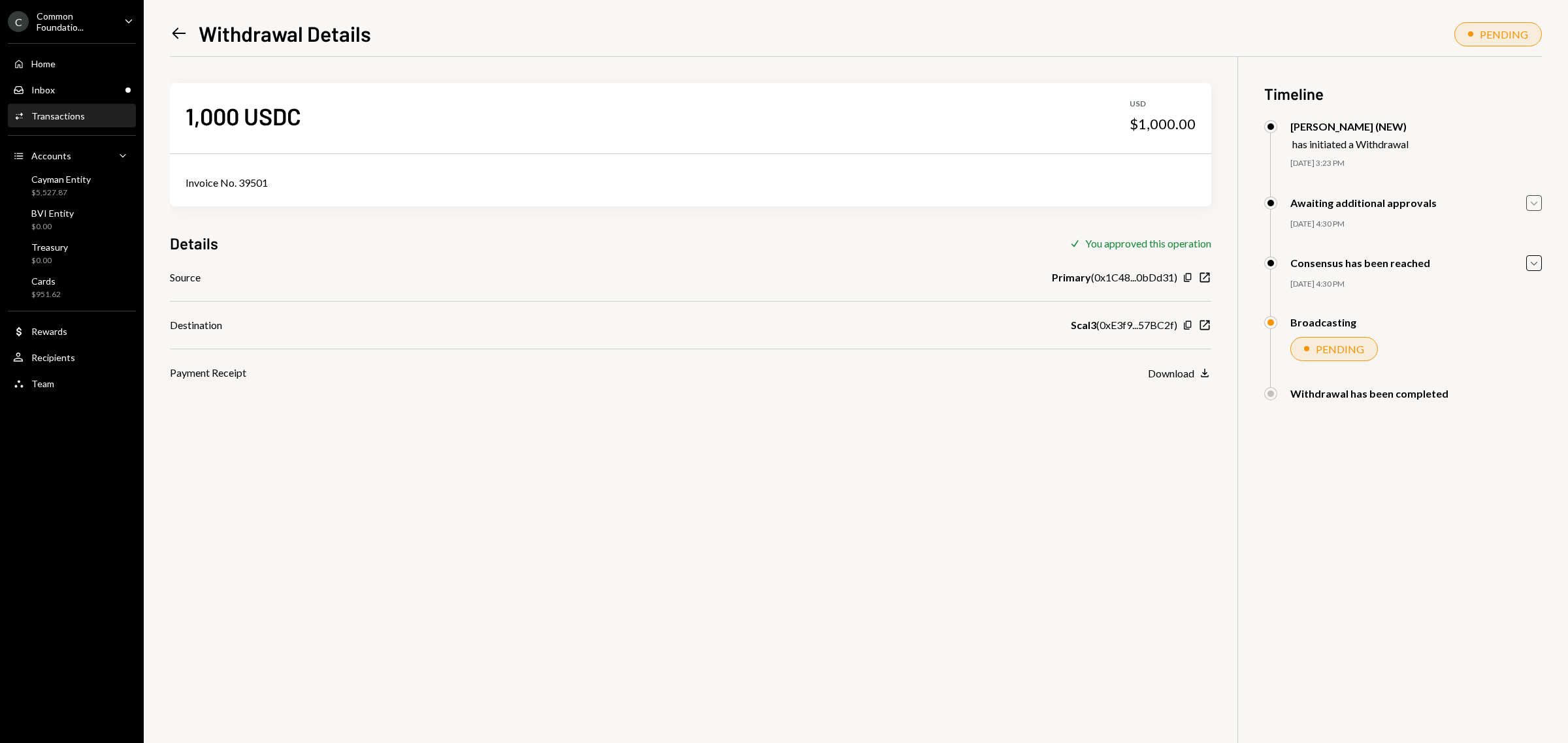
click at [79, 20] on div "Common Foundatio..." at bounding box center [75, 21] width 77 height 22
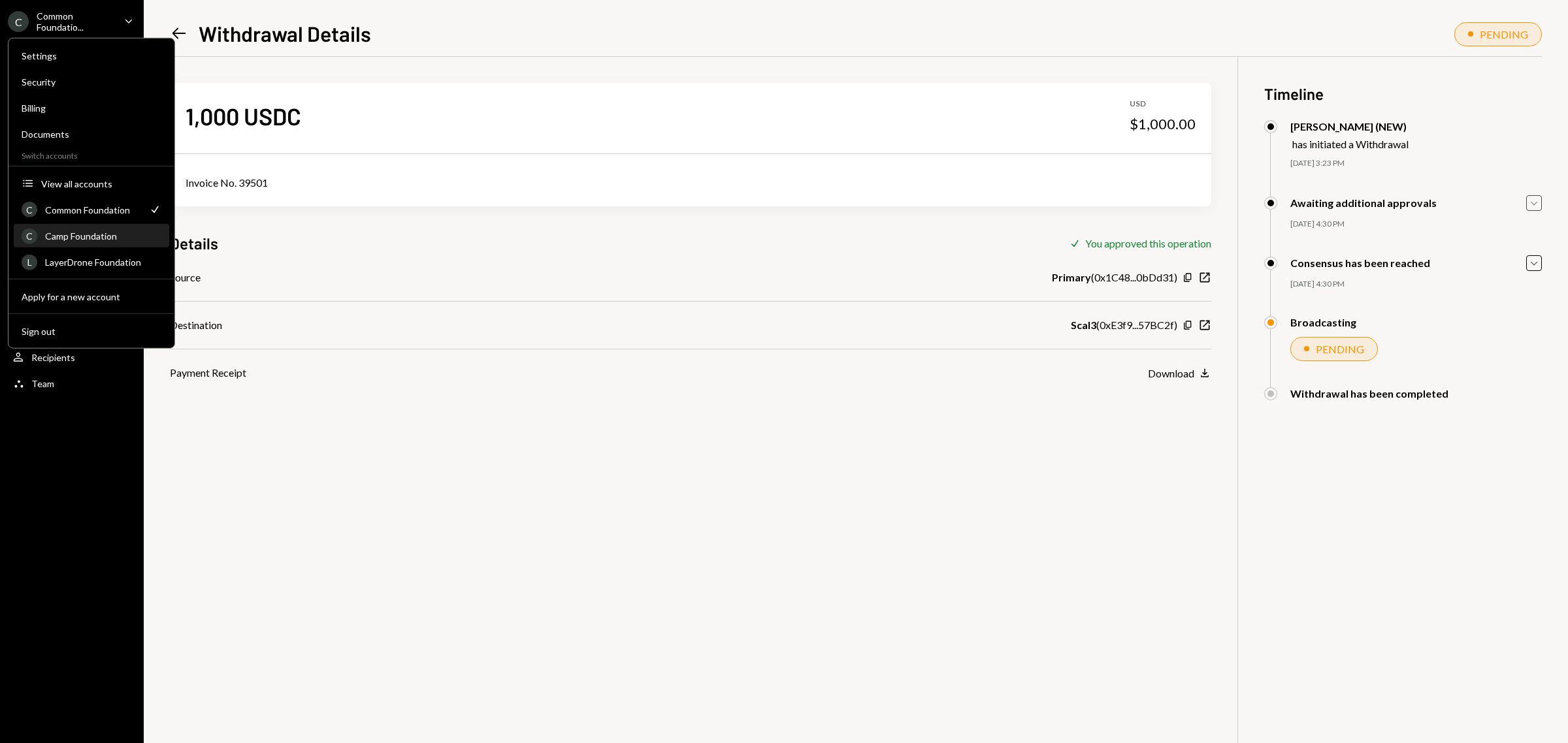
click at [92, 230] on div "Camp Foundation" at bounding box center [103, 235] width 116 height 11
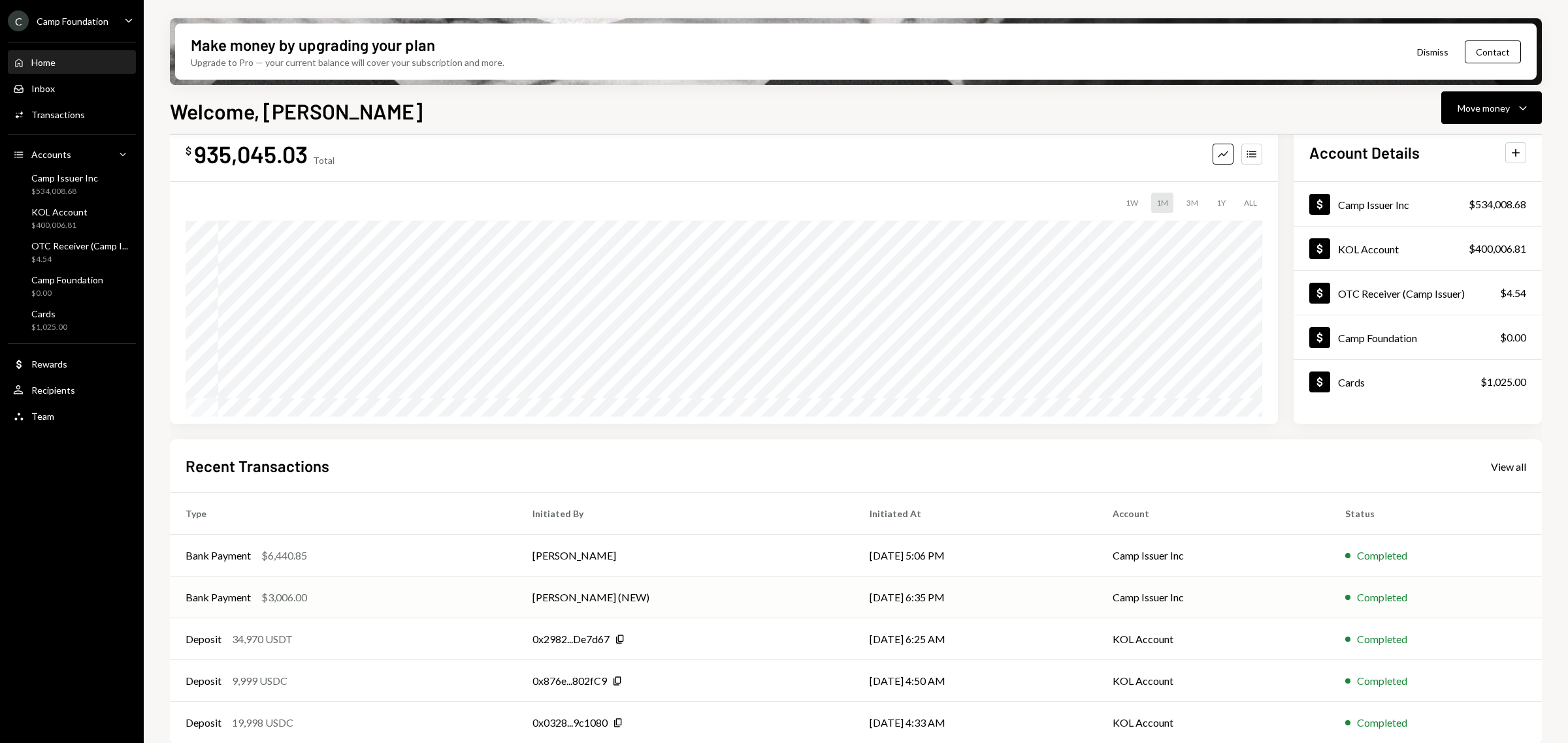
scroll to position [43, 0]
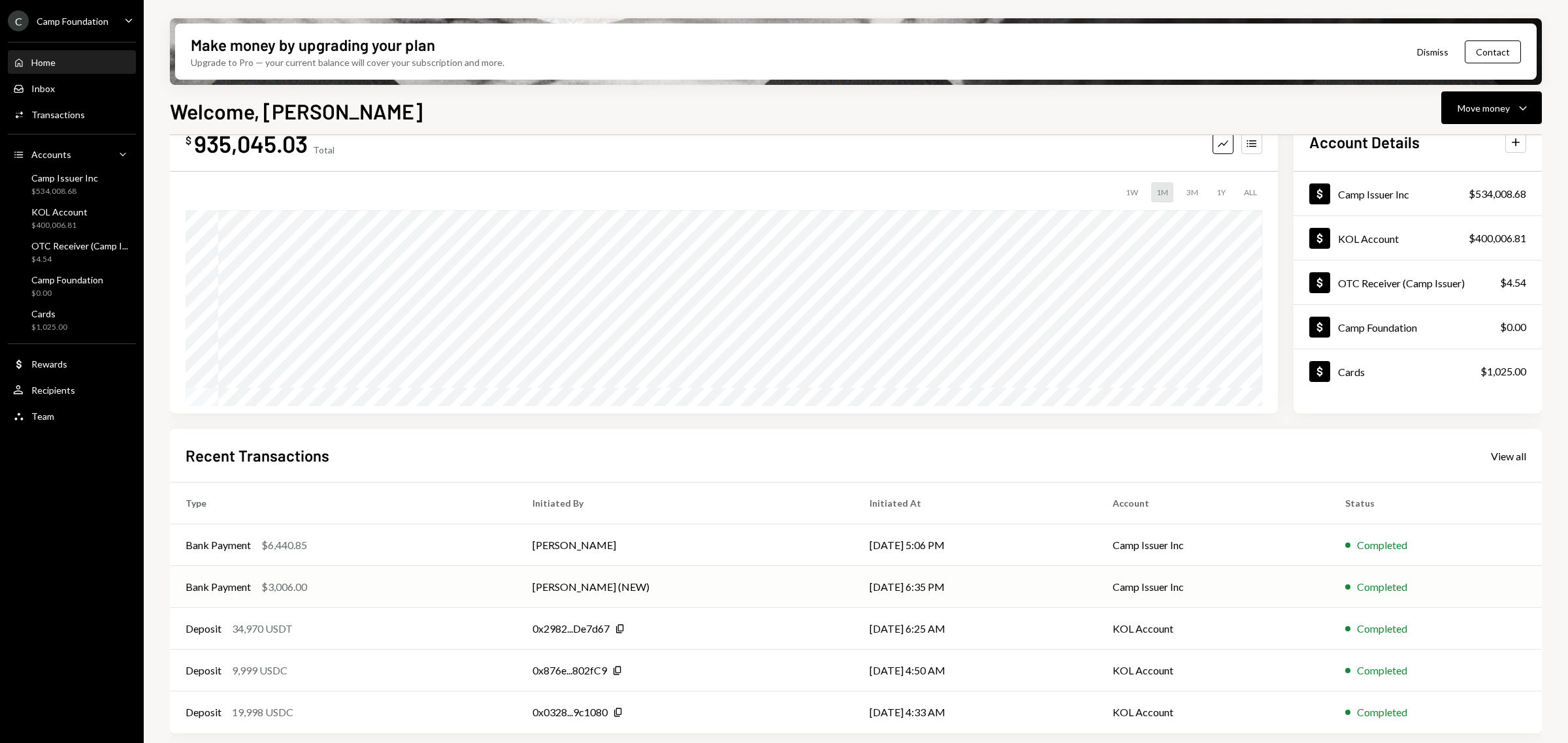
click at [211, 586] on div "Bank Payment" at bounding box center [218, 587] width 65 height 16
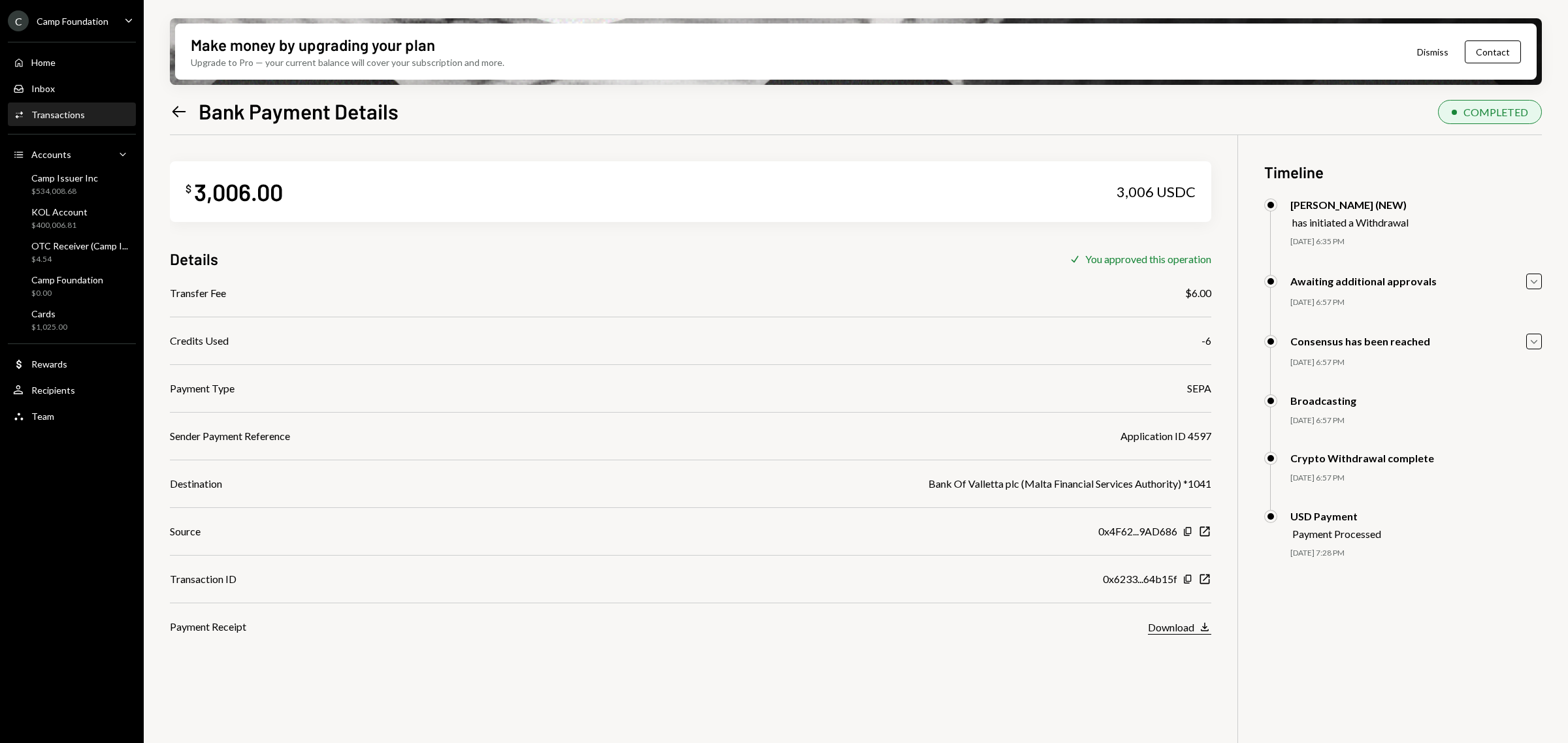
click at [1182, 627] on div "Download" at bounding box center [1171, 627] width 46 height 12
click at [114, 24] on div "C Camp Foundation Caret Down" at bounding box center [72, 20] width 144 height 21
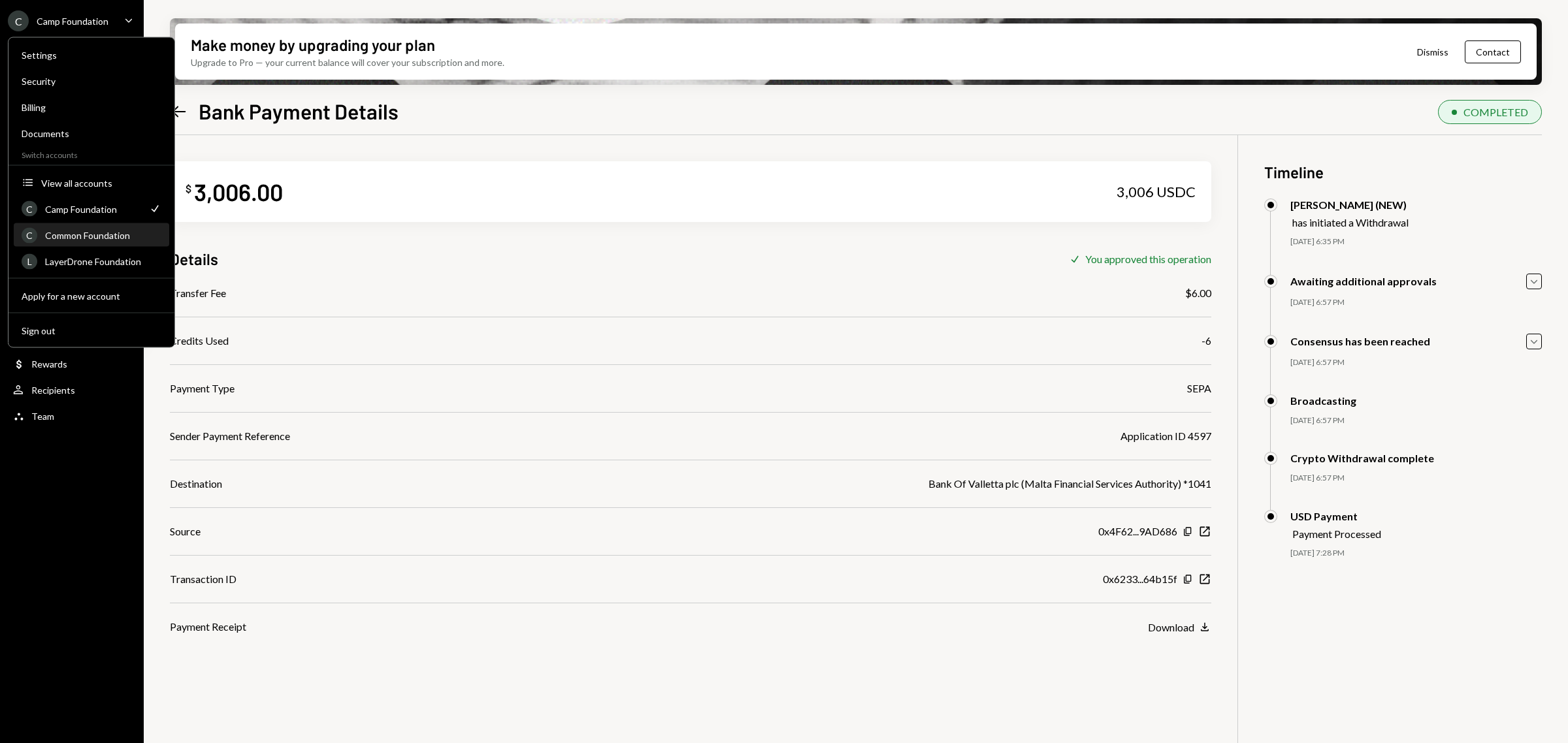
click at [99, 235] on div "Common Foundation" at bounding box center [103, 235] width 116 height 11
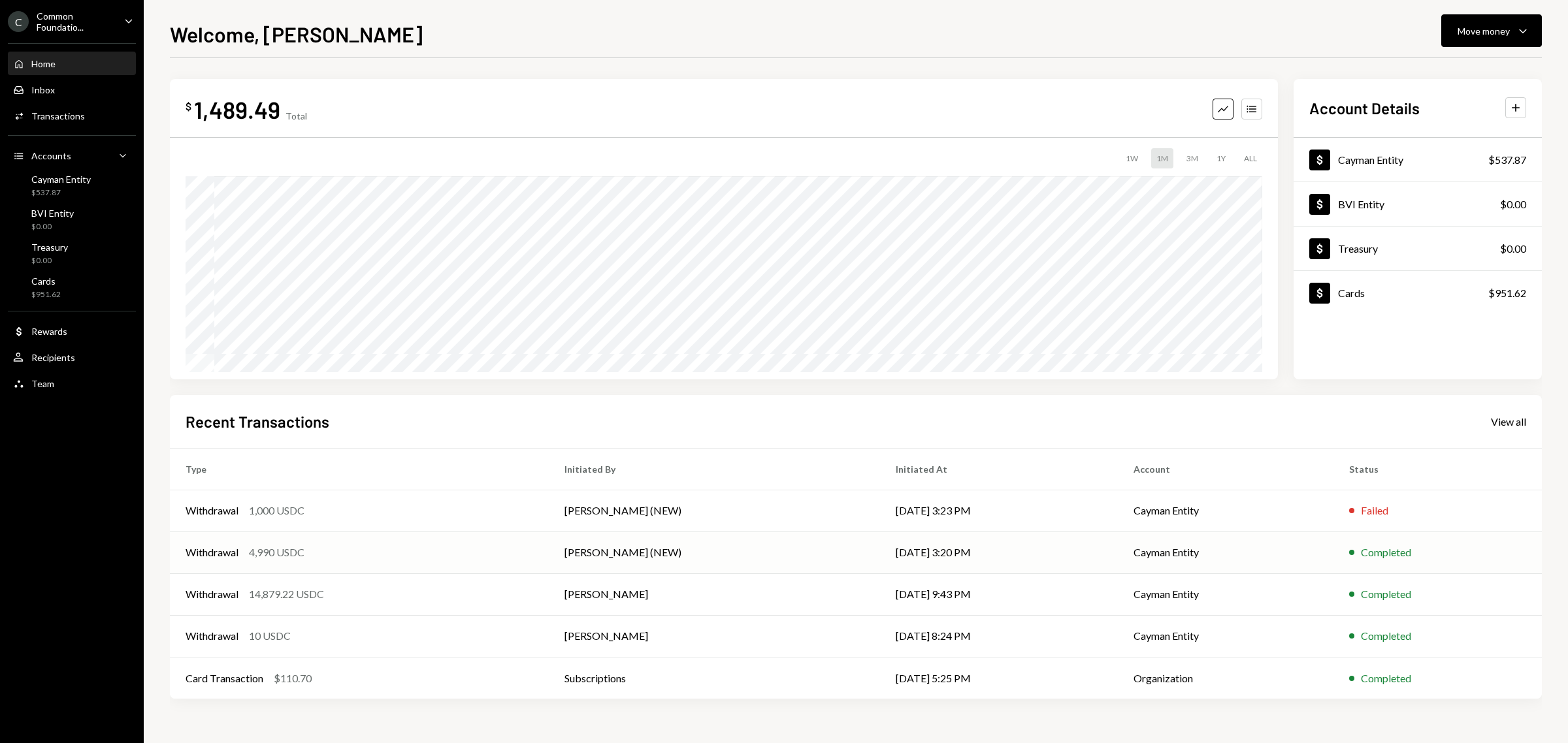
click at [211, 552] on div "Withdrawal" at bounding box center [212, 552] width 53 height 16
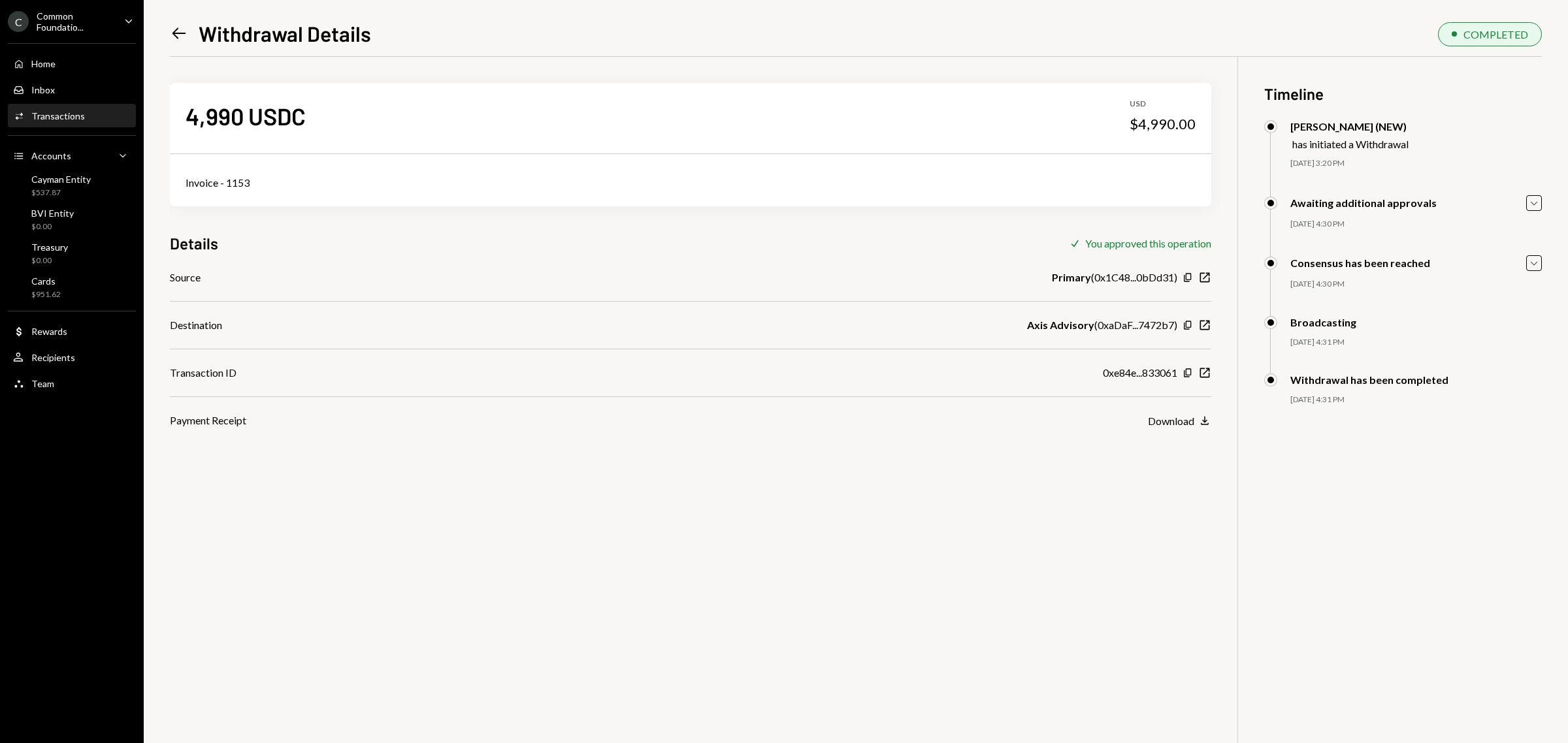
click at [174, 25] on icon "Left Arrow" at bounding box center [178, 32] width 18 height 18
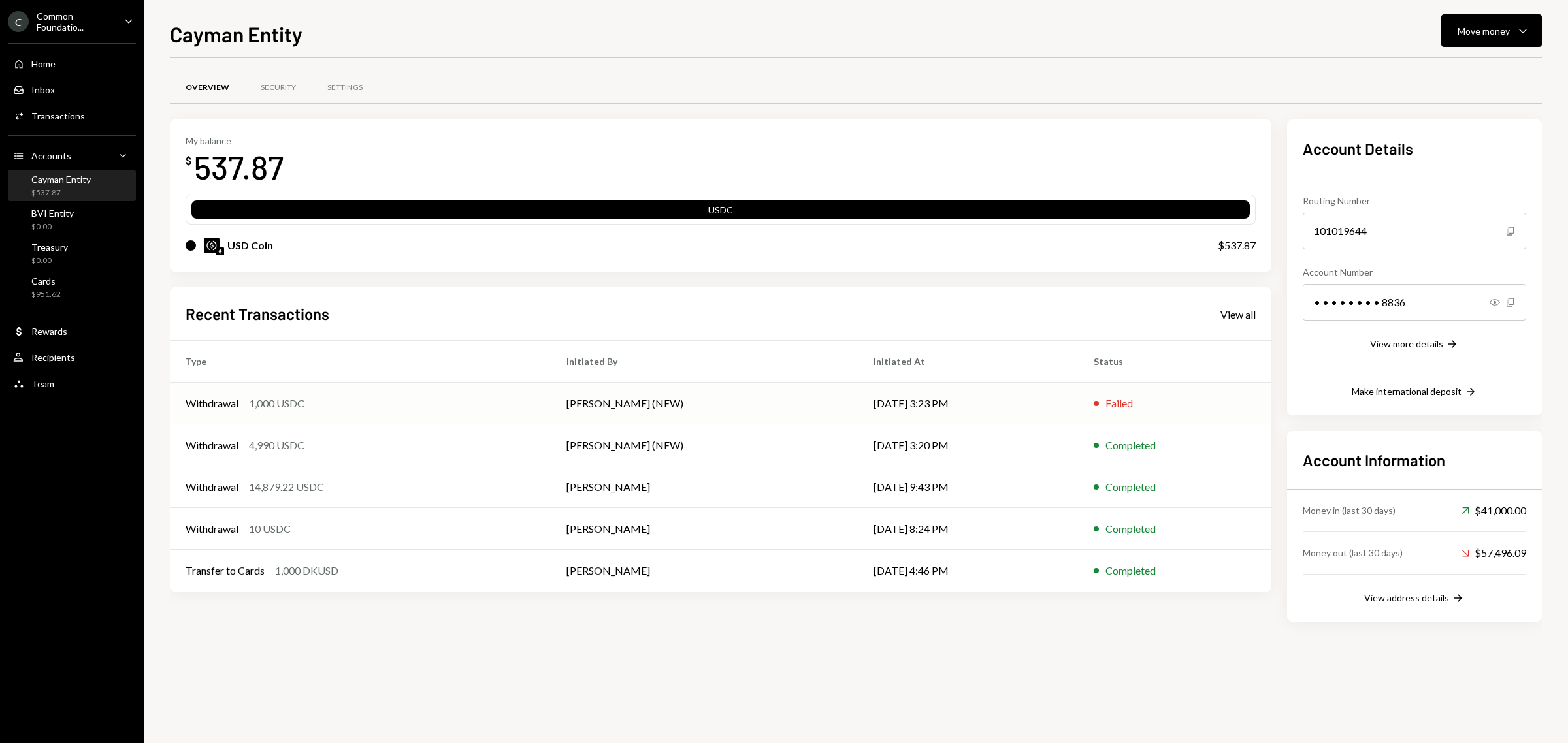
click at [1105, 396] on div "Failed" at bounding box center [1119, 404] width 27 height 16
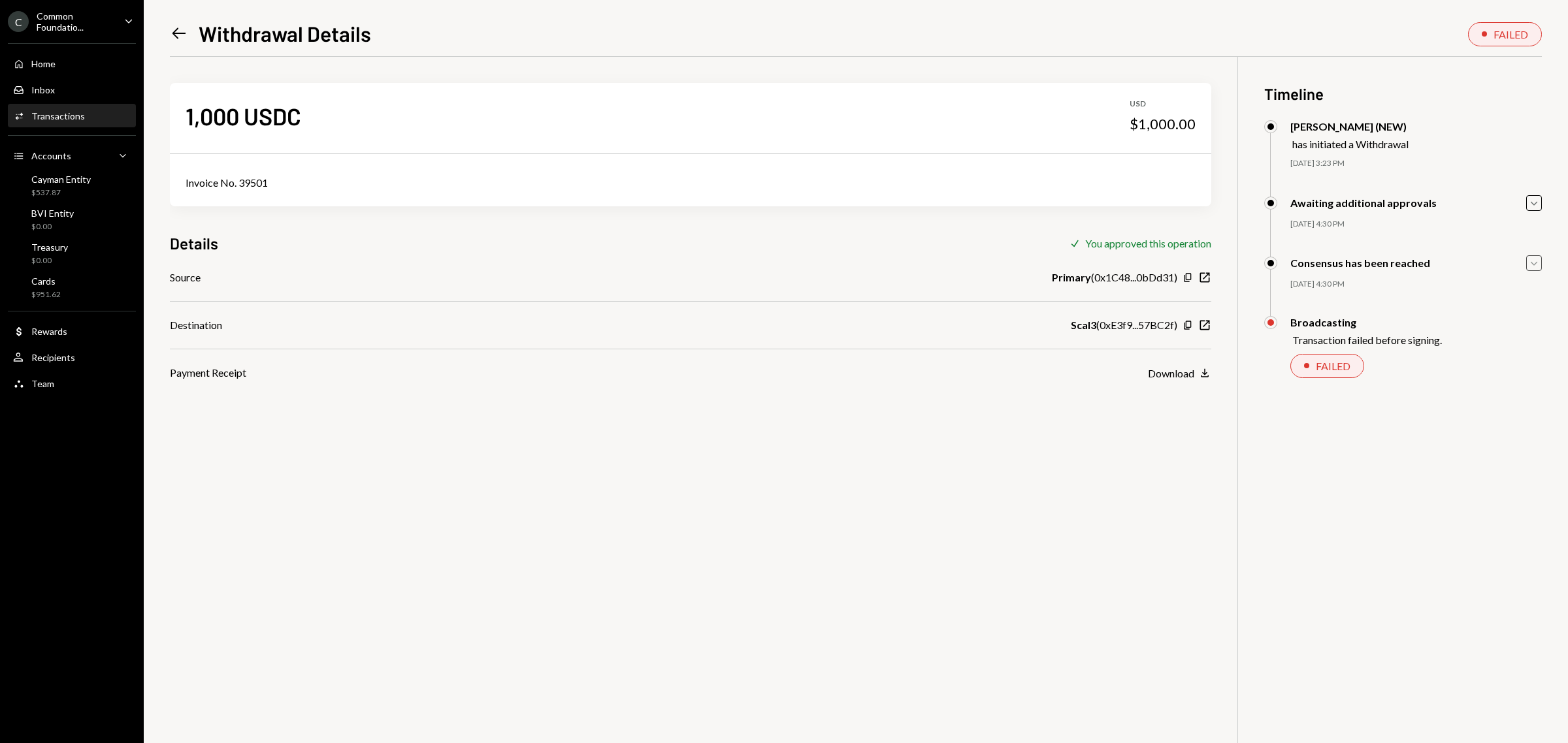
click at [1530, 269] on icon "Caret Down" at bounding box center [1534, 264] width 14 height 14
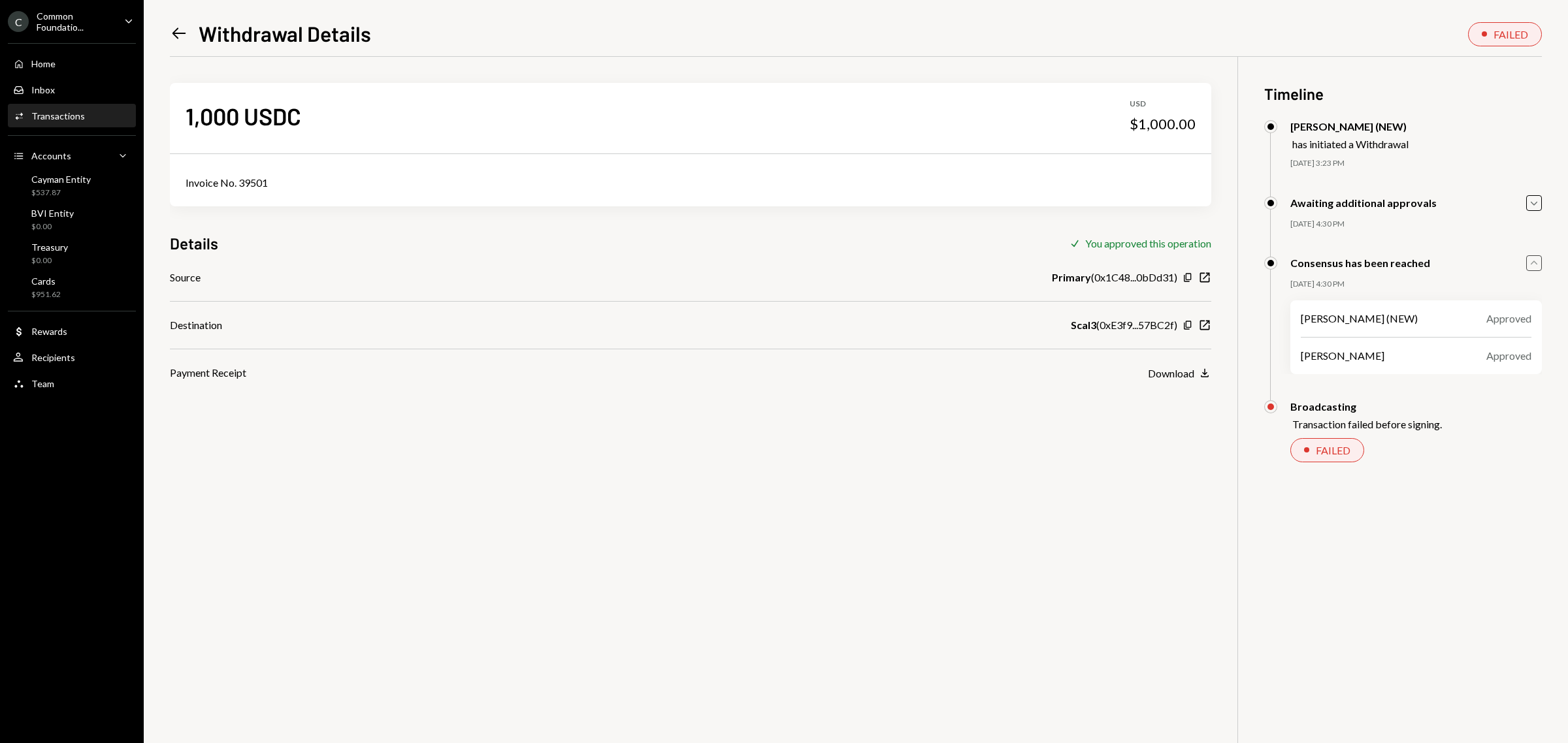
click at [1535, 266] on icon "Caret Up" at bounding box center [1534, 264] width 14 height 14
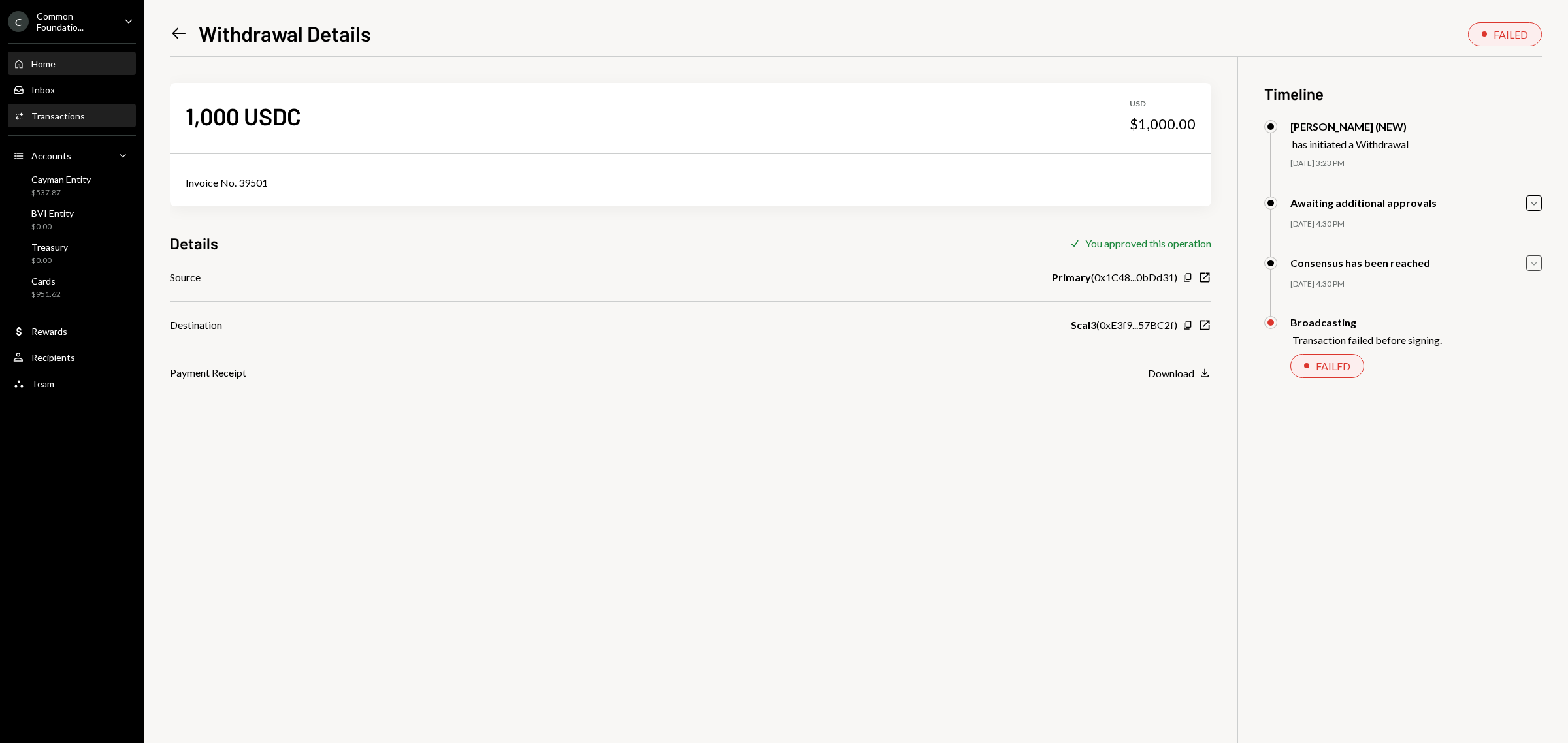
click at [46, 64] on div "Home" at bounding box center [43, 63] width 24 height 11
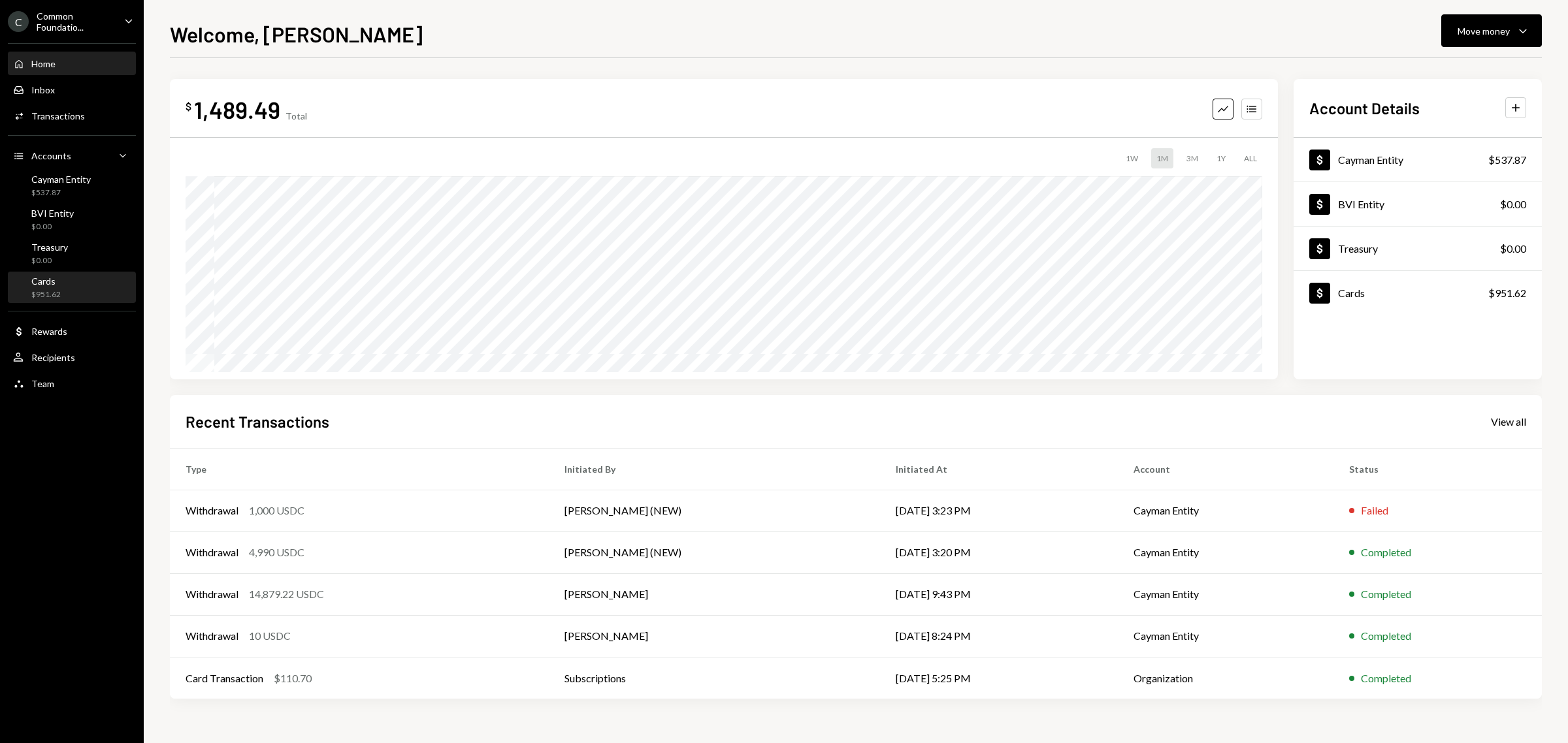
click at [77, 286] on div "Cards $951.62" at bounding box center [72, 288] width 118 height 25
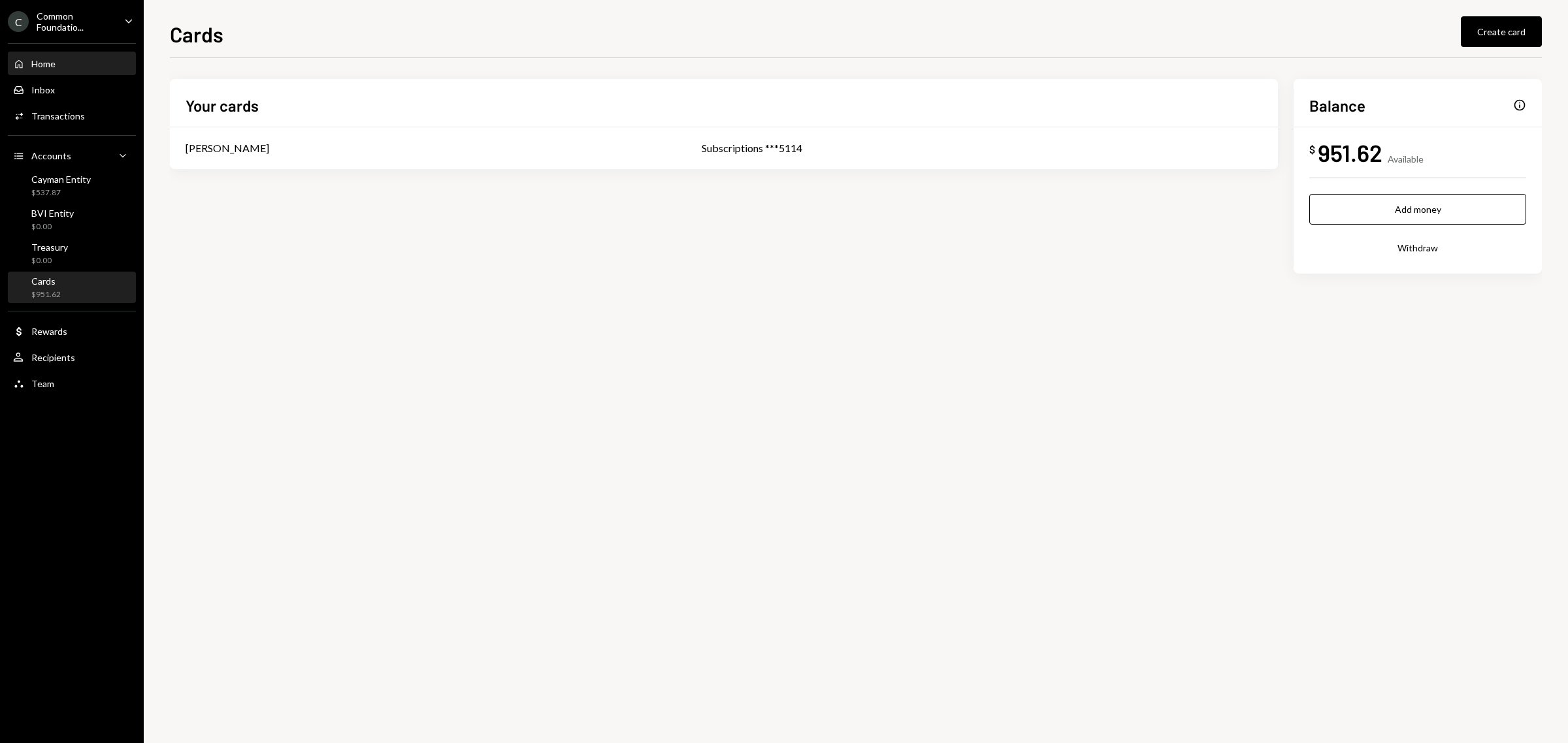
click at [71, 61] on div "Home Home" at bounding box center [72, 64] width 118 height 12
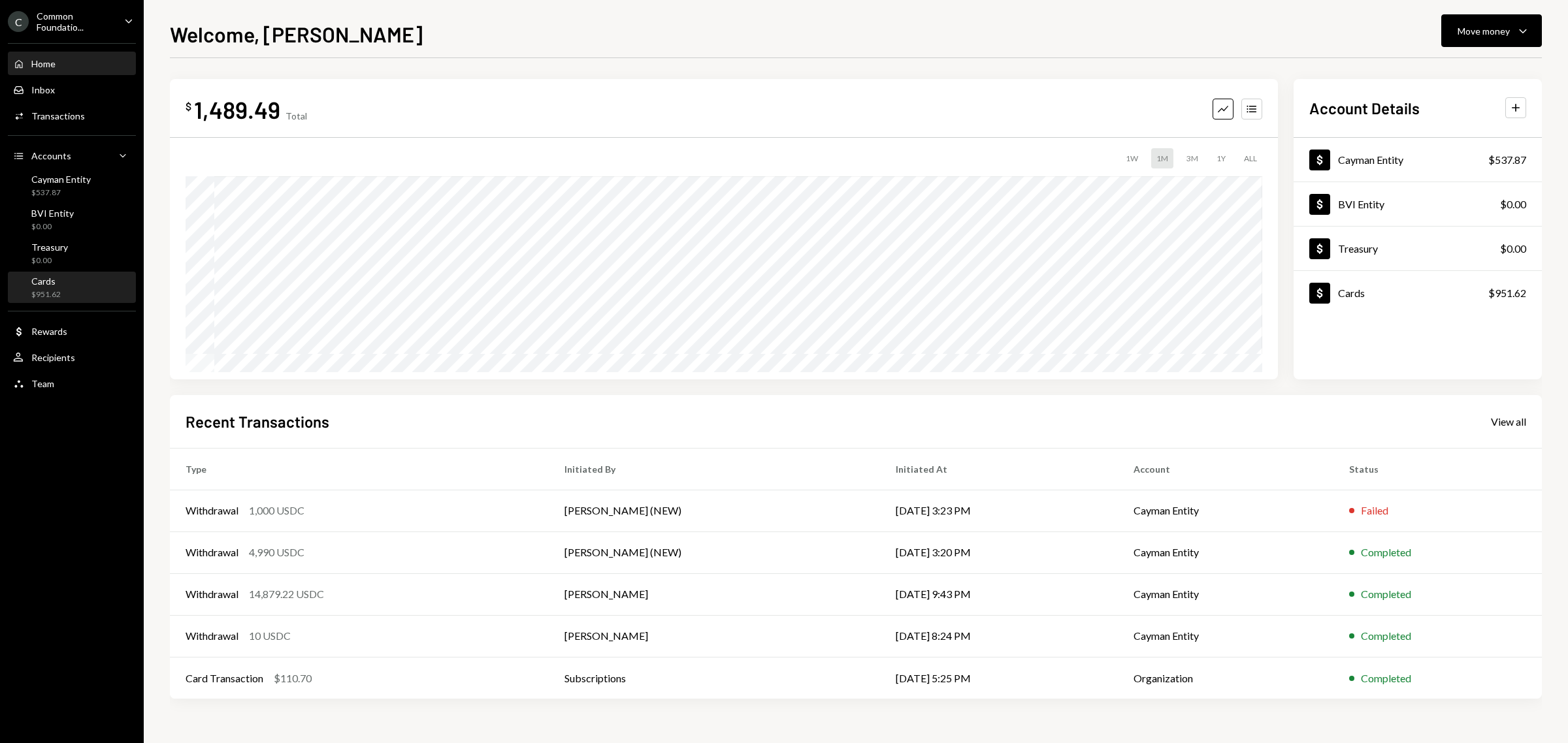
click at [56, 282] on div "Cards" at bounding box center [46, 281] width 30 height 11
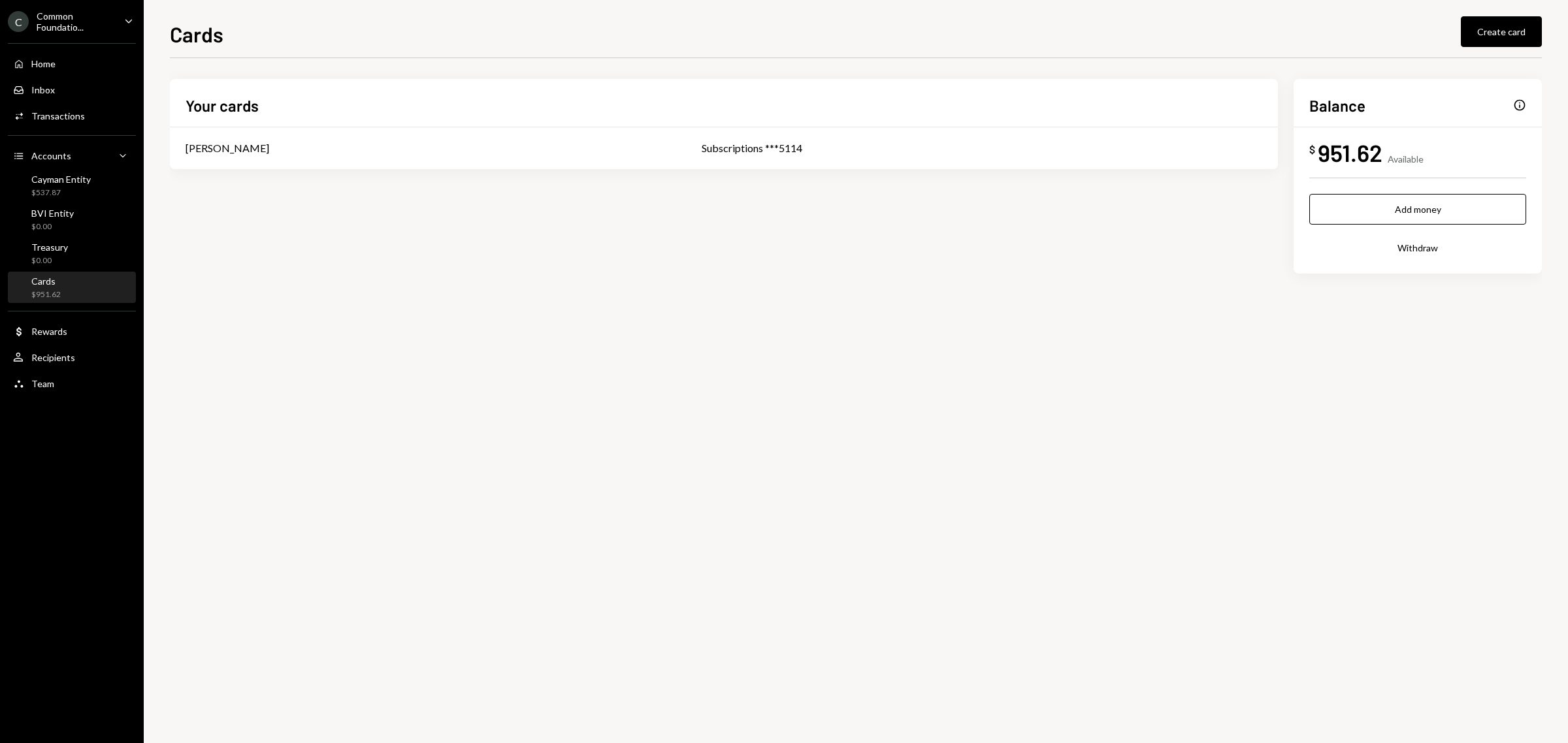
click at [1425, 249] on button "Withdraw" at bounding box center [1417, 248] width 217 height 31
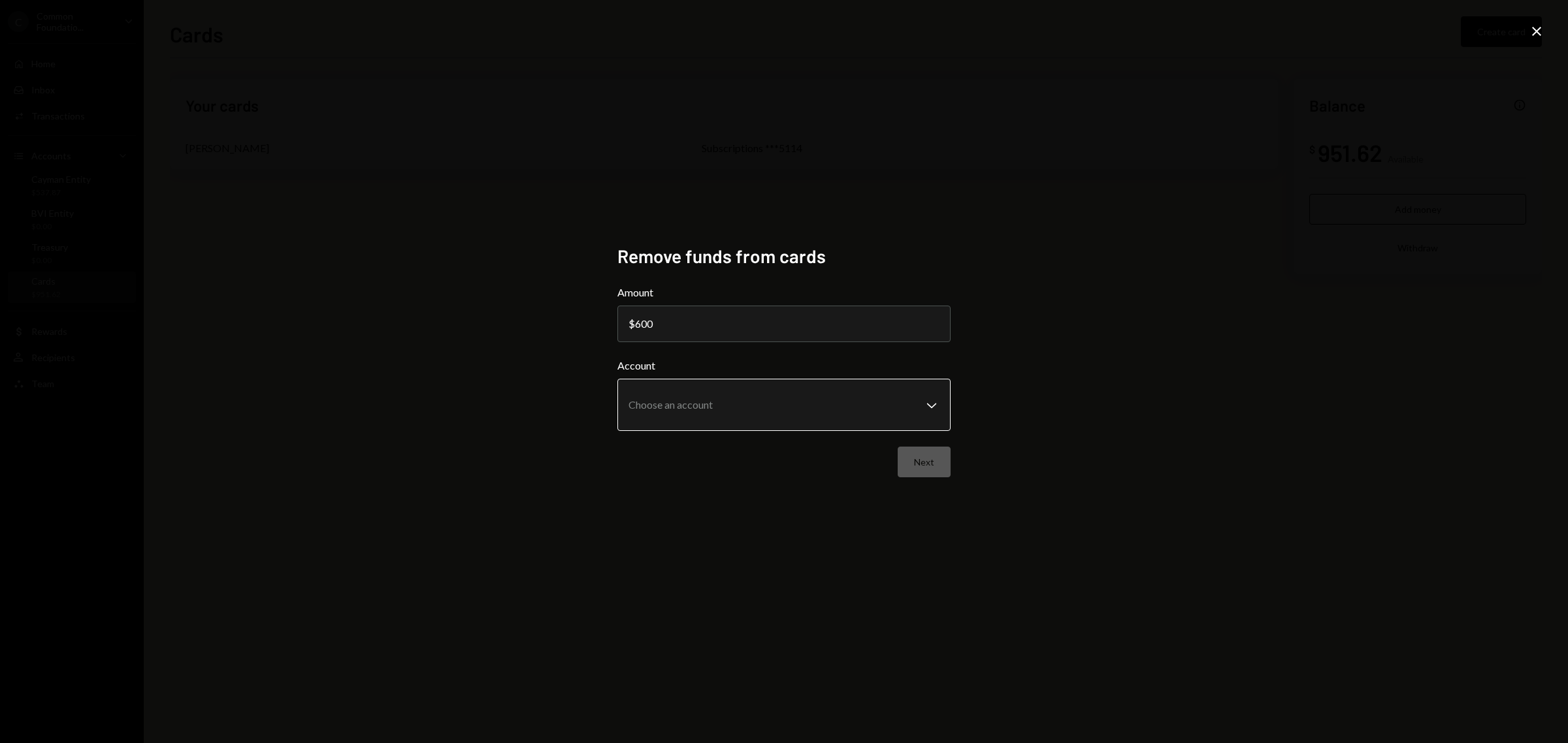
type input "600"
click at [781, 410] on body "**********" at bounding box center [784, 371] width 1568 height 743
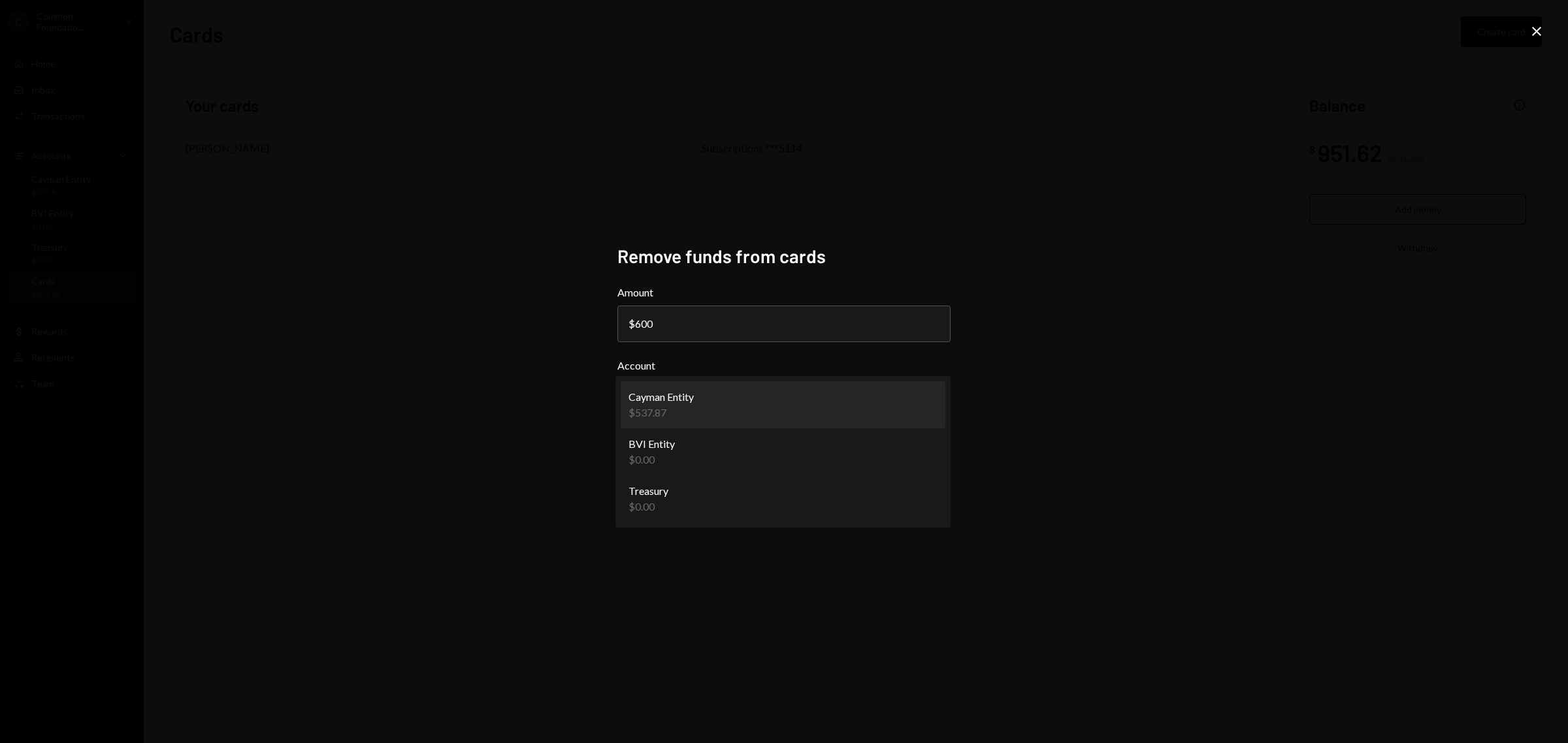
select select "**********"
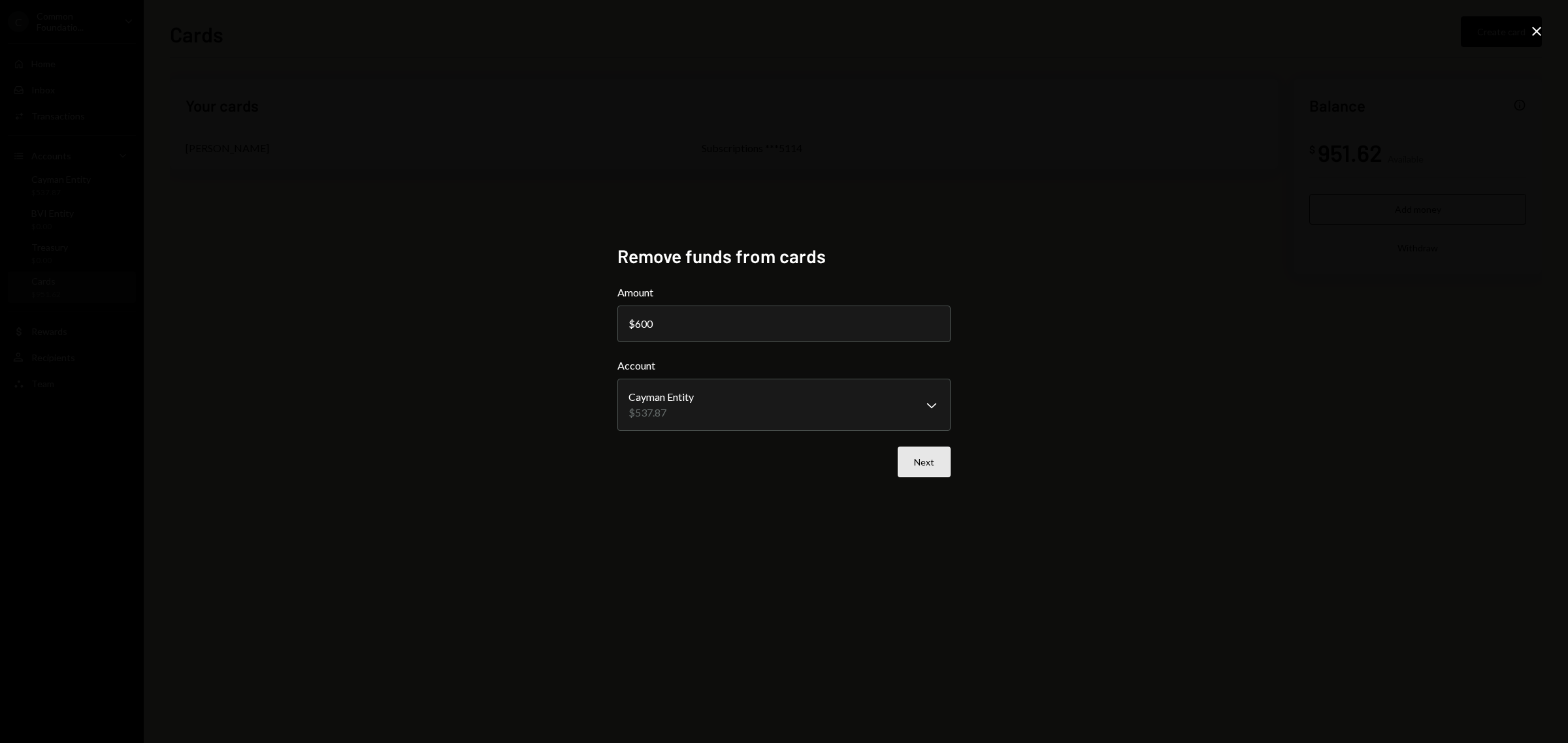
click at [925, 464] on button "Next" at bounding box center [924, 462] width 53 height 31
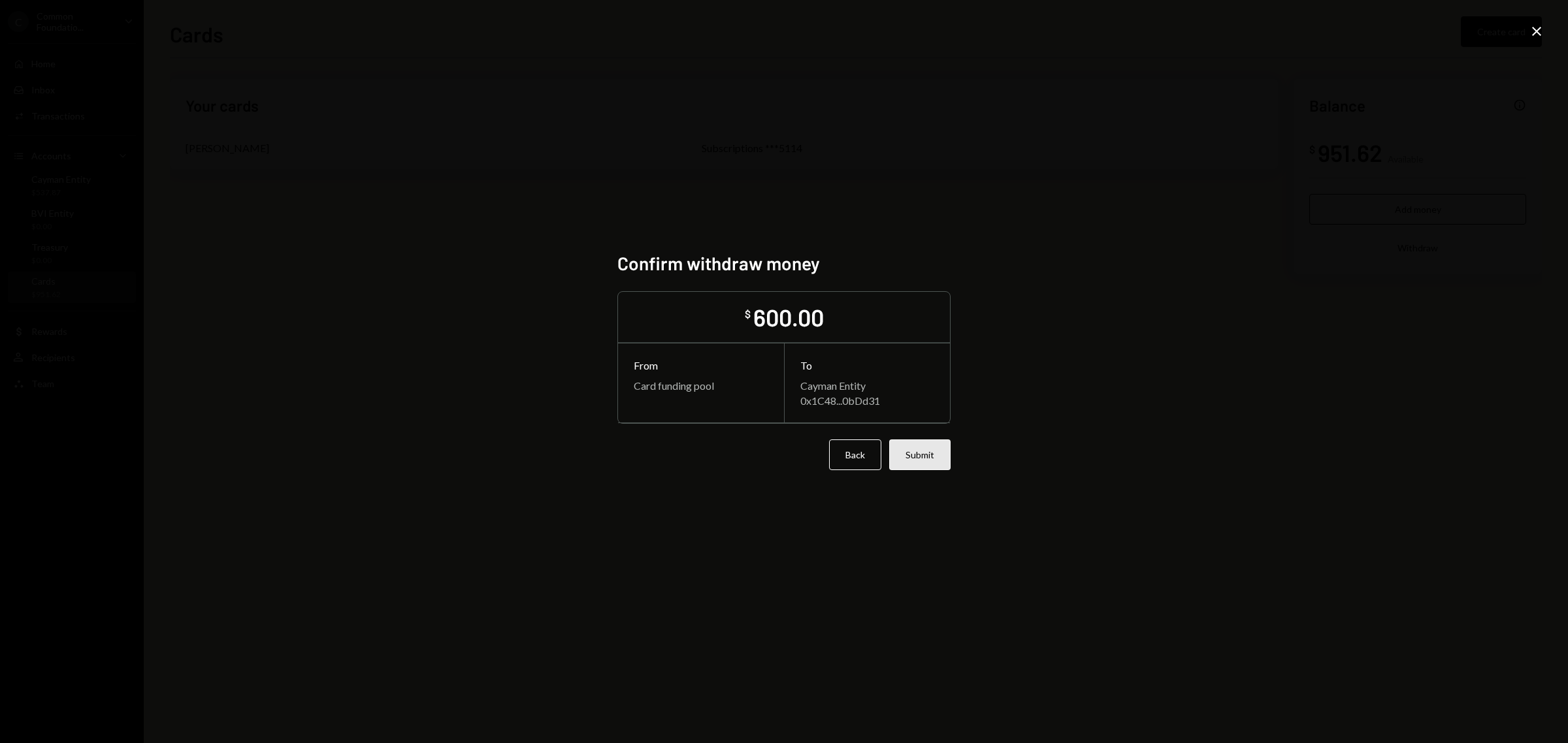
click at [925, 454] on button "Submit" at bounding box center [919, 455] width 61 height 31
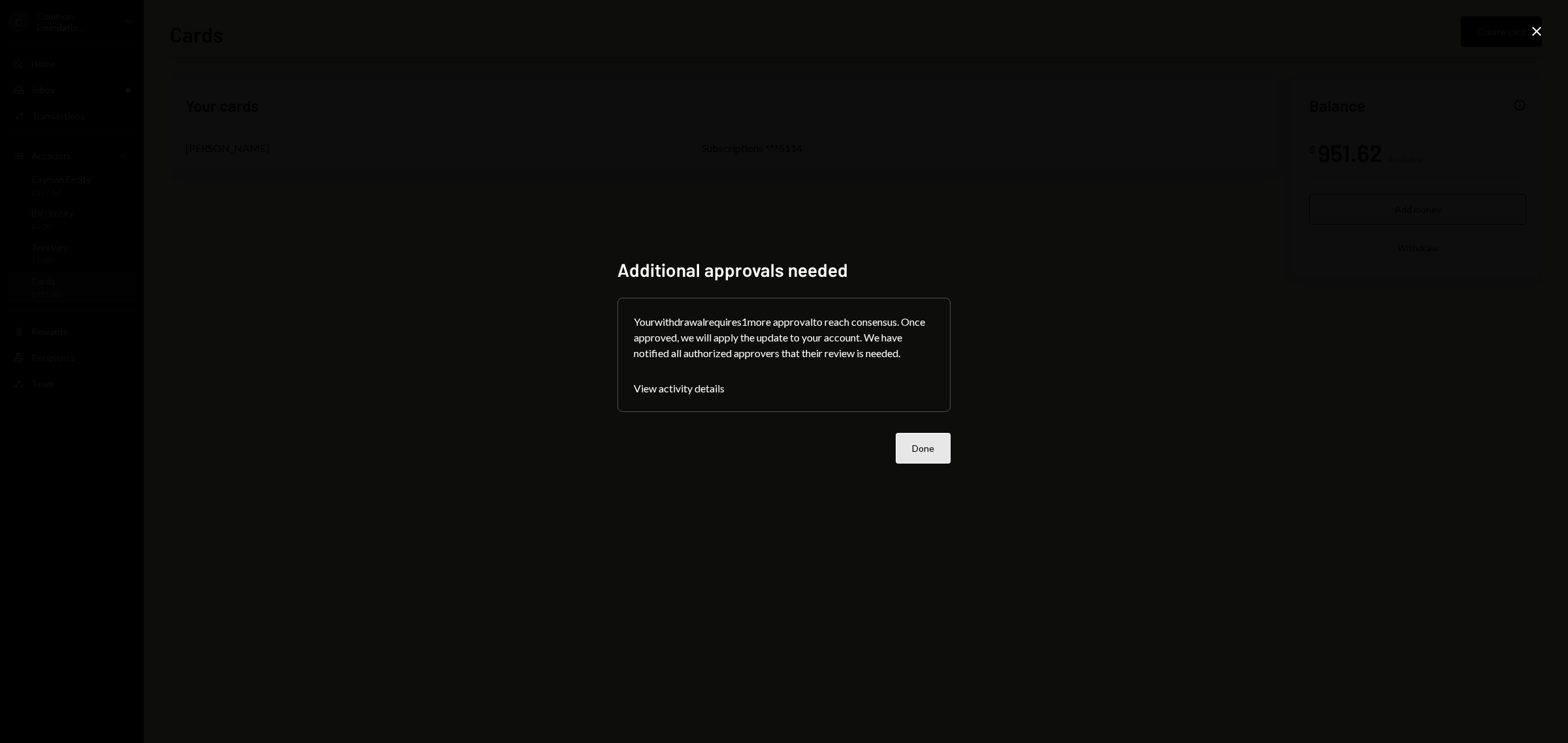
click at [926, 459] on button "Done" at bounding box center [923, 448] width 55 height 31
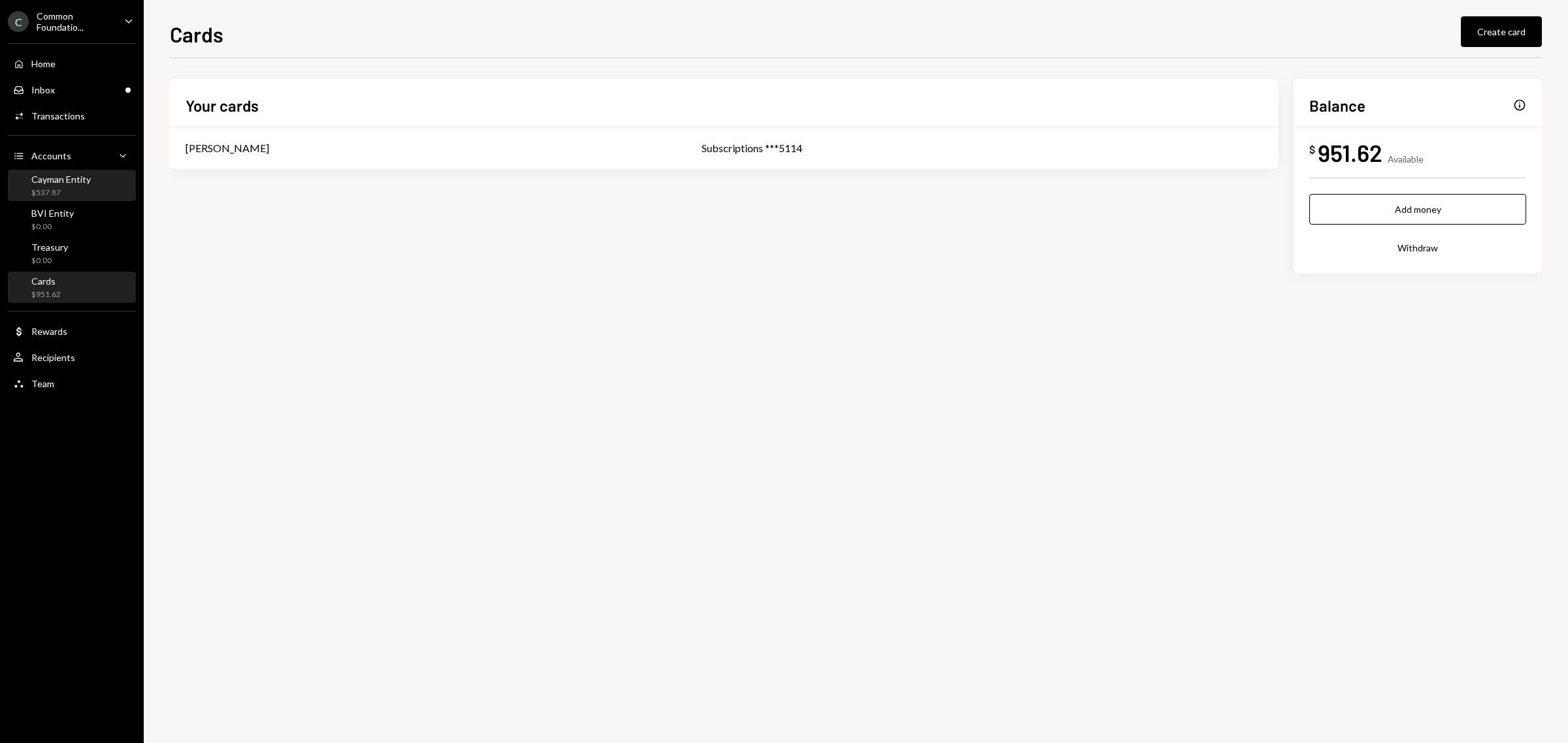
click at [77, 174] on div "Cayman Entity" at bounding box center [61, 179] width 59 height 11
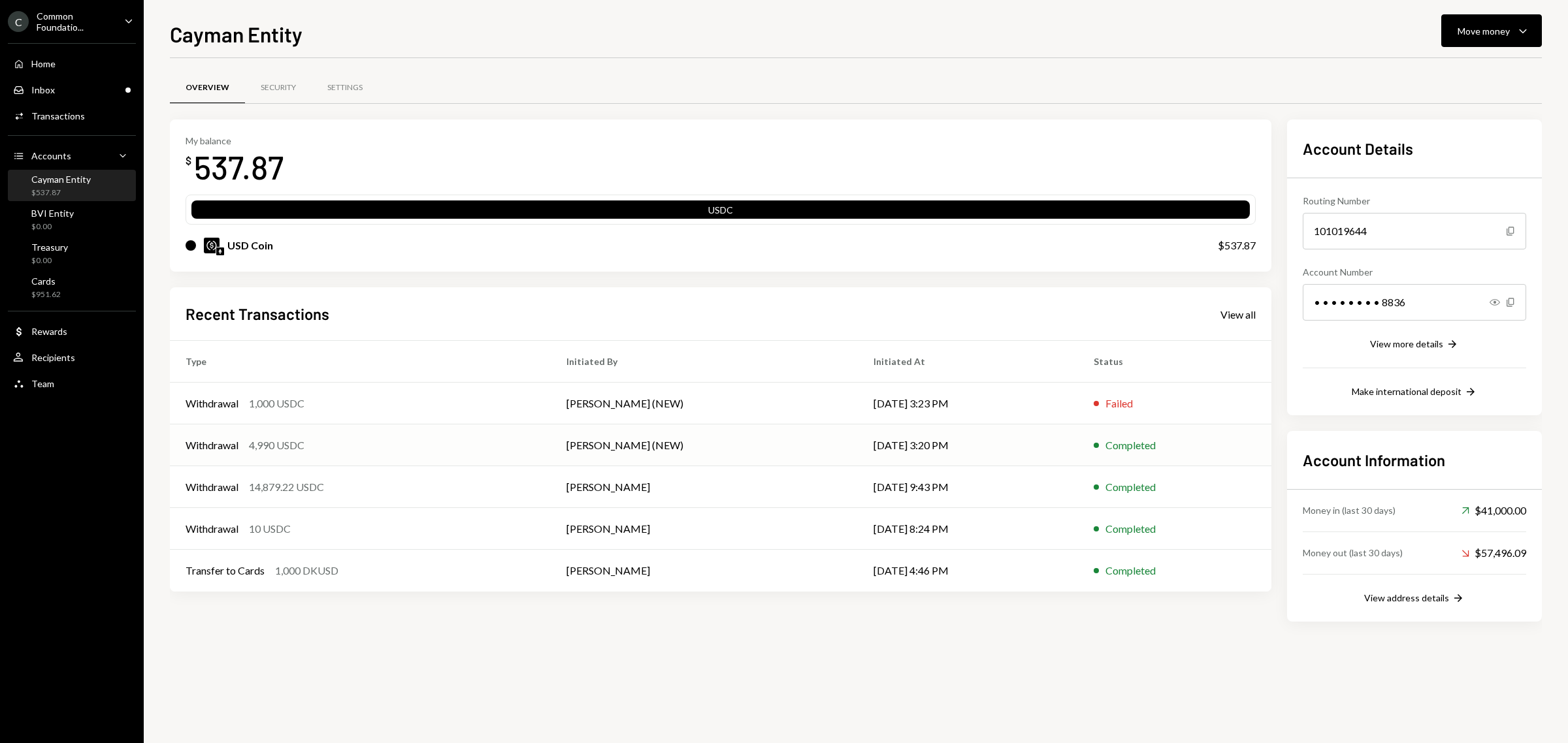
click at [232, 446] on div "Withdrawal" at bounding box center [212, 446] width 53 height 16
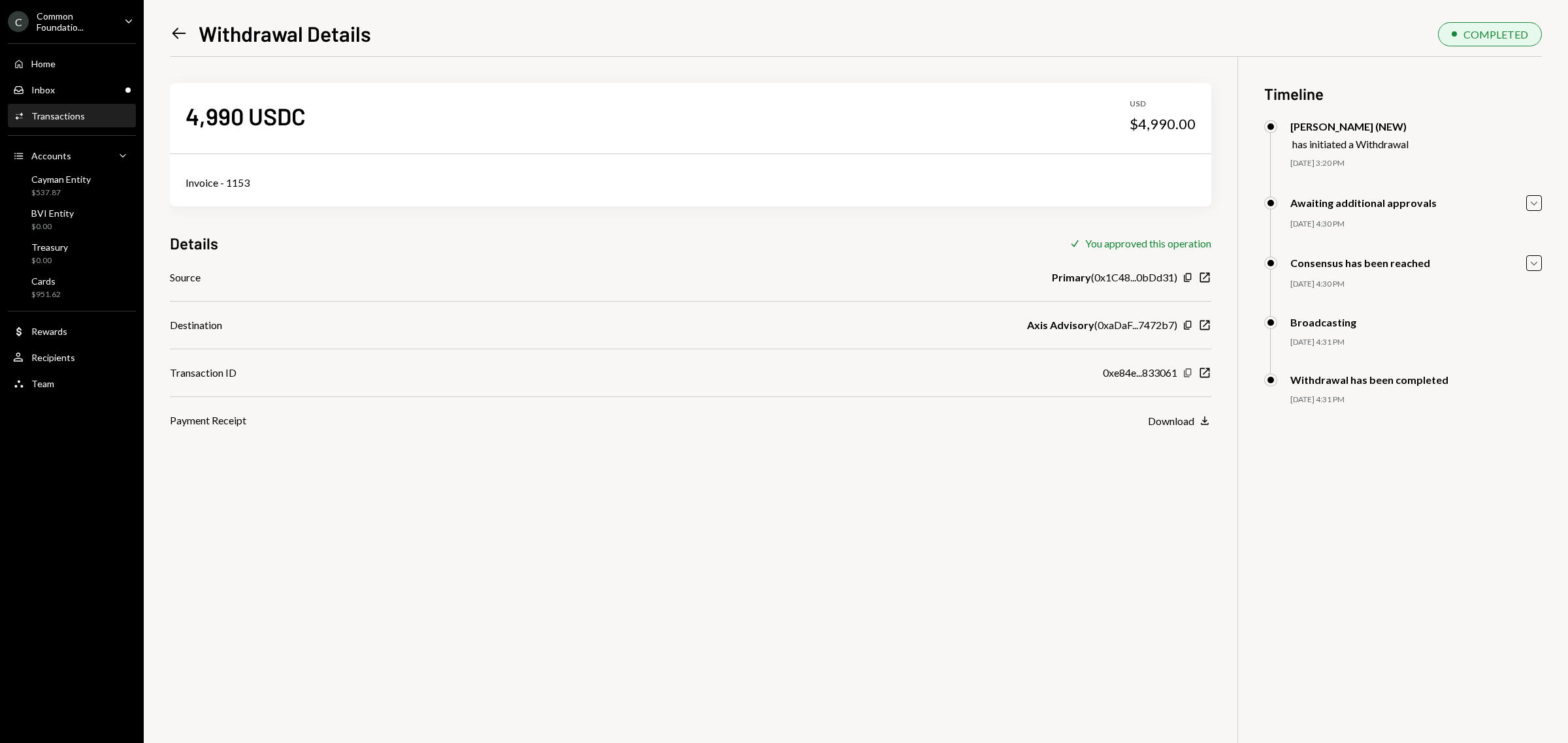
click at [1185, 373] on icon "Copy" at bounding box center [1187, 373] width 10 height 10
